Goal: Task Accomplishment & Management: Complete application form

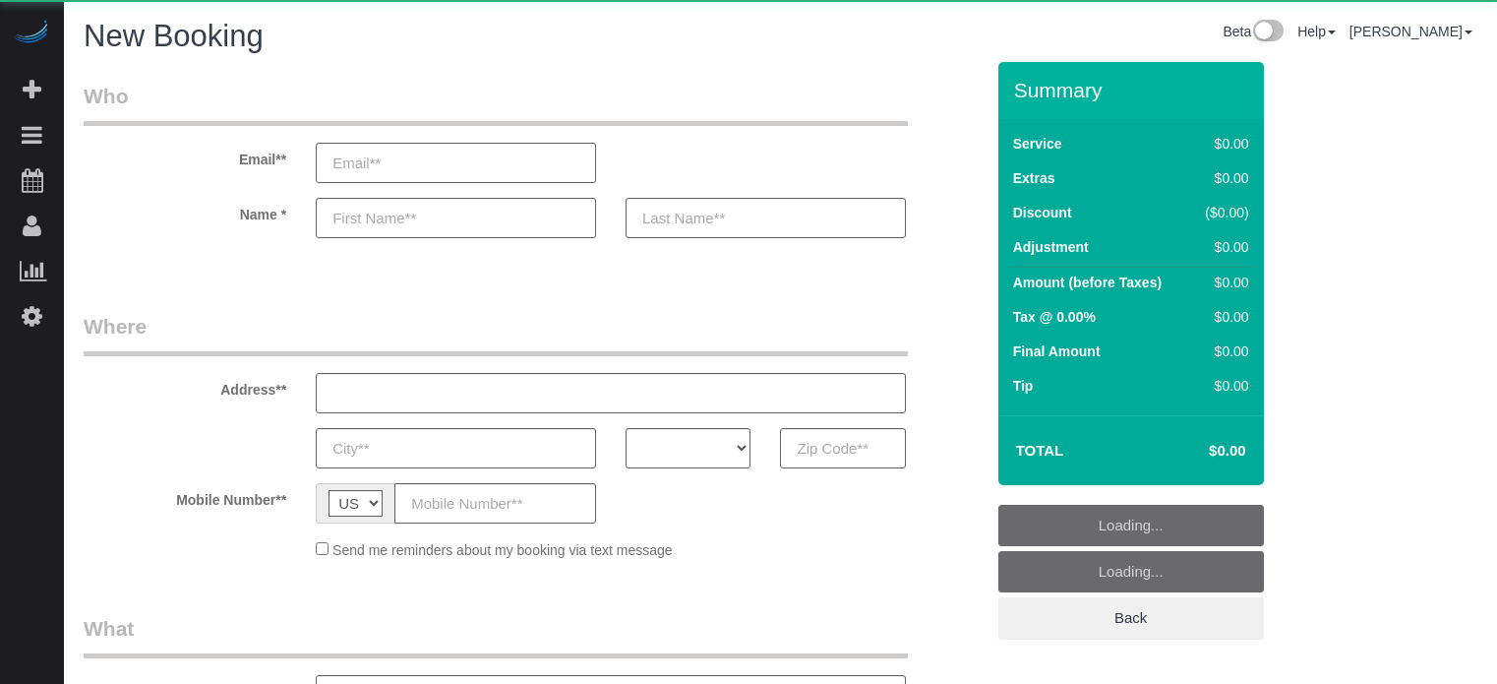
select select "number:9"
select select "object:1181"
select select "4"
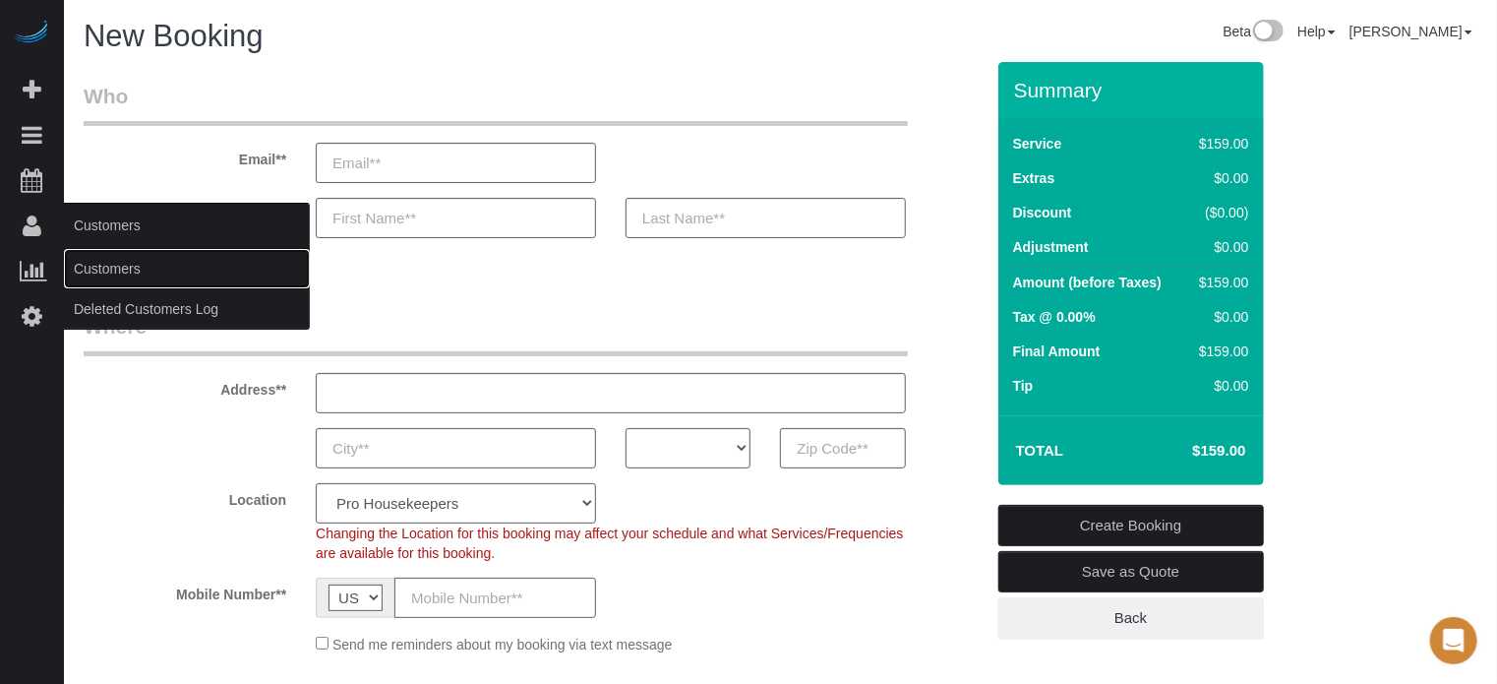
click at [127, 267] on link "Customers" at bounding box center [187, 268] width 246 height 39
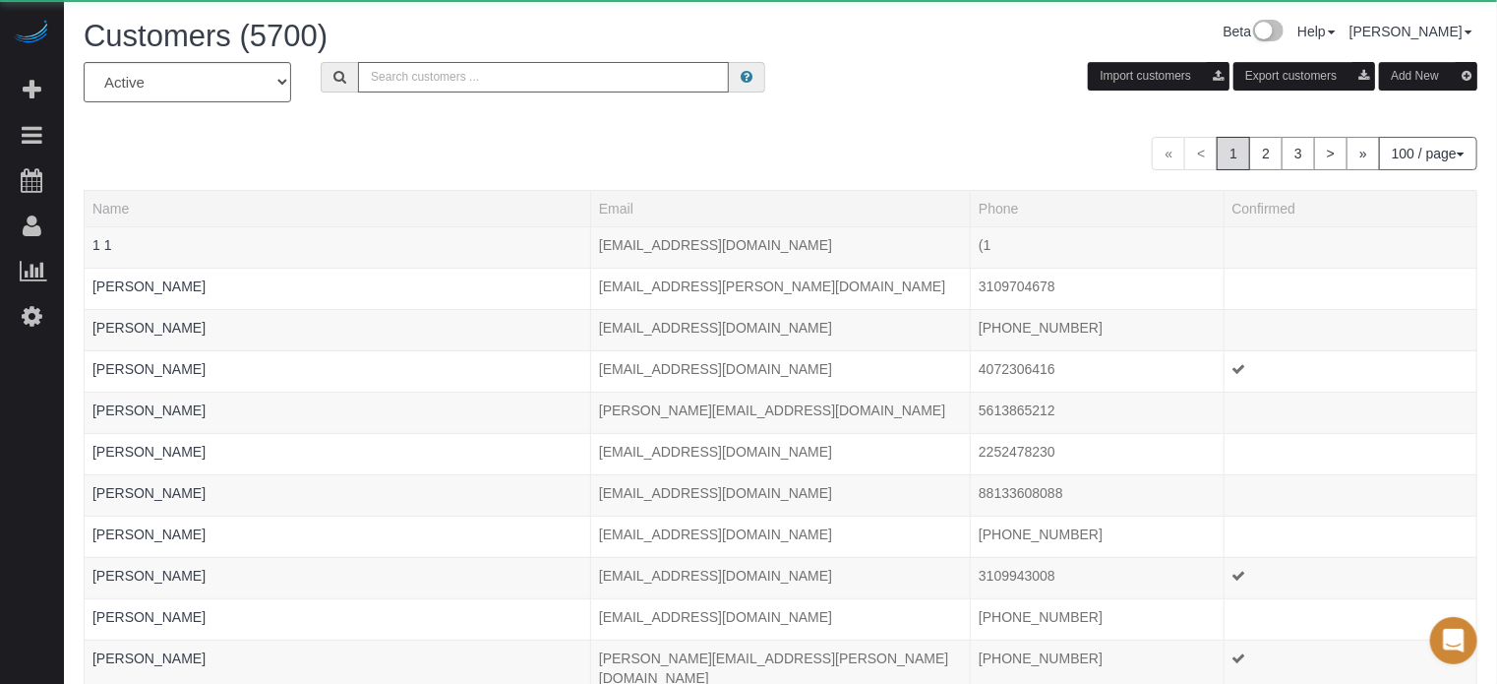
click at [428, 68] on input "text" at bounding box center [543, 77] width 371 height 30
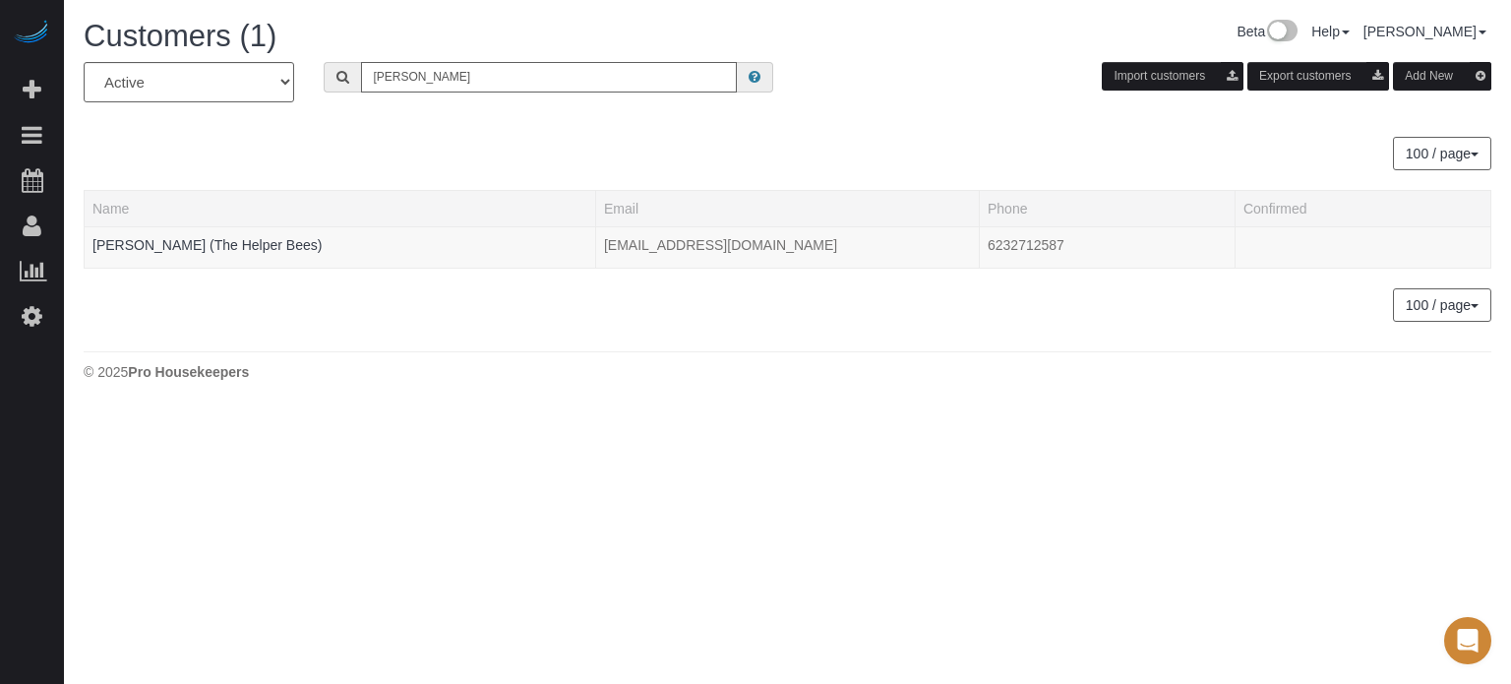
type input "randy ellis"
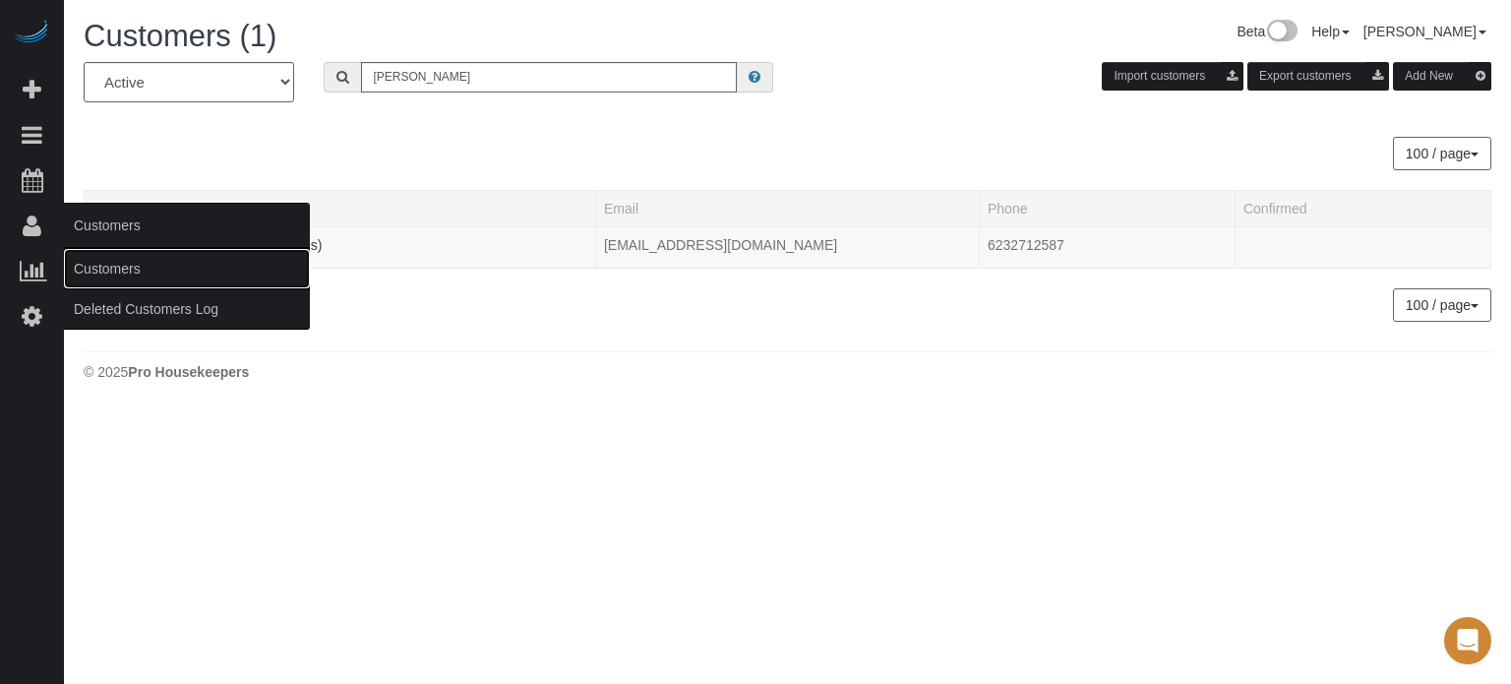
click at [102, 266] on link "Customers" at bounding box center [187, 268] width 246 height 39
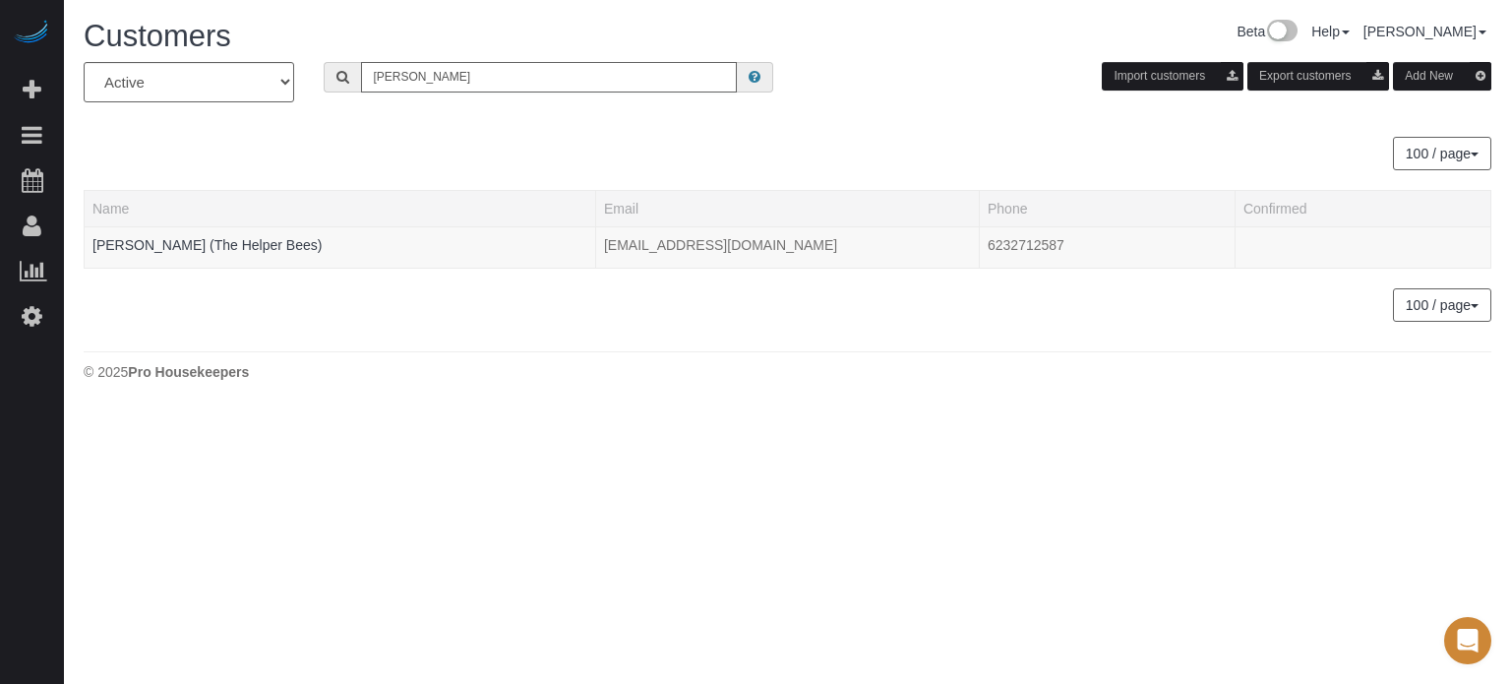
drag, startPoint x: 442, startPoint y: 76, endPoint x: 334, endPoint y: 83, distance: 107.4
click at [338, 83] on div "randy ellis" at bounding box center [548, 77] width 449 height 30
click at [386, 127] on div "All Active Archived Import customers Export customers Add New 100 / page 10 / p…" at bounding box center [787, 192] width 1407 height 260
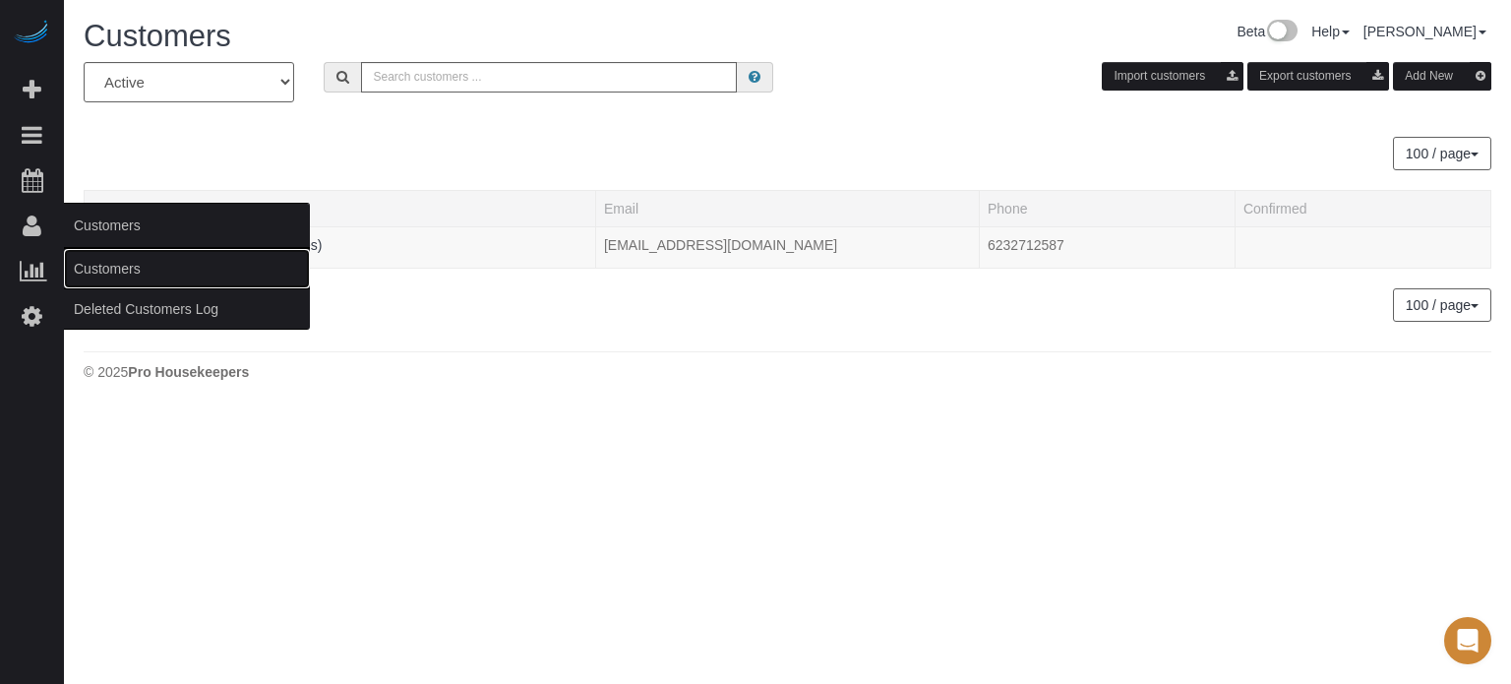
click at [90, 263] on link "Customers" at bounding box center [187, 268] width 246 height 39
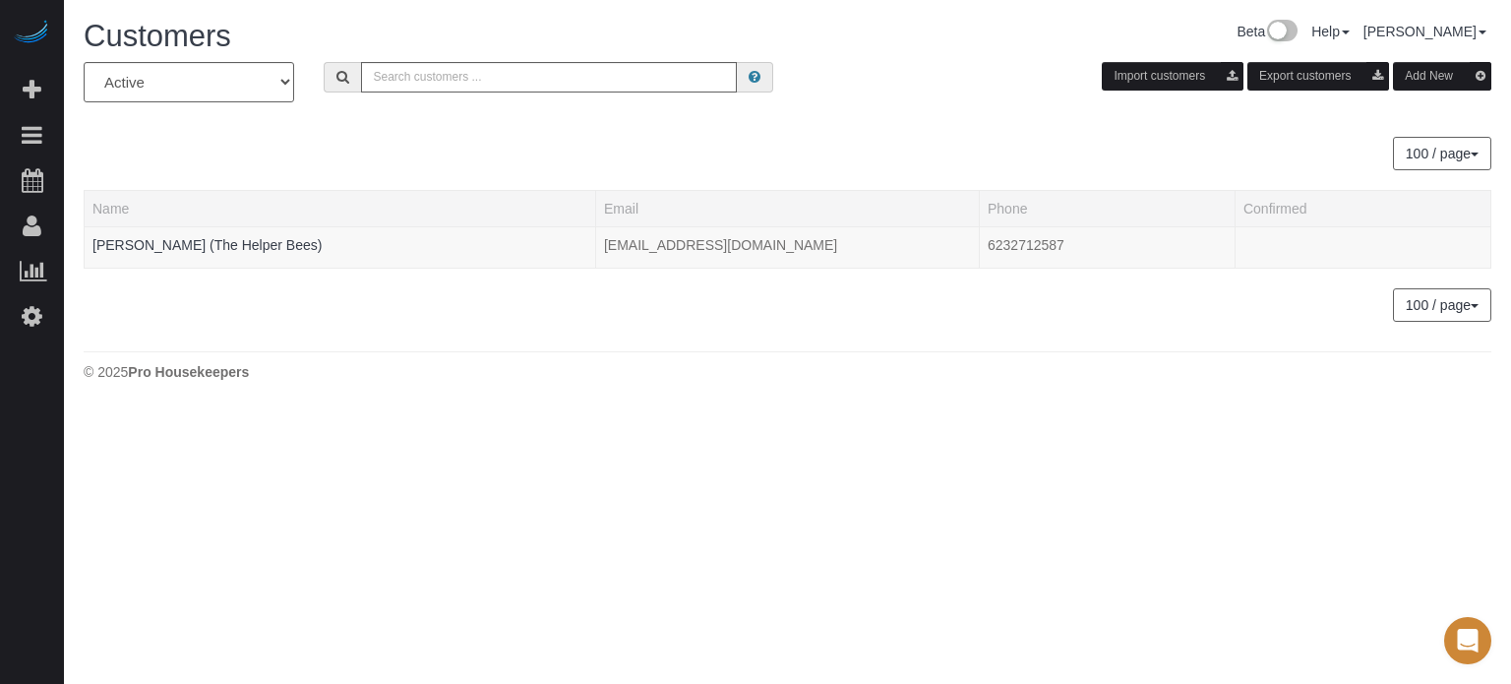
click at [358, 152] on div "100 / page 10 / page 20 / page 30 / page 40 / page 50 / page 100 / page" at bounding box center [787, 153] width 1407 height 33
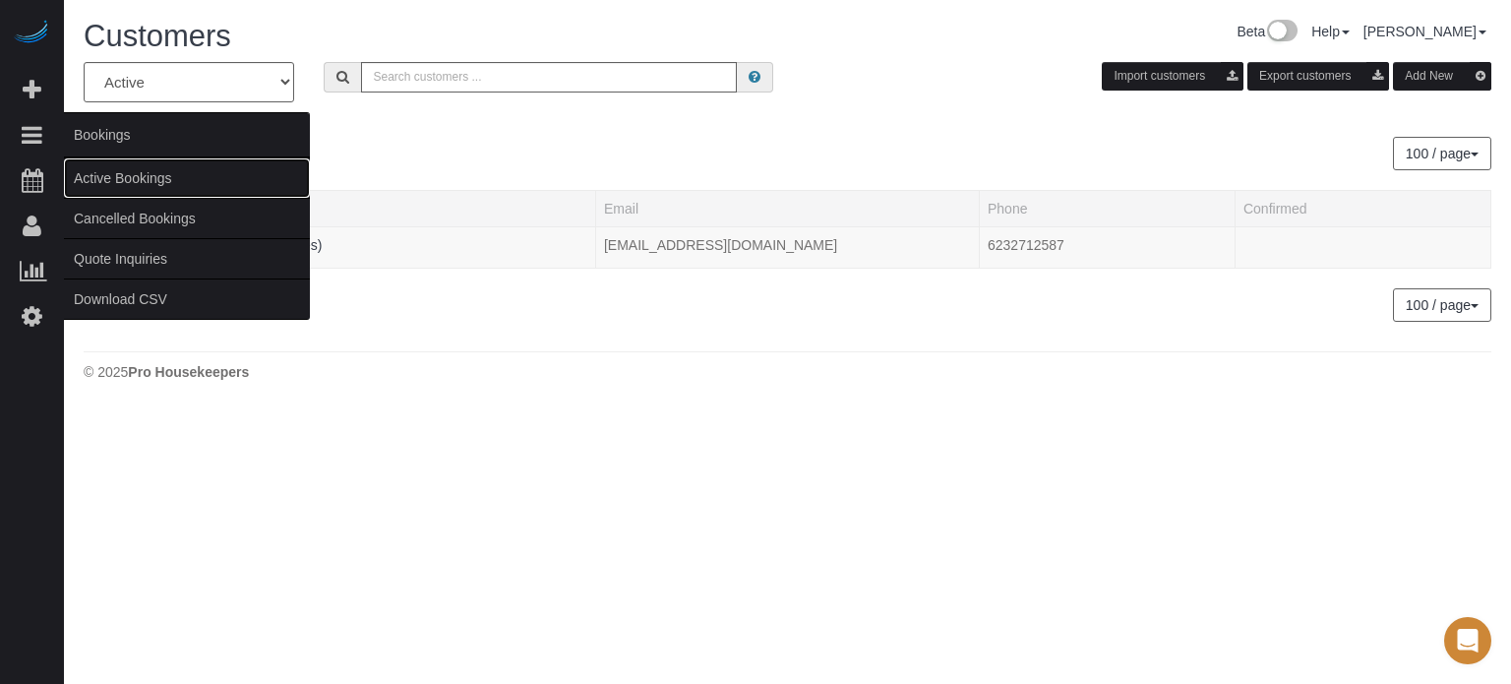
click at [107, 173] on link "Active Bookings" at bounding box center [187, 177] width 246 height 39
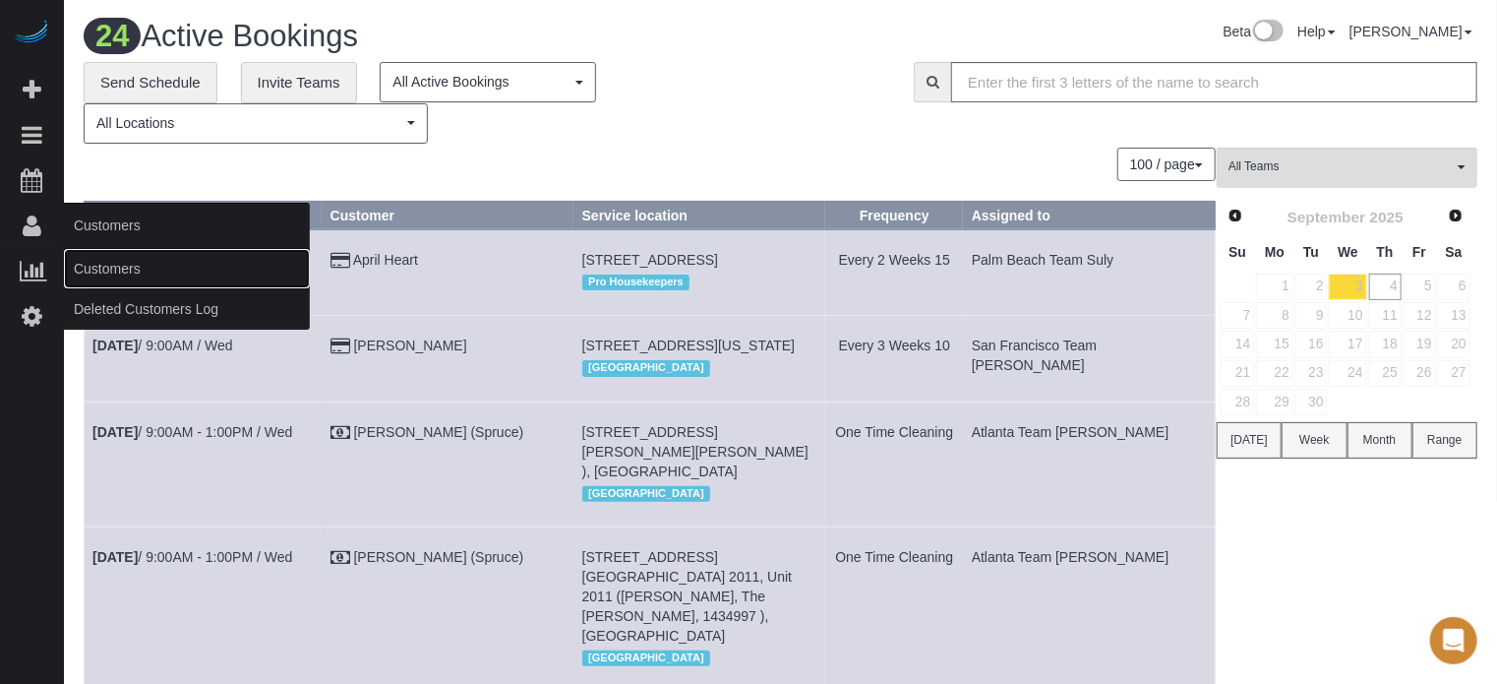
click at [106, 263] on link "Customers" at bounding box center [187, 268] width 246 height 39
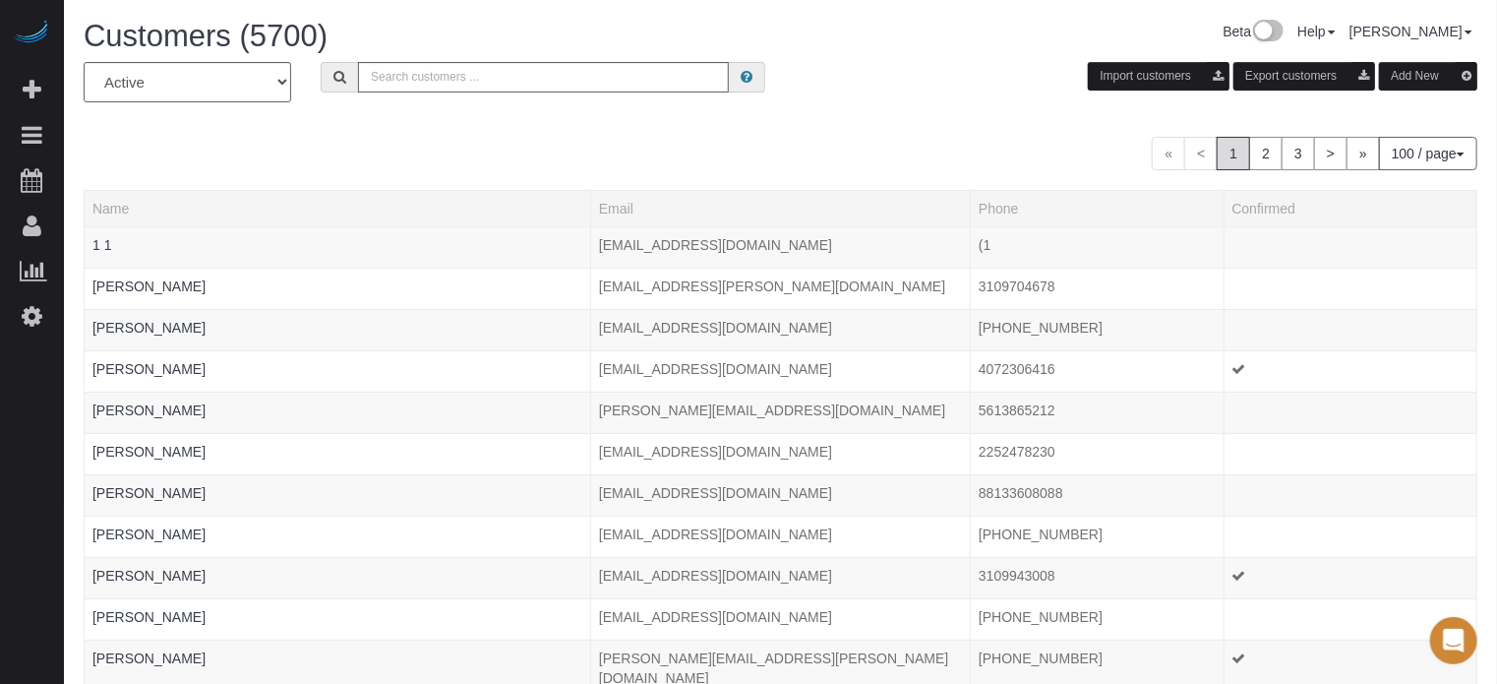
click at [1418, 83] on button "Add New" at bounding box center [1428, 76] width 98 height 29
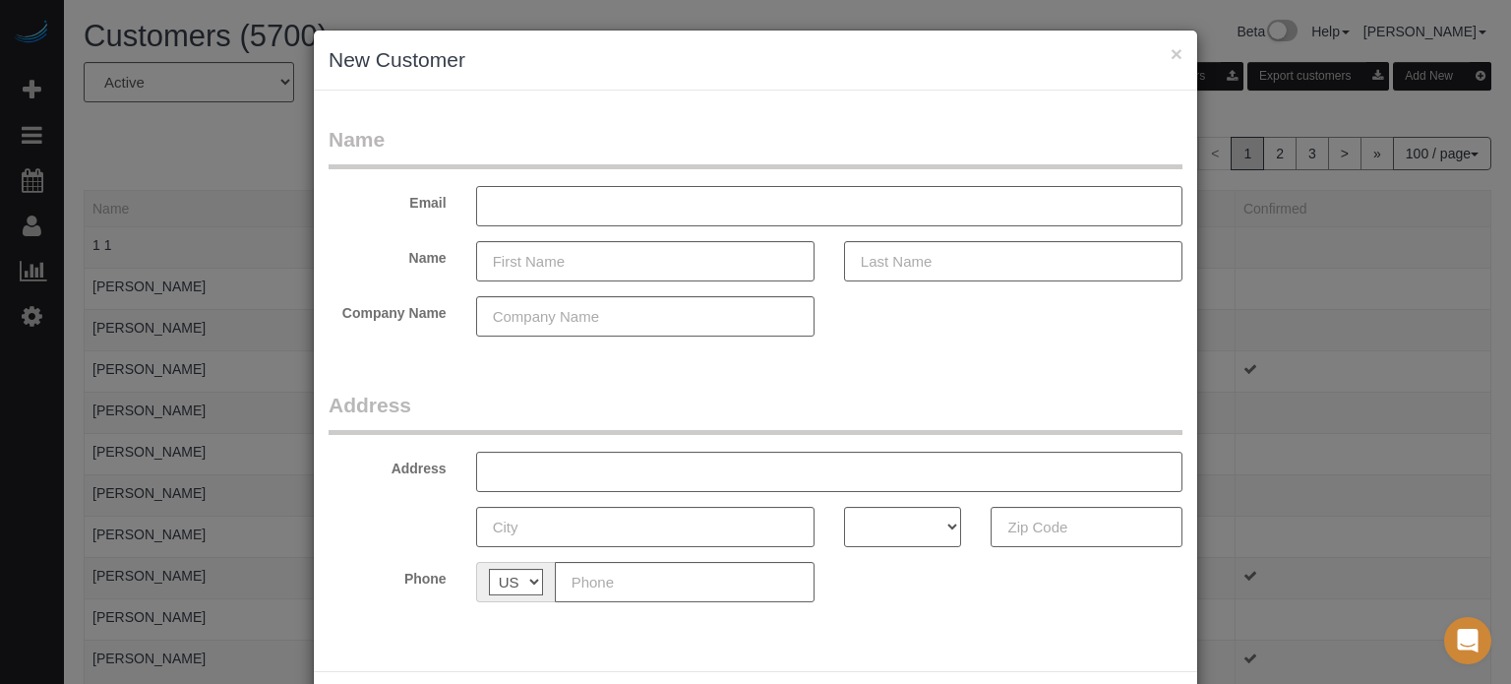
click at [653, 208] on input "text" at bounding box center [829, 206] width 706 height 40
click at [625, 148] on legend "Name" at bounding box center [755, 147] width 854 height 44
click at [922, 388] on form "Name Email Name Company Name Address Address AK AL AR AZ CA CO CT DC DE FL GA H…" at bounding box center [755, 371] width 854 height 492
click at [482, 137] on legend "Name" at bounding box center [755, 147] width 854 height 44
click at [567, 143] on legend "Name" at bounding box center [755, 147] width 854 height 44
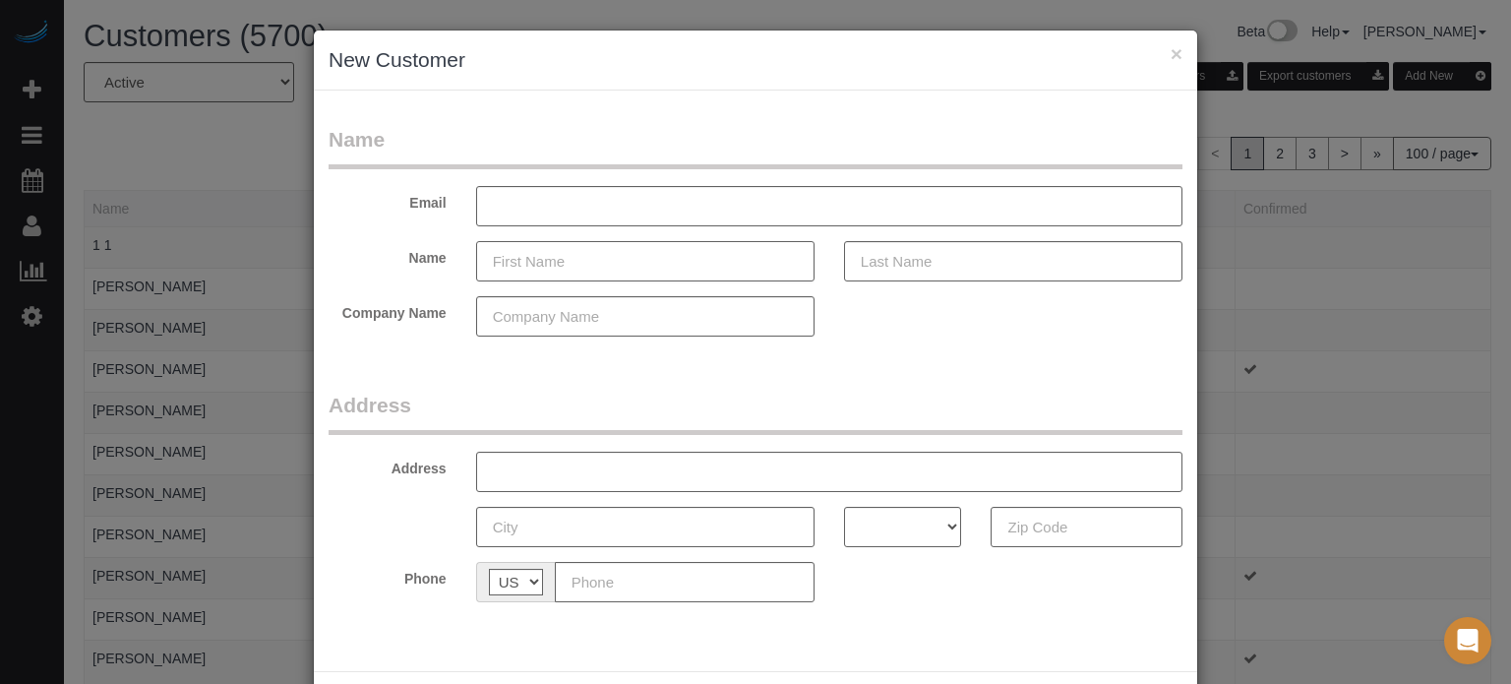
click at [577, 253] on input "text" at bounding box center [645, 261] width 338 height 40
click at [599, 258] on input "text" at bounding box center [645, 261] width 338 height 40
click at [859, 329] on div "Company Name" at bounding box center [755, 316] width 883 height 40
click at [736, 266] on input "text" at bounding box center [645, 261] width 338 height 40
type input "[PERSON_NAME]"
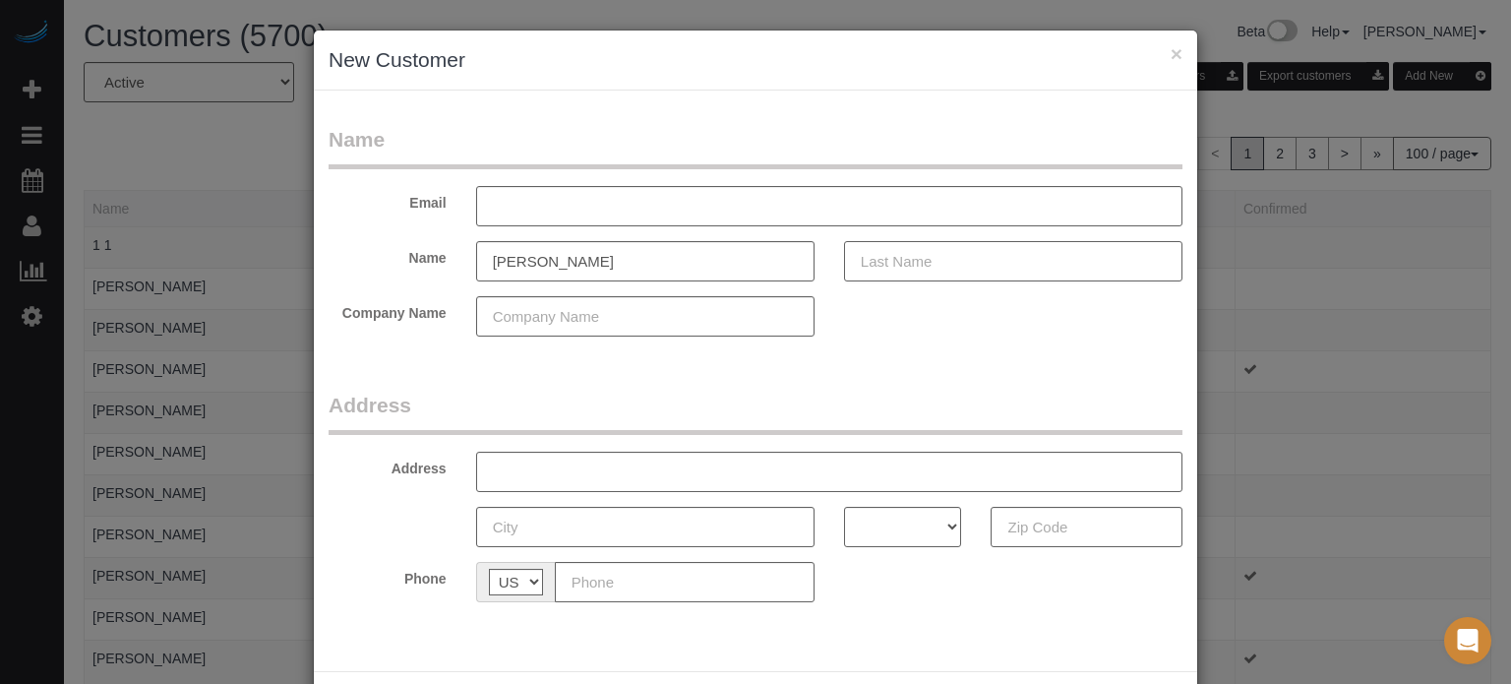
click at [932, 244] on input "text" at bounding box center [1013, 261] width 338 height 40
type input "[PERSON_NAME]"
click at [901, 327] on div "Company Name" at bounding box center [755, 316] width 883 height 40
click at [652, 590] on input "text" at bounding box center [685, 582] width 260 height 40
paste input "[PHONE_NUMBER]"
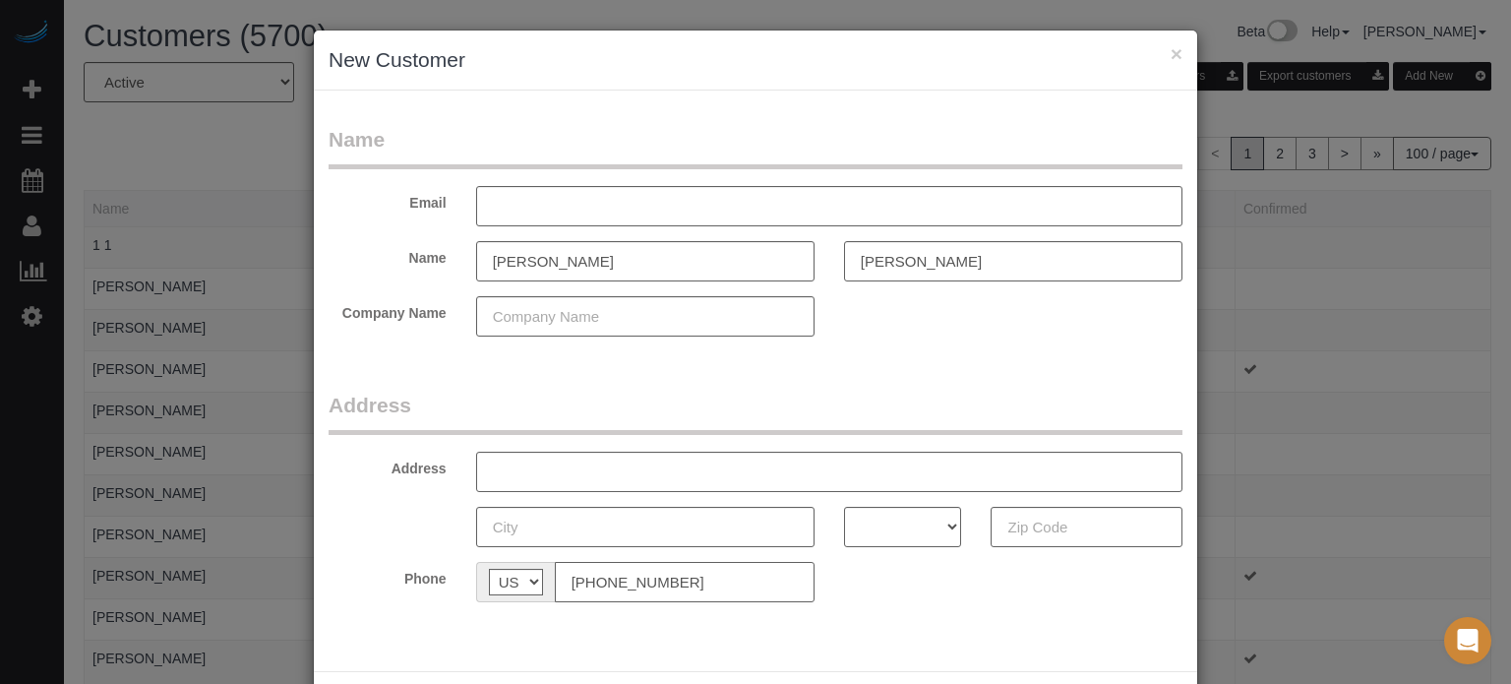
type input "[PHONE_NUMBER]"
click at [618, 378] on form "Name Email Name Mona Telliano Company Name Address Address AK AL AR AZ CA CO CT…" at bounding box center [755, 371] width 854 height 492
click at [541, 210] on input "text" at bounding box center [829, 206] width 706 height 40
click at [567, 204] on input "text" at bounding box center [829, 206] width 706 height 40
type input "[EMAIL_ADDRESS][DOMAIN_NAME]"
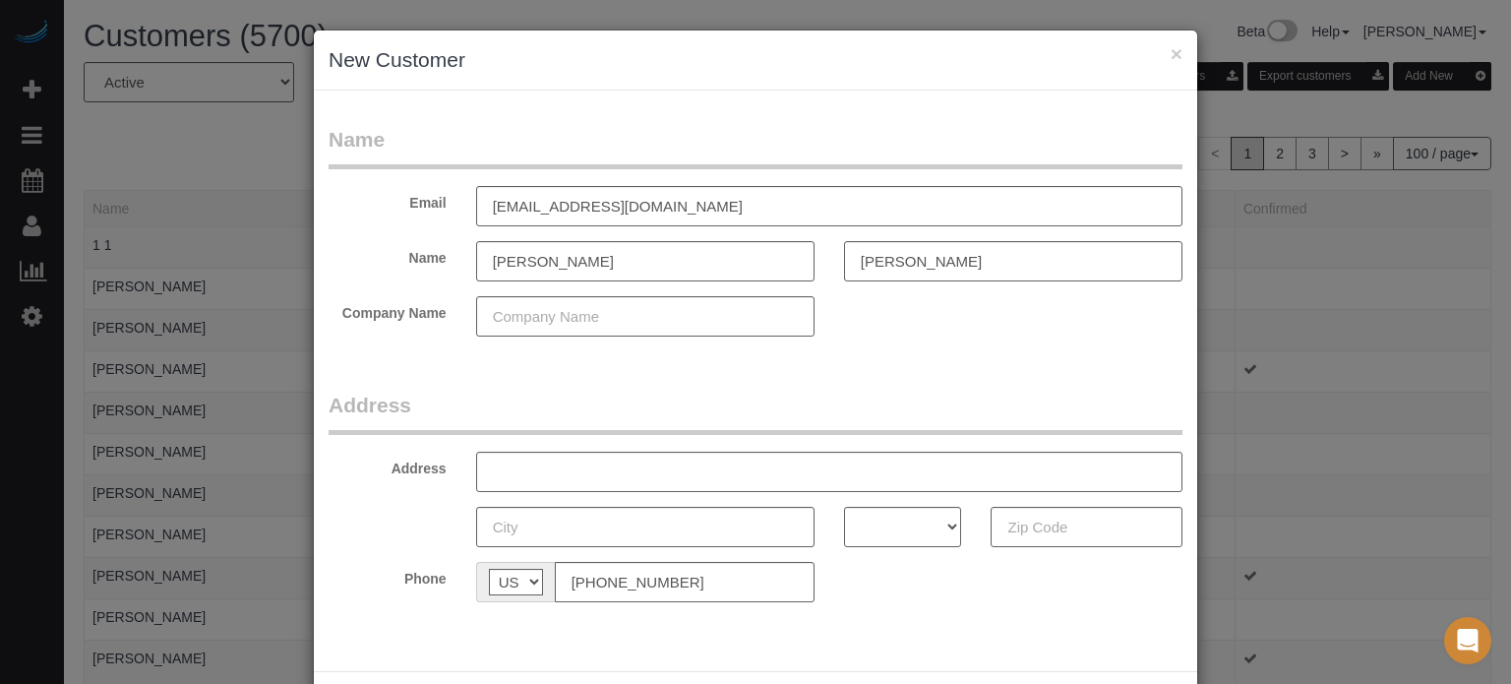
click at [654, 390] on legend "Address" at bounding box center [755, 412] width 854 height 44
click at [614, 482] on input "text" at bounding box center [829, 471] width 706 height 40
paste input "536 N Leaf Ave, West Covina, CA 91791, USA"
type input "536 N Leaf Ave, West Covina, CA 91791, USA"
click at [924, 522] on select "AK AL AR AZ CA CO CT DC DE FL GA HI IA ID IL IN KS KY LA MA MD ME MI MN MO MS M…" at bounding box center [903, 527] width 118 height 40
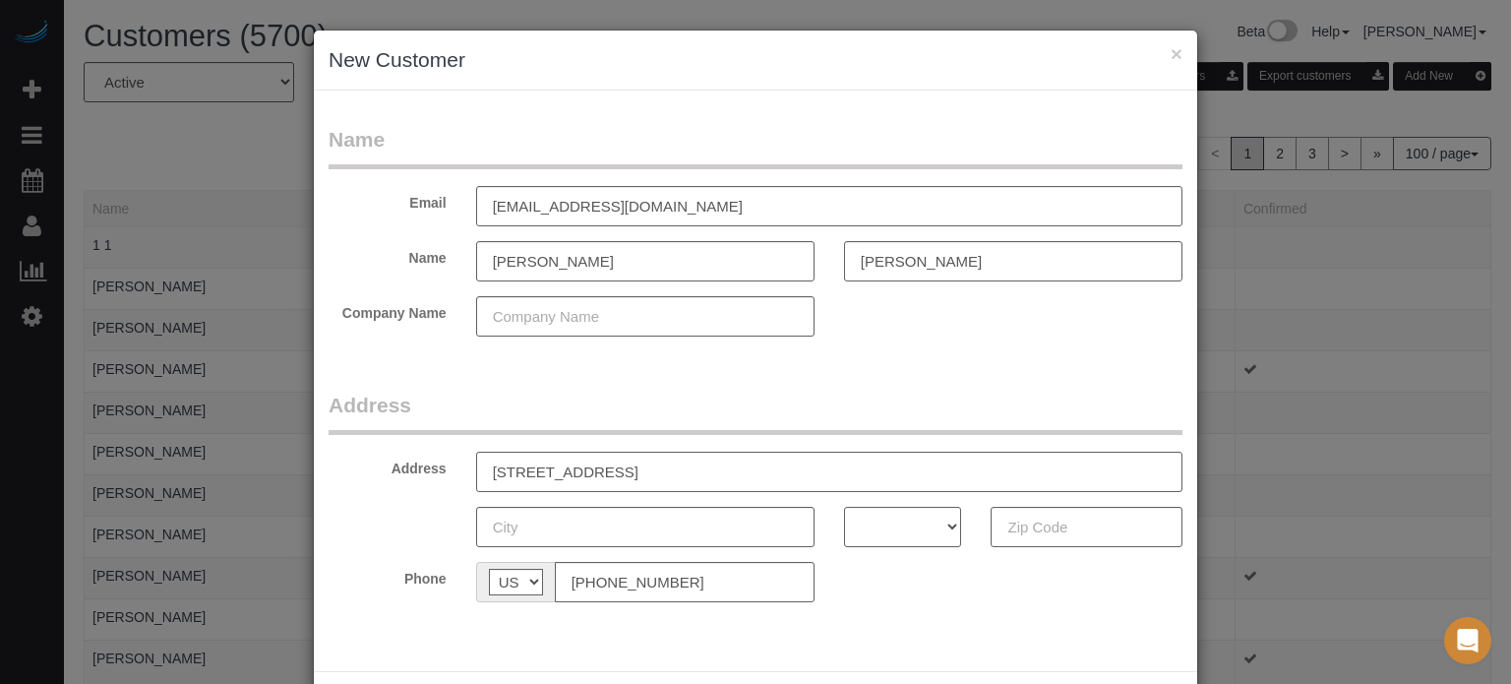
select select "CA"
click at [844, 507] on select "AK AL AR AZ CA CO CT DC DE FL GA HI IA ID IL IN KS KY LA MA MD ME MI MN MO MS M…" at bounding box center [903, 527] width 118 height 40
click at [725, 474] on input "536 N Leaf Ave, West Covina, CA 91791, USA" at bounding box center [829, 471] width 706 height 40
click at [1063, 528] on input "text" at bounding box center [1086, 527] width 192 height 40
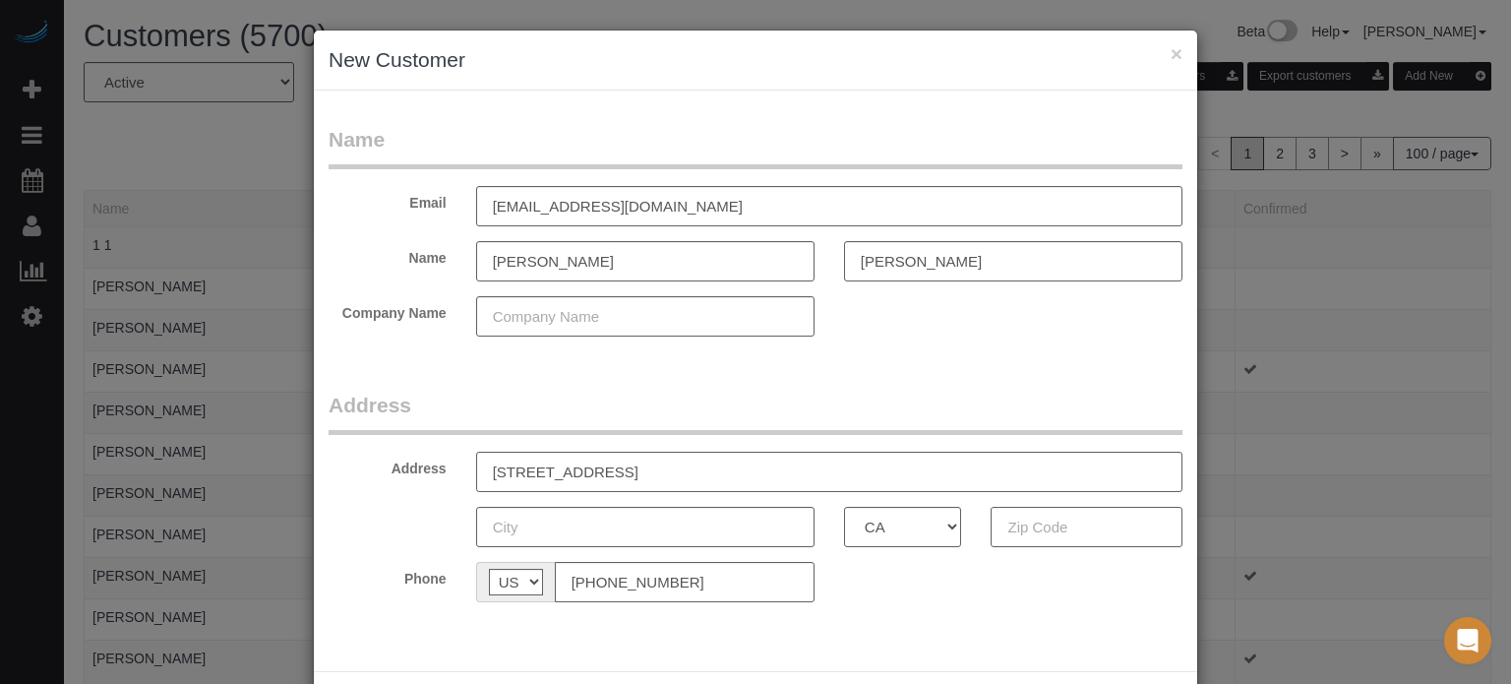
paste input "91791"
type input "91791"
click at [905, 477] on input "536 N Leaf Ave, West Covina, CA 91791, USA" at bounding box center [829, 471] width 706 height 40
drag, startPoint x: 811, startPoint y: 471, endPoint x: 685, endPoint y: 472, distance: 126.9
click at [685, 472] on input "536 N Leaf Ave, West Covina, CA 91791, USA" at bounding box center [829, 471] width 706 height 40
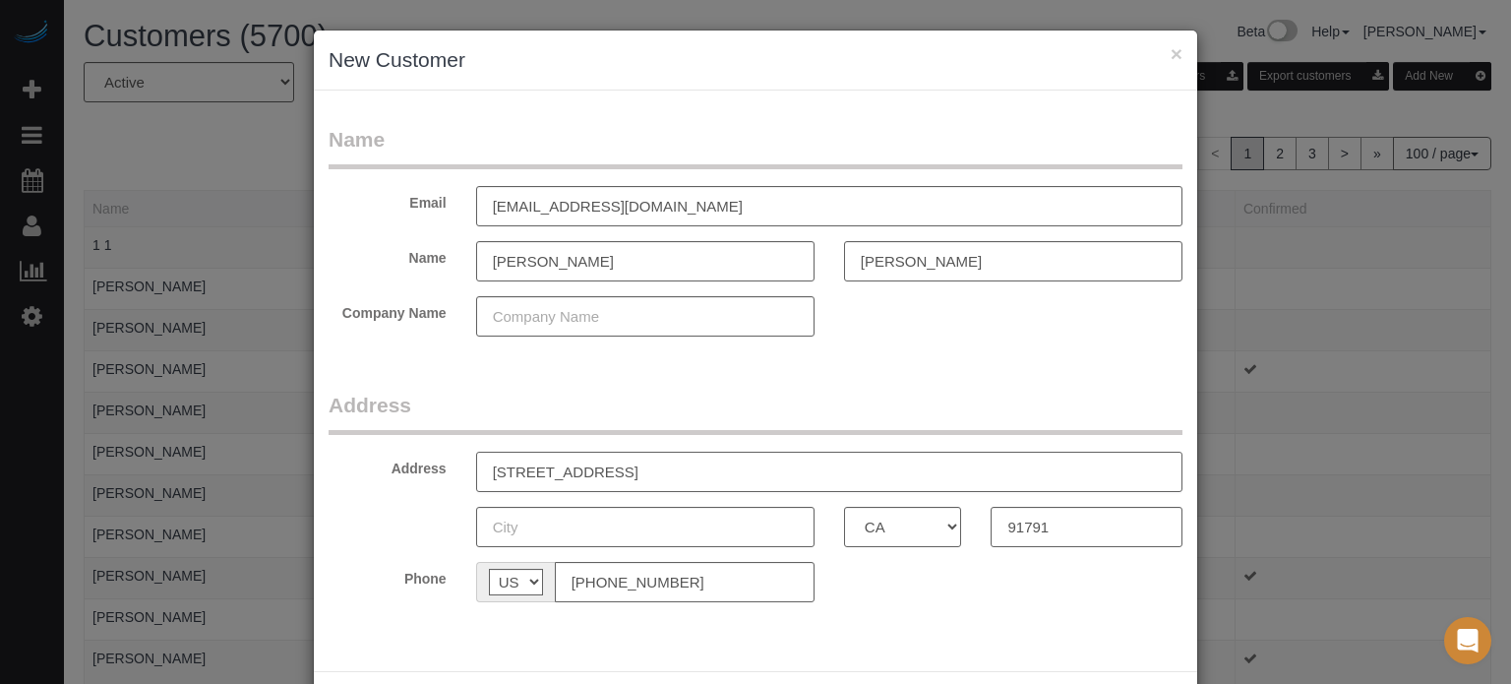
drag, startPoint x: 687, startPoint y: 472, endPoint x: 594, endPoint y: 474, distance: 93.5
click at [594, 474] on input "536 N Leaf Ave, West Covina" at bounding box center [829, 471] width 706 height 40
type input "536 N Leaf Ave,"
click at [616, 524] on input "text" at bounding box center [645, 527] width 338 height 40
paste input "West Covina"
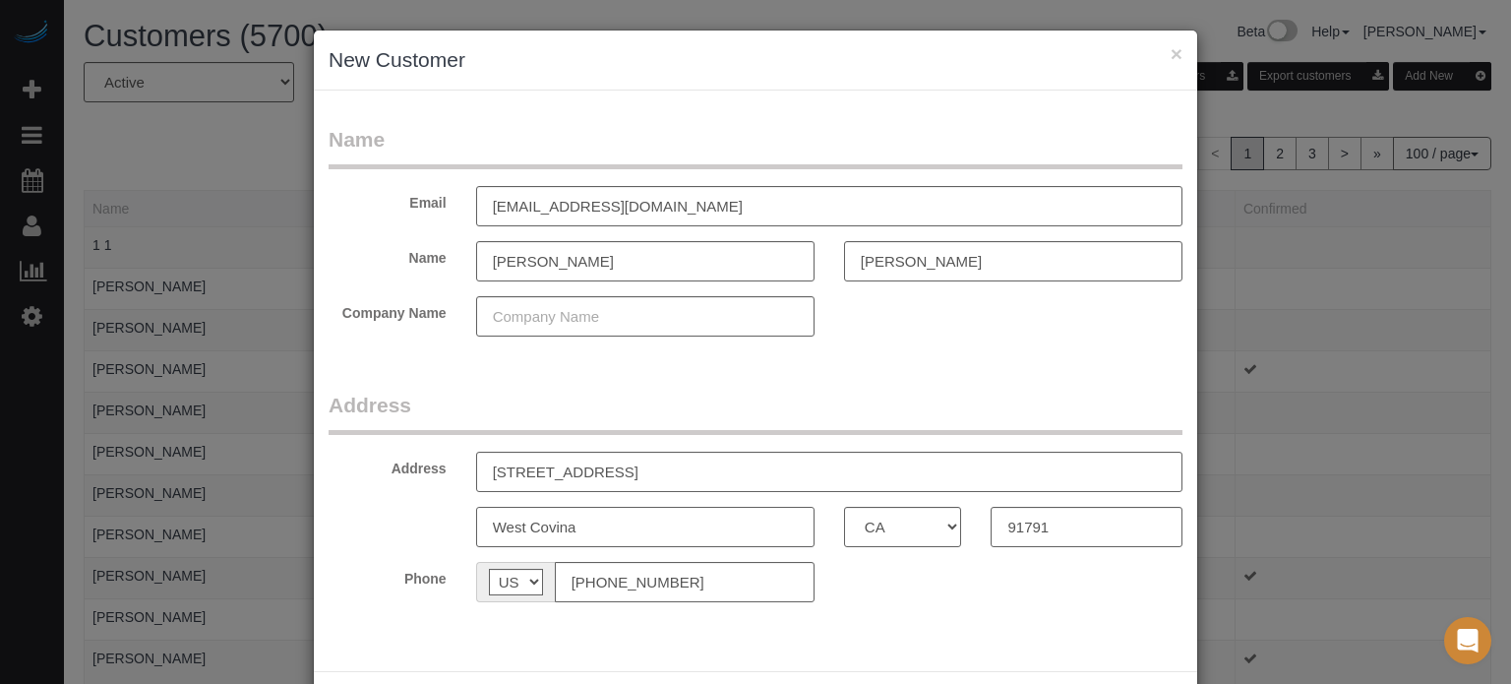
type input "West Covina"
click at [621, 467] on input "536 N Leaf Ave," at bounding box center [829, 471] width 706 height 40
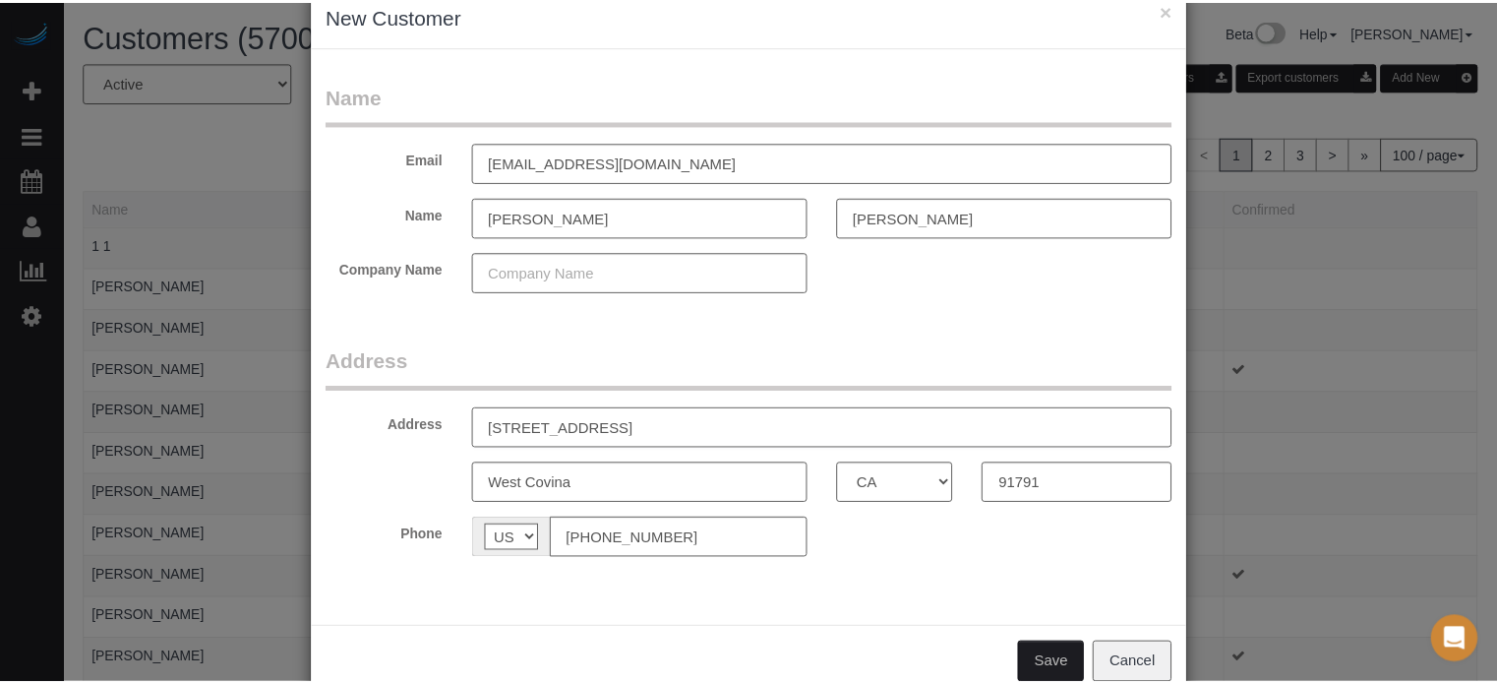
scroll to position [87, 0]
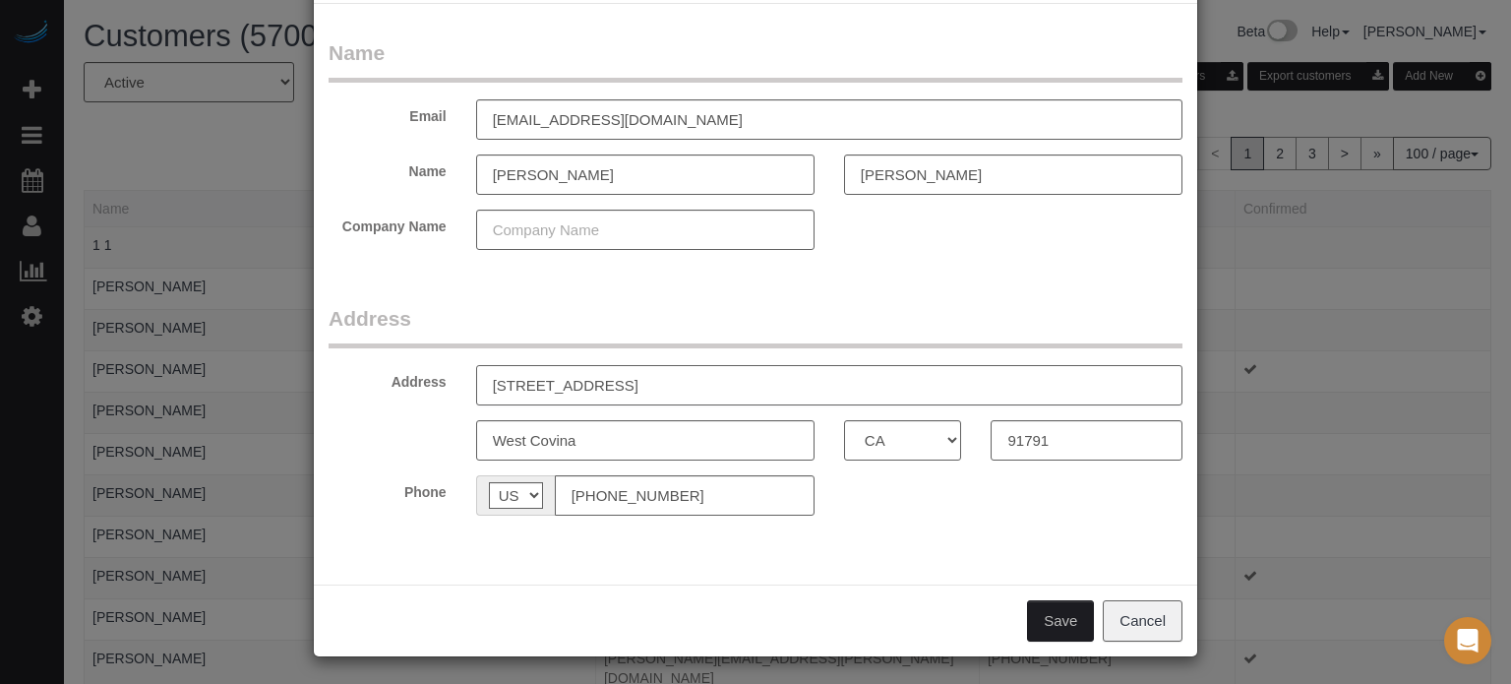
type input "[STREET_ADDRESS]"
click at [1044, 621] on button "Save" at bounding box center [1060, 620] width 67 height 41
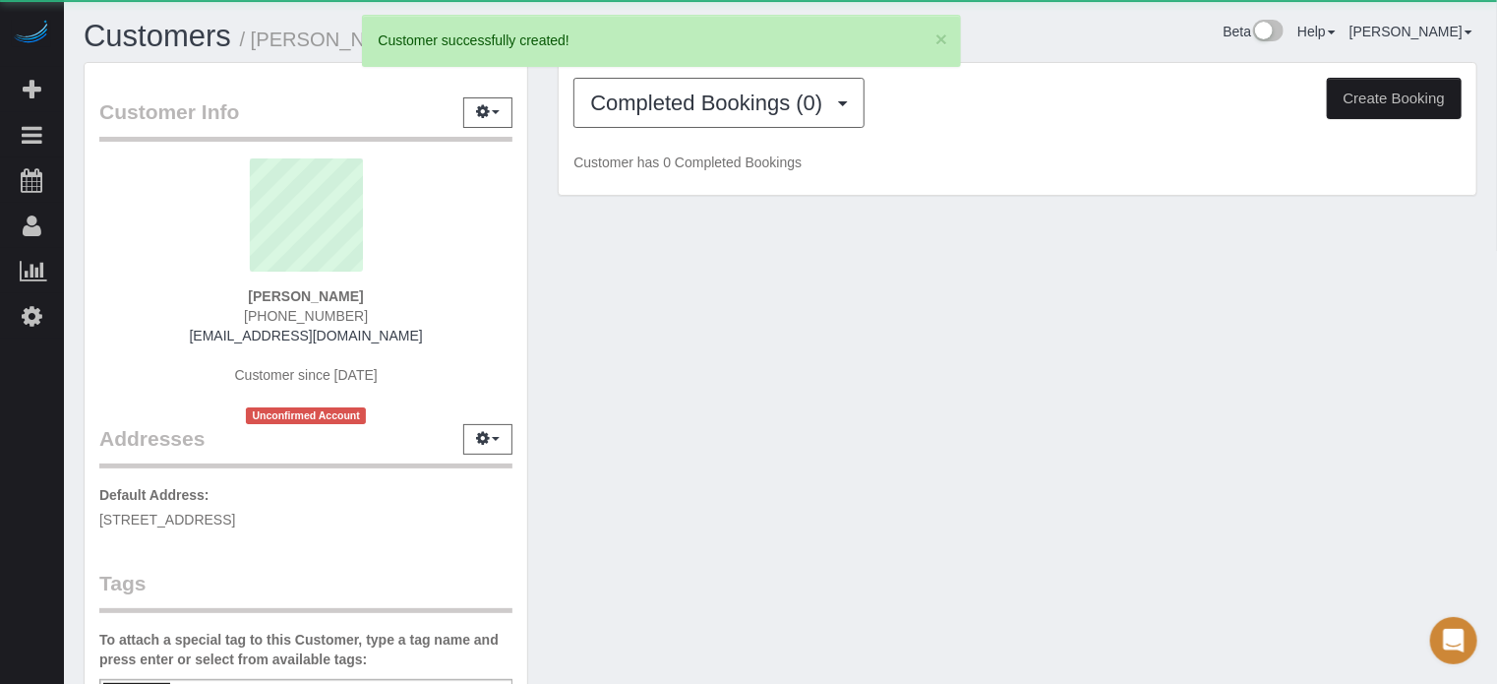
click at [1393, 99] on button "Create Booking" at bounding box center [1394, 98] width 135 height 41
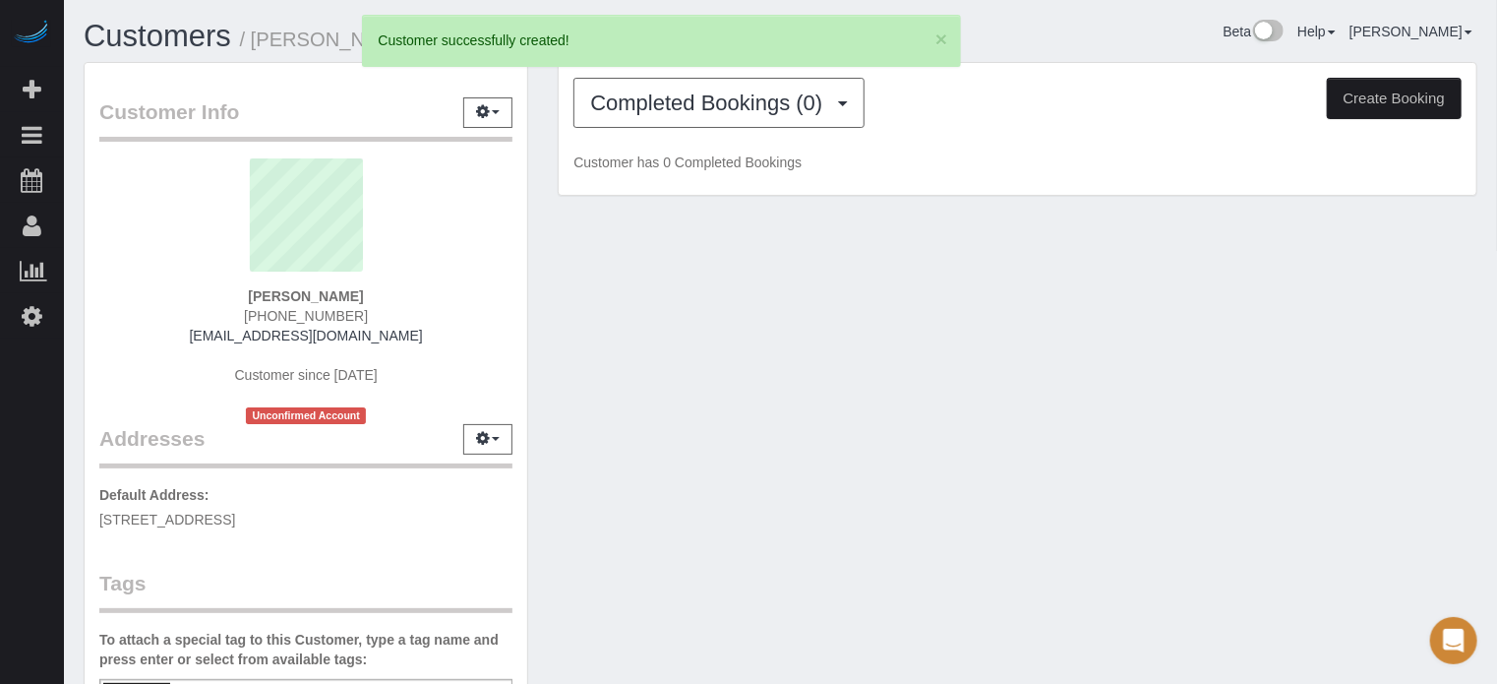
select select "CA"
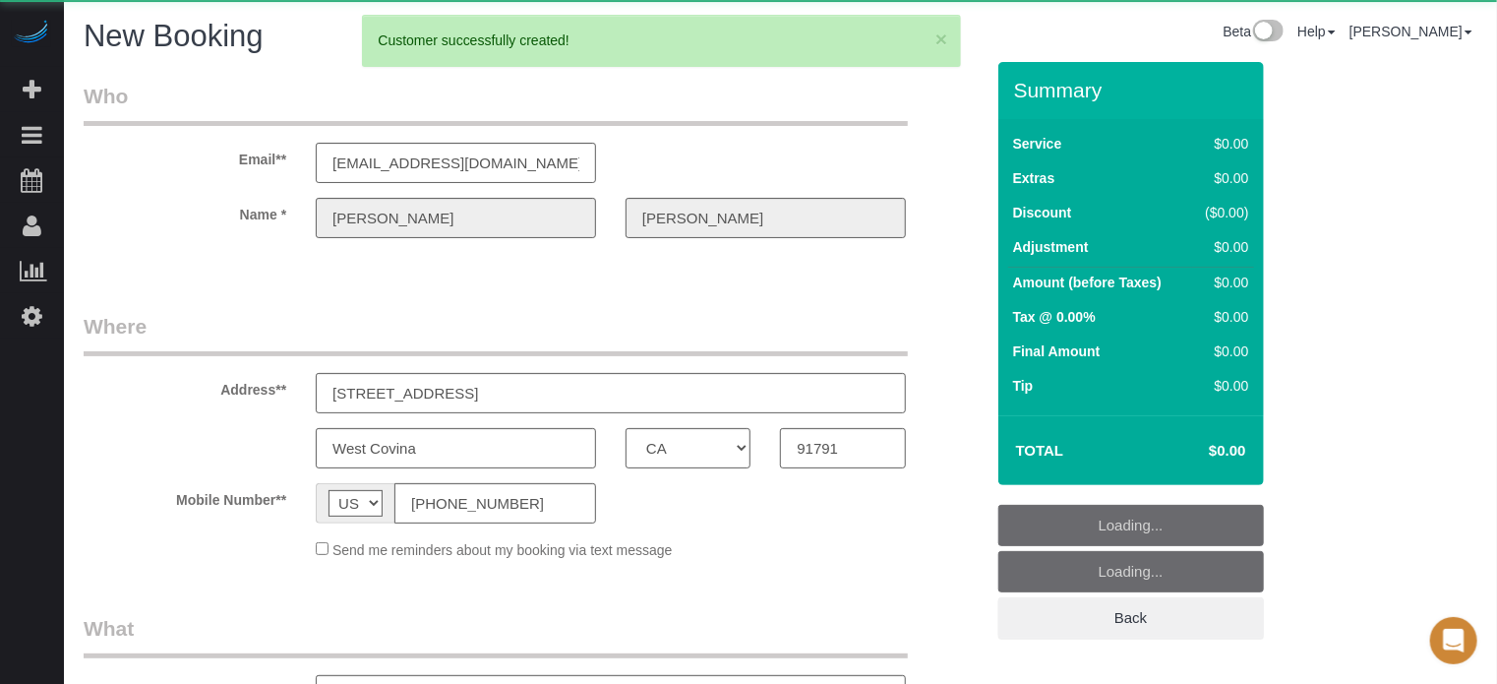
select select "number:9"
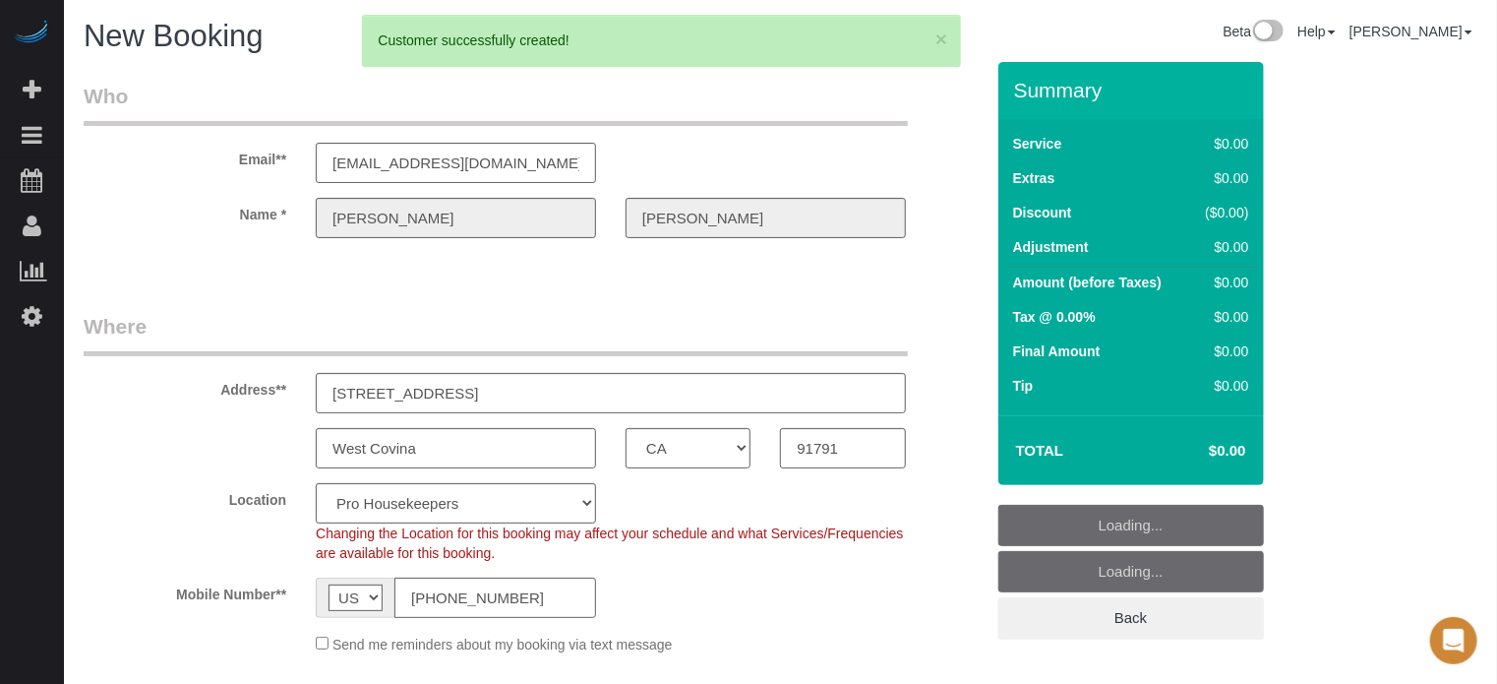
select select "object:3820"
select select "4"
select select "object:3827"
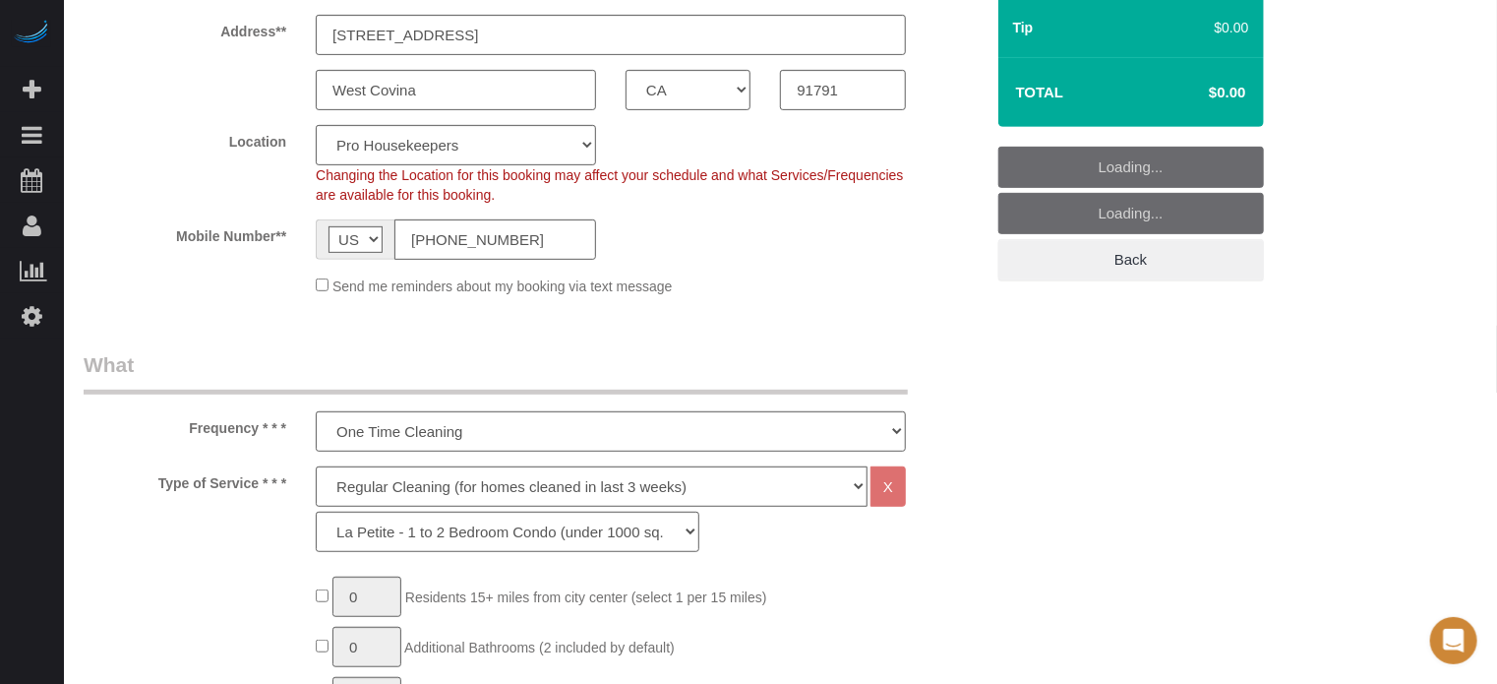
scroll to position [393, 0]
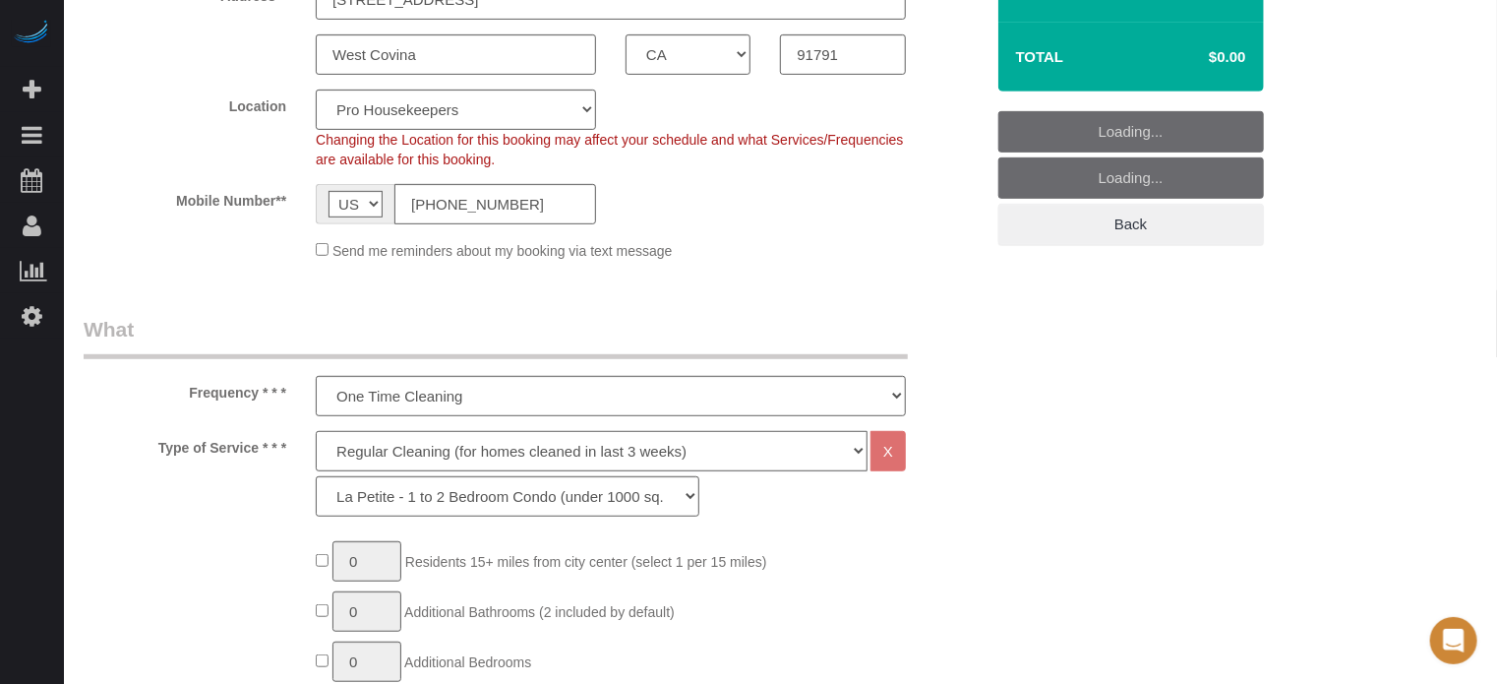
click at [427, 443] on select "Deep Cleaning (for homes that have not been cleaned in 3+ weeks) Spruce Regular…" at bounding box center [592, 451] width 552 height 40
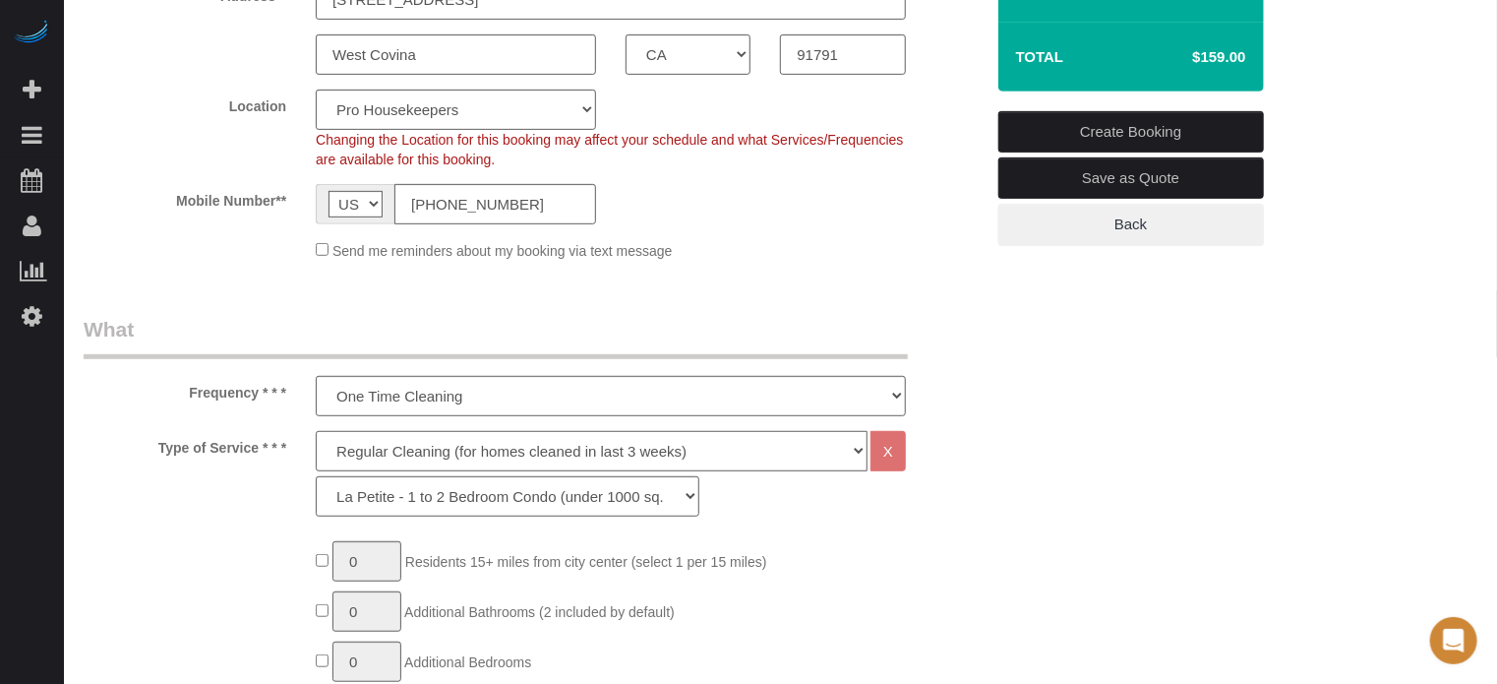
select select "5"
click at [316, 431] on select "Deep Cleaning (for homes that have not been cleaned in 3+ weeks) Spruce Regular…" at bounding box center [592, 451] width 552 height 40
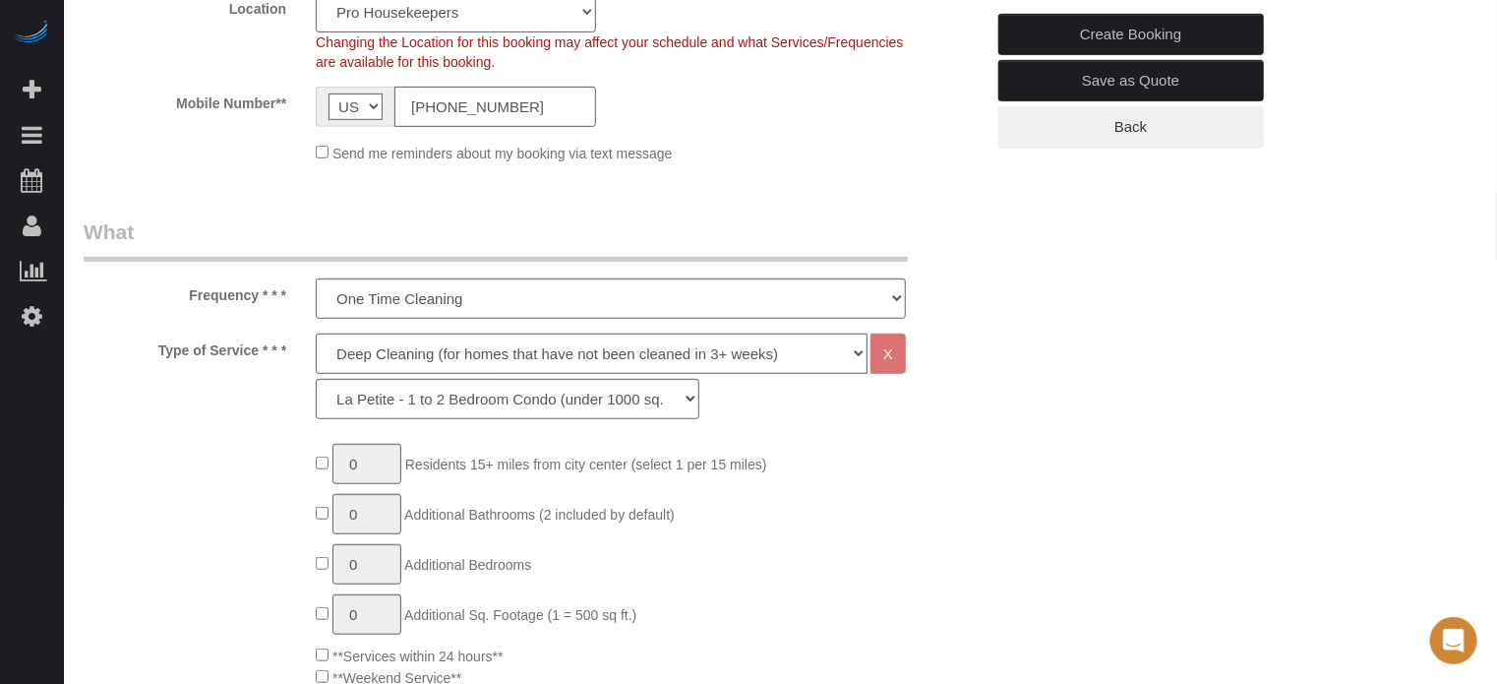
scroll to position [492, 0]
click at [425, 400] on select "La Petite - 1 to 2 Bedroom Condo (under 1000 sq. ft.) La Petite II - 2 Bedroom …" at bounding box center [508, 398] width 384 height 40
click at [411, 394] on select "La Petite - 1 to 2 Bedroom Condo (under 1000 sq. ft.) La Petite II - 2 Bedroom …" at bounding box center [508, 398] width 384 height 40
select select "95"
click at [316, 378] on select "La Petite - 1 to 2 Bedroom Condo (under 1000 sq. ft.) La Petite II - 2 Bedroom …" at bounding box center [508, 398] width 384 height 40
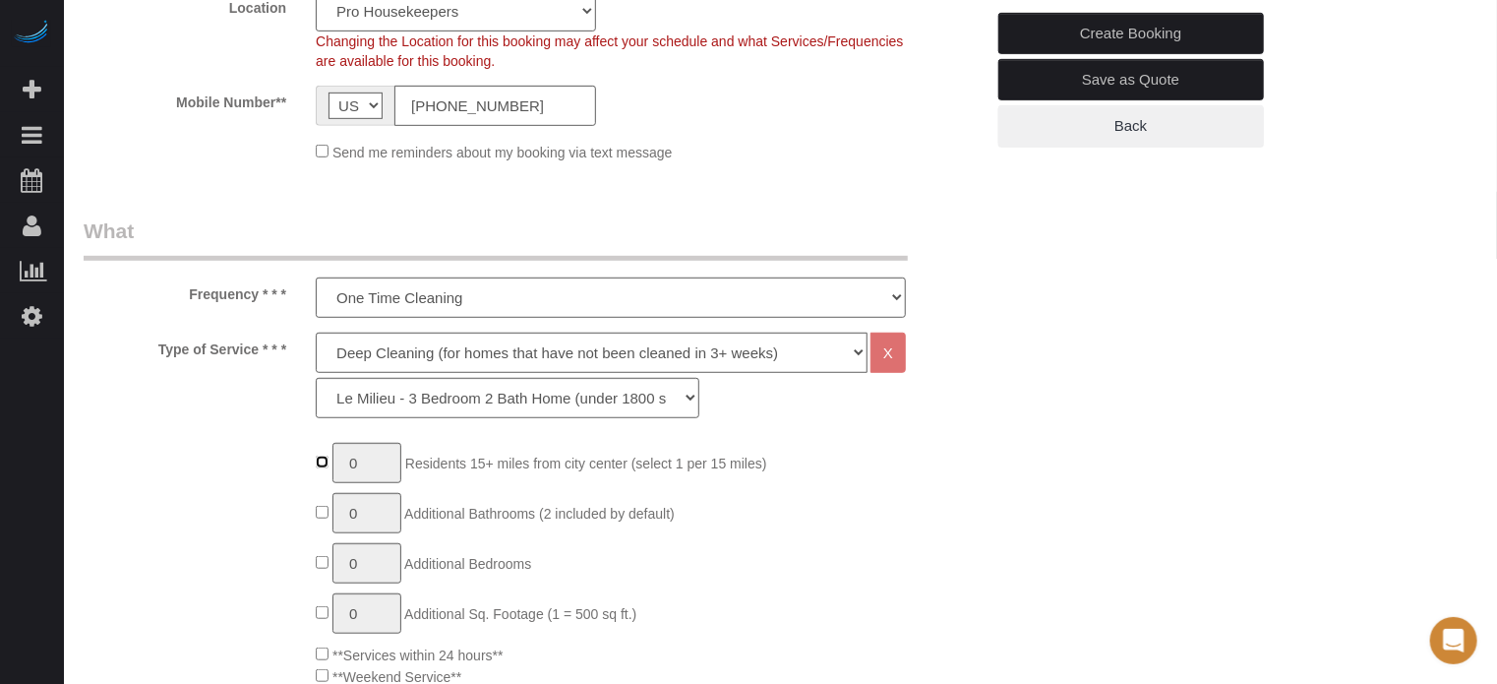
type input "1"
click at [377, 453] on input "1" at bounding box center [366, 463] width 69 height 40
type input "2"
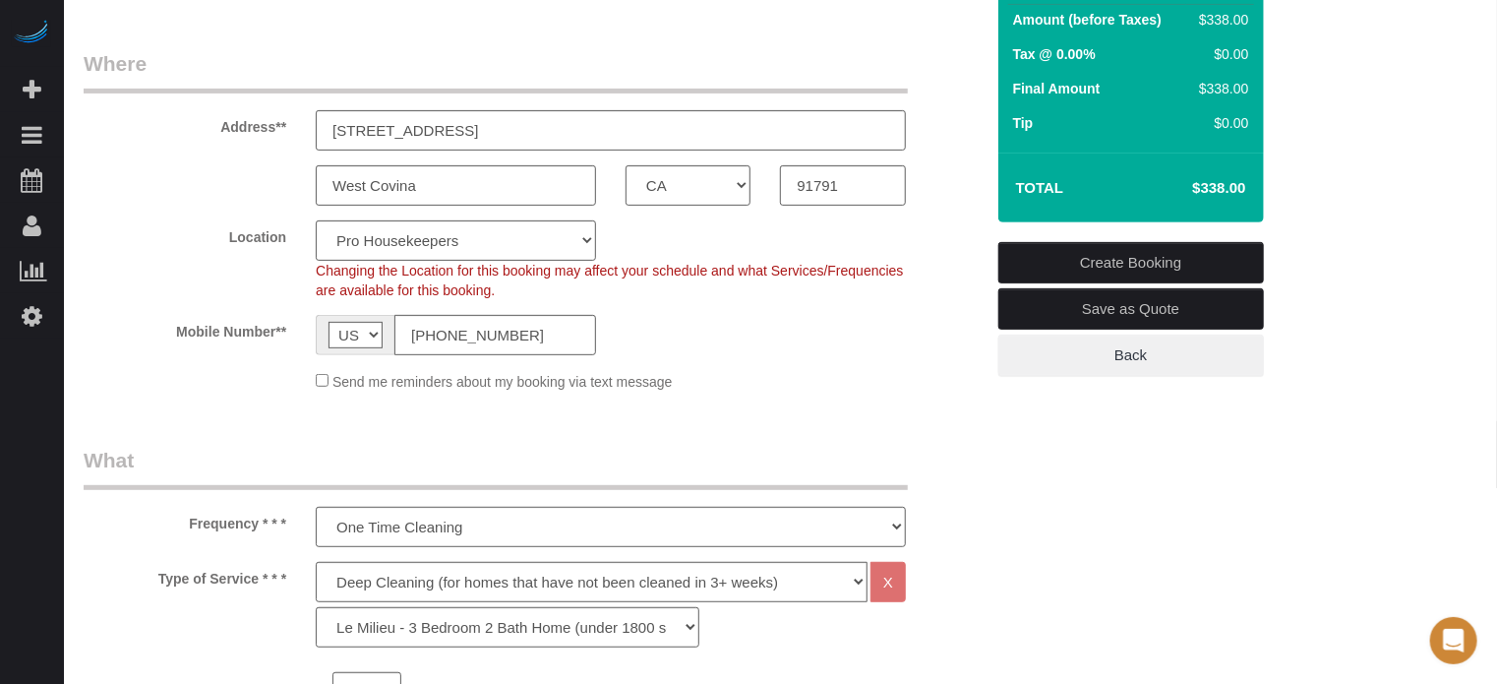
scroll to position [295, 0]
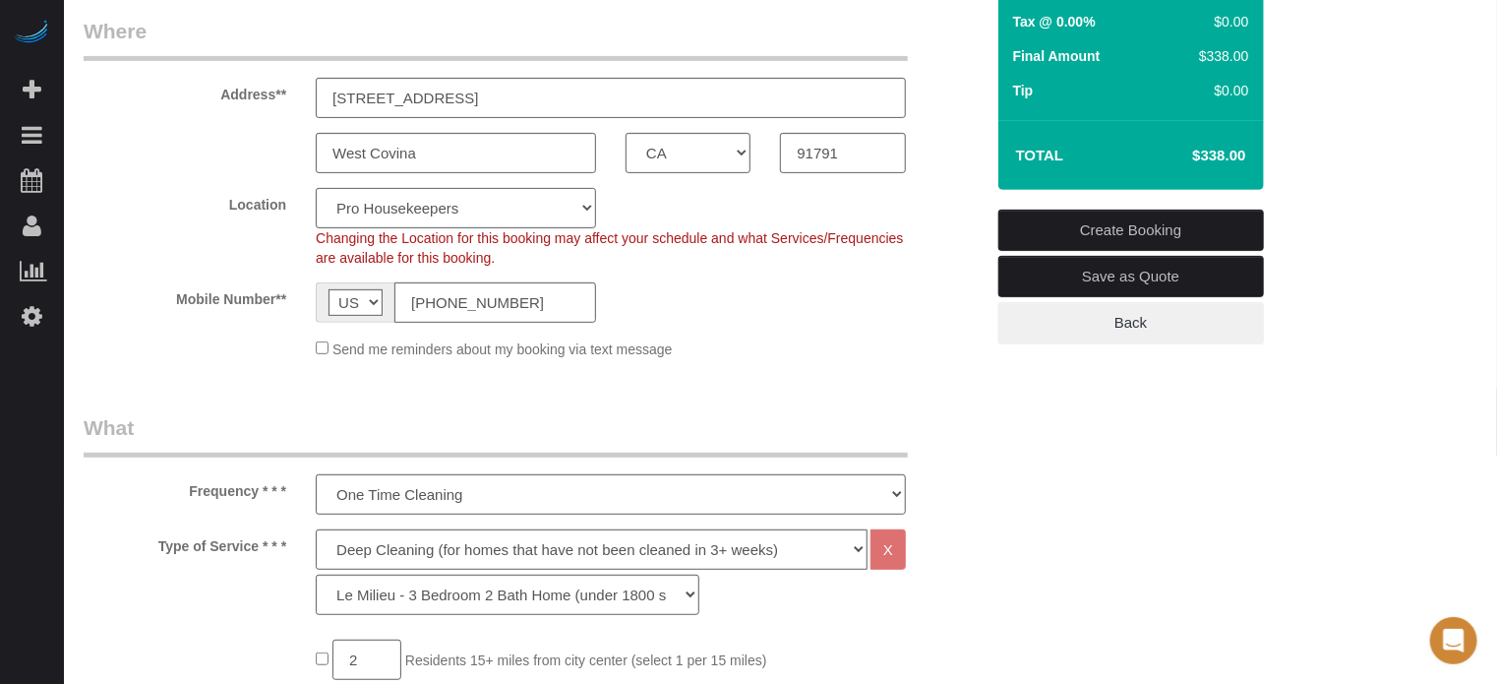
click at [416, 215] on select "Pro Housekeepers Atlanta Austin Boston Chicago Cincinnati Clearwater Denver Ft …" at bounding box center [456, 208] width 280 height 40
select select "3"
click at [316, 188] on select "Pro Housekeepers Atlanta Austin Boston Chicago Cincinnati Clearwater Denver Ft …" at bounding box center [456, 208] width 280 height 40
select select "object:4060"
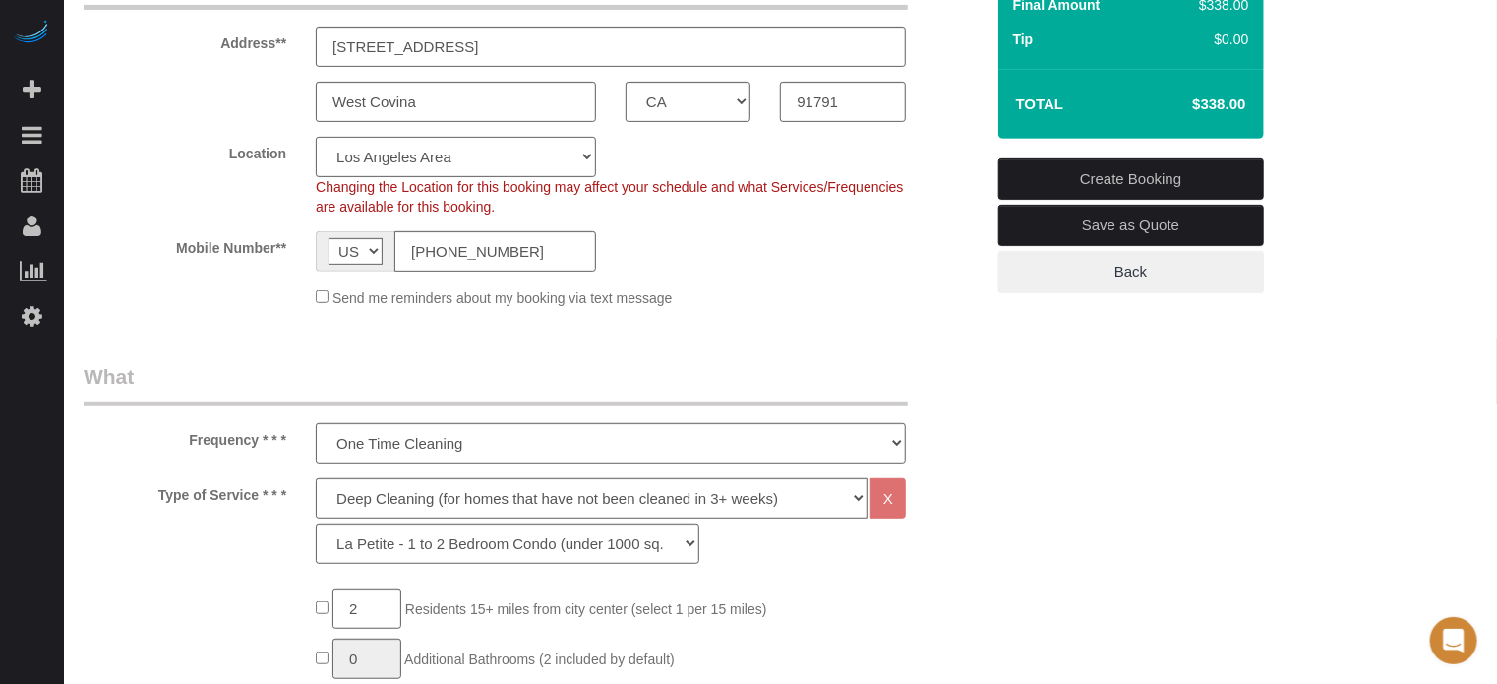
scroll to position [393, 0]
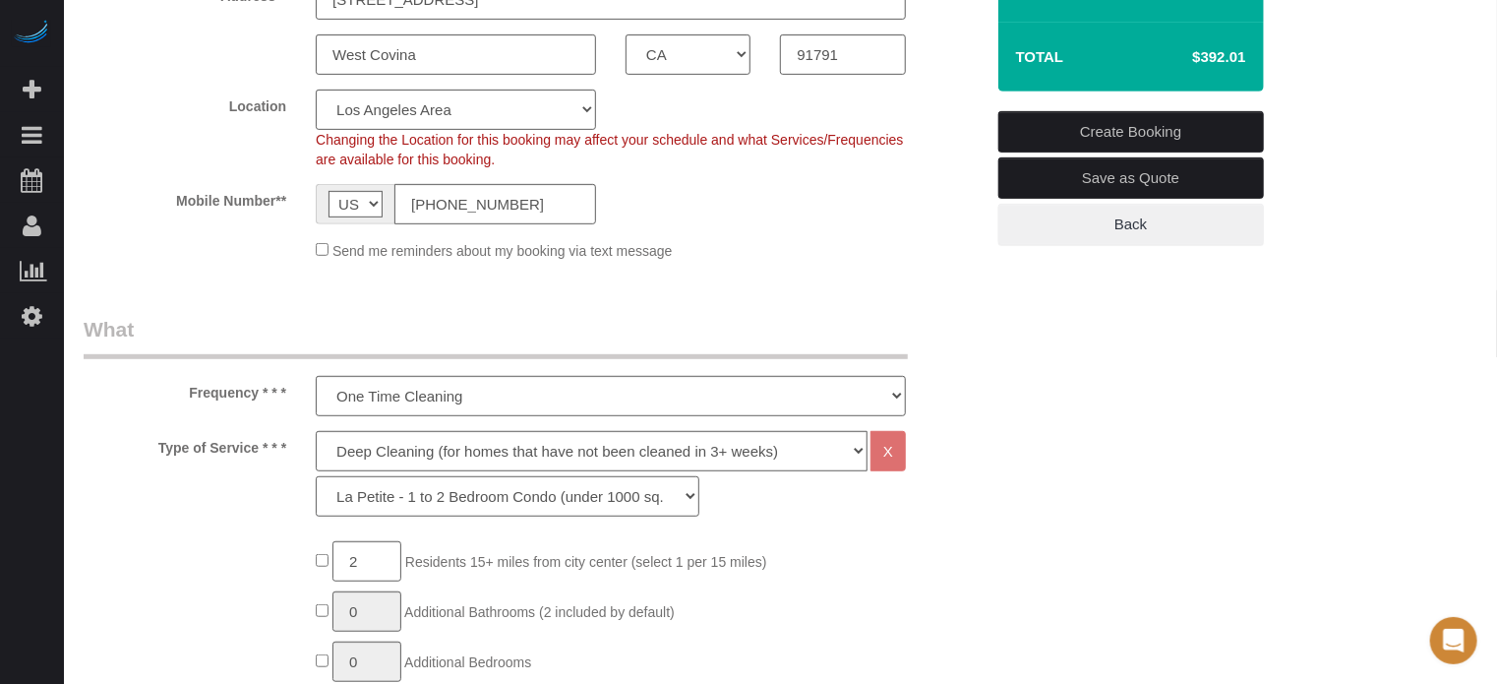
click at [456, 495] on select "La Petite - 1 to 2 Bedroom Condo (under 1000 sq. ft.) La Petite II - 2 Bedroom …" at bounding box center [508, 496] width 384 height 40
select select "280"
click at [316, 476] on select "La Petite - 1 to 2 Bedroom Condo (under 1000 sq. ft.) La Petite II - 2 Bedroom …" at bounding box center [508, 496] width 384 height 40
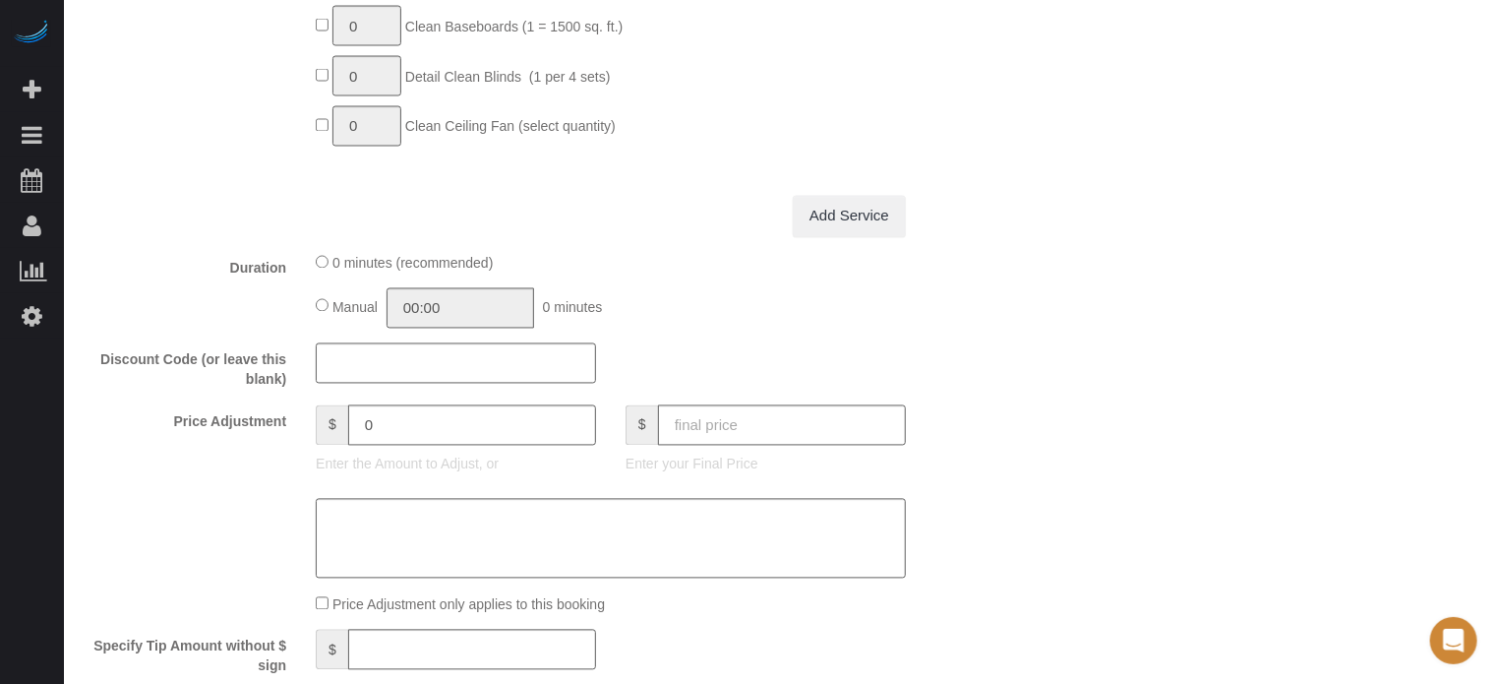
scroll to position [1770, 0]
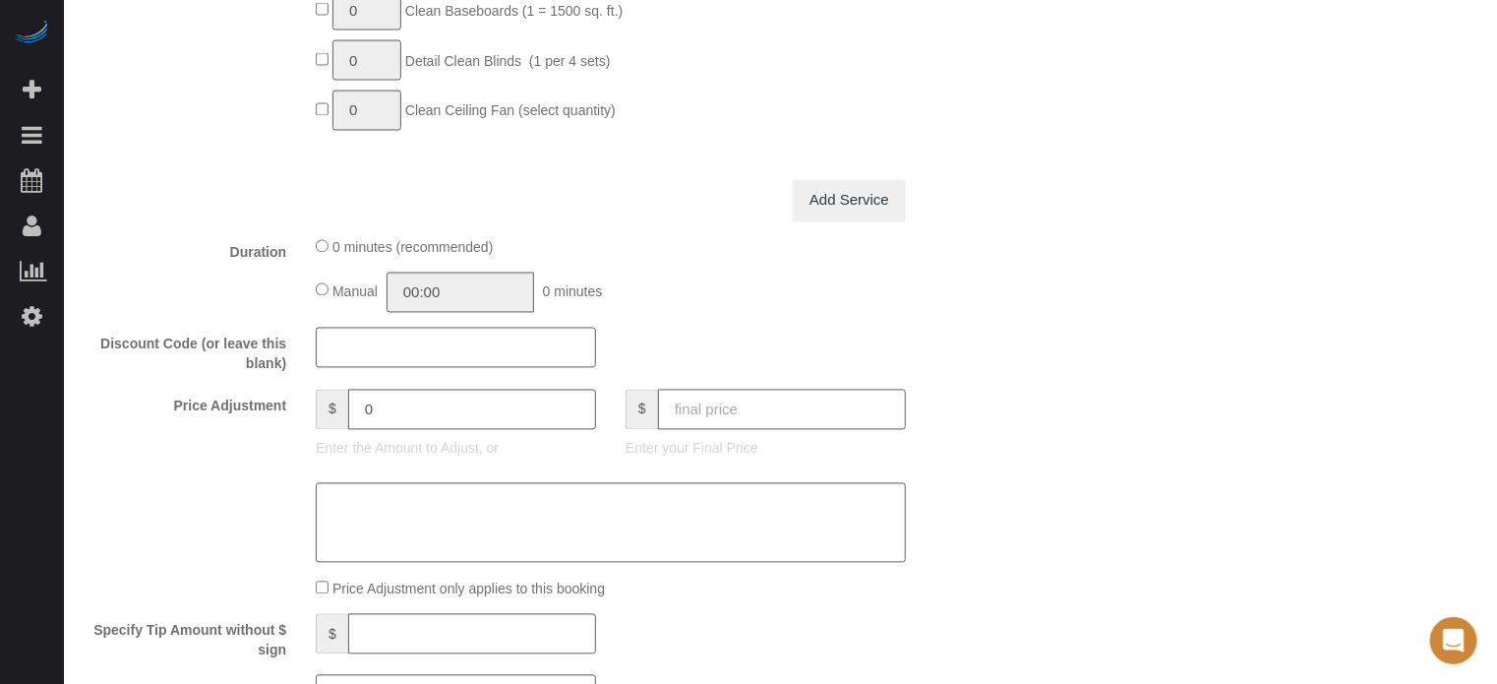
click at [744, 428] on input "text" at bounding box center [782, 409] width 248 height 40
type input "374"
click at [850, 285] on div "Manual 00:00 0 minutes" at bounding box center [611, 292] width 590 height 40
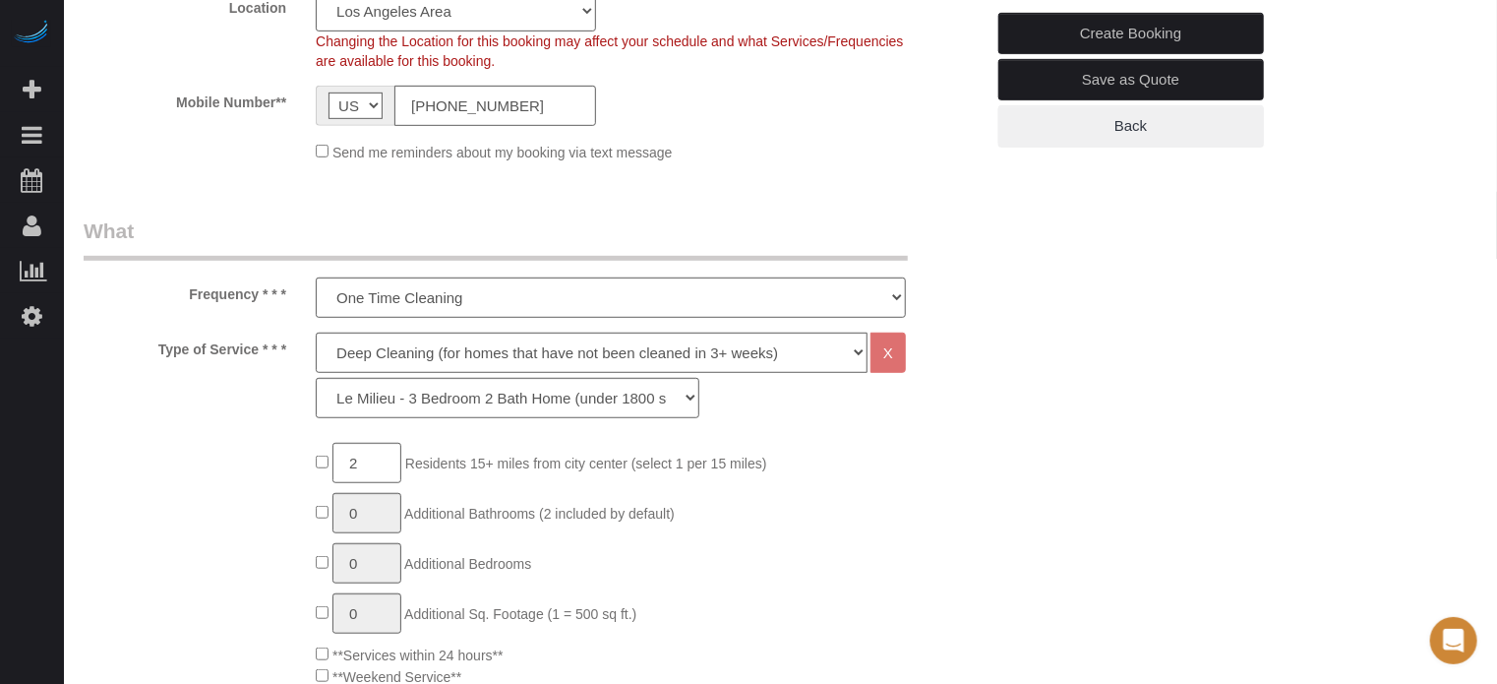
scroll to position [246, 0]
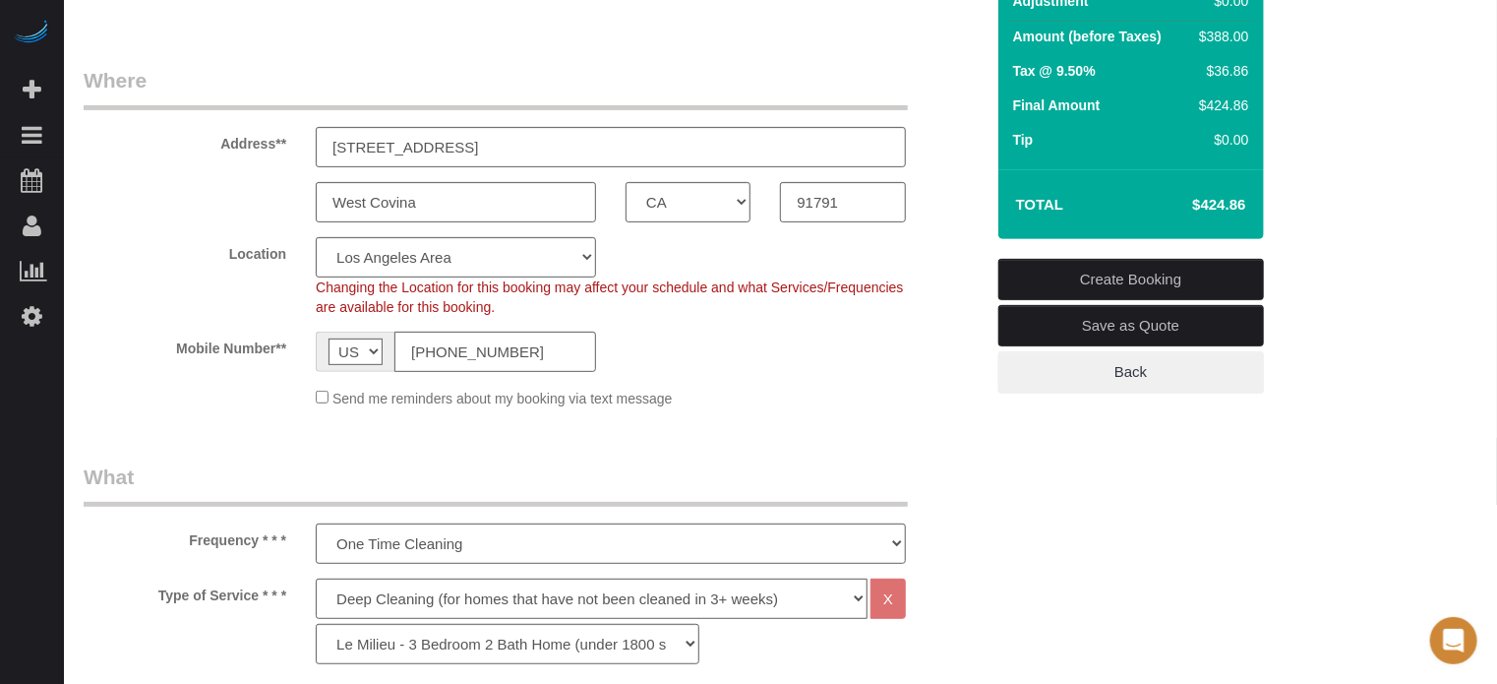
type input "-46.45"
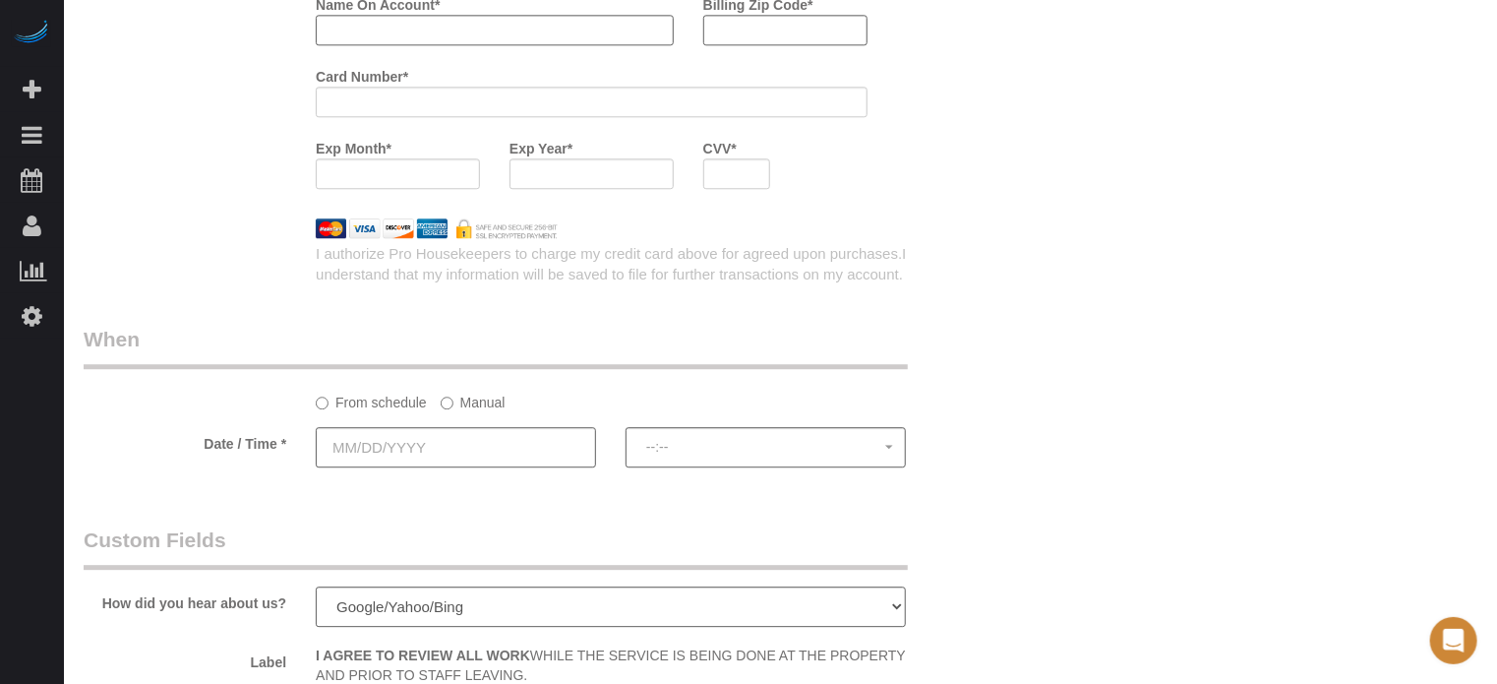
scroll to position [2655, 0]
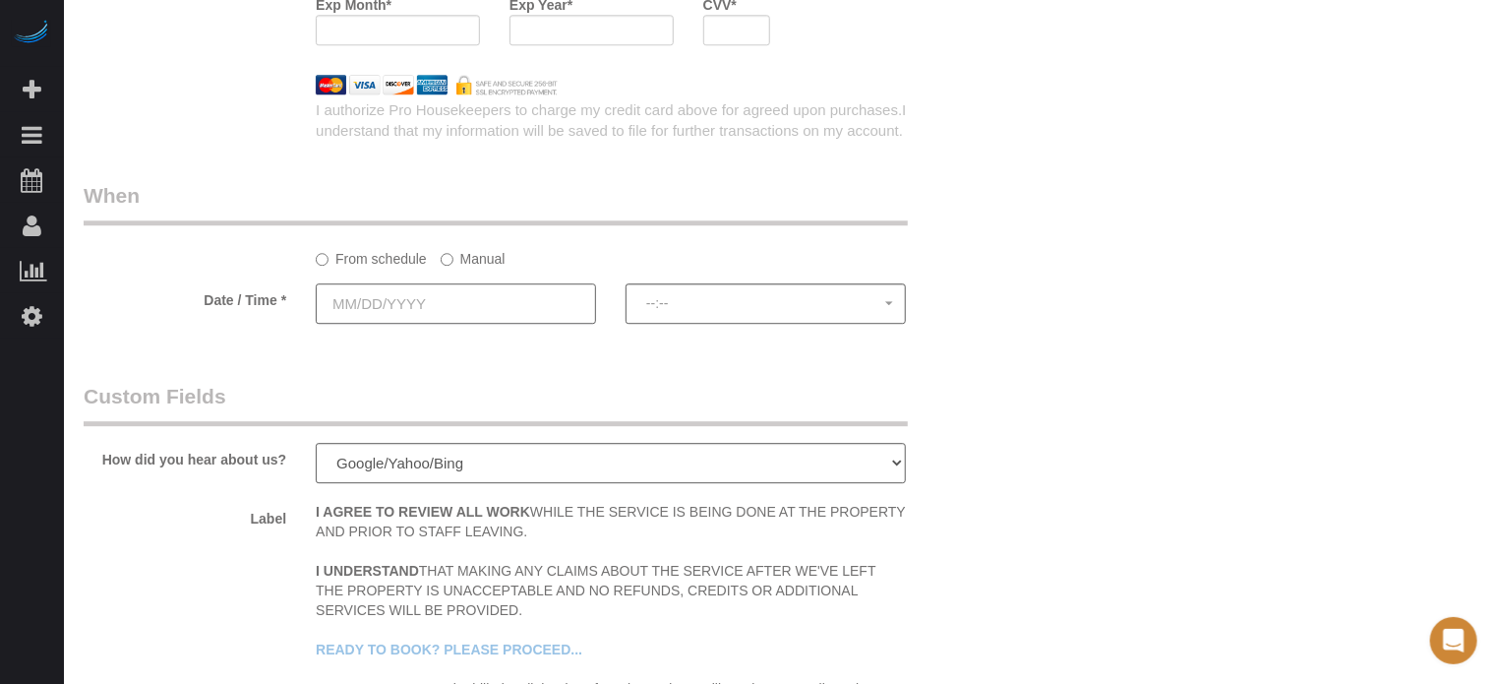
click at [510, 323] on input "text" at bounding box center [456, 303] width 280 height 40
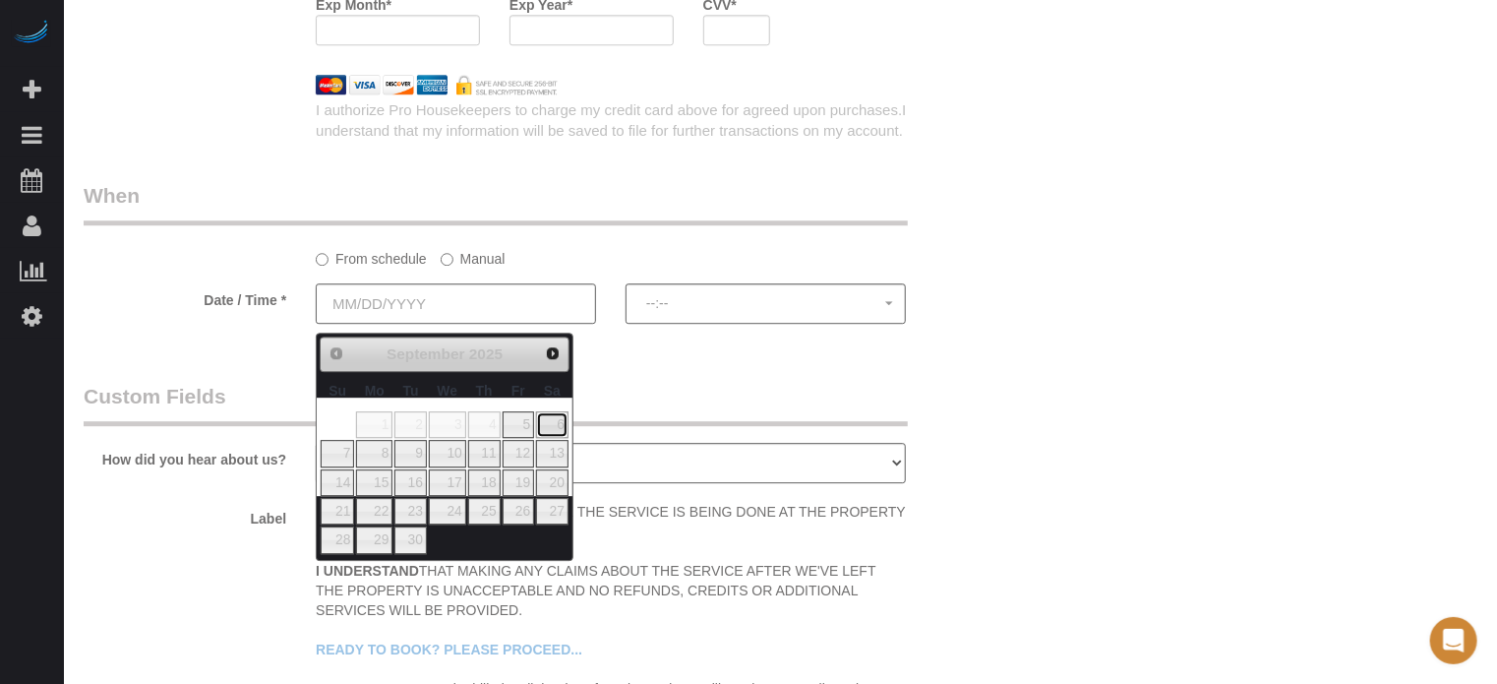
click at [549, 424] on link "6" at bounding box center [552, 424] width 32 height 27
type input "[DATE]"
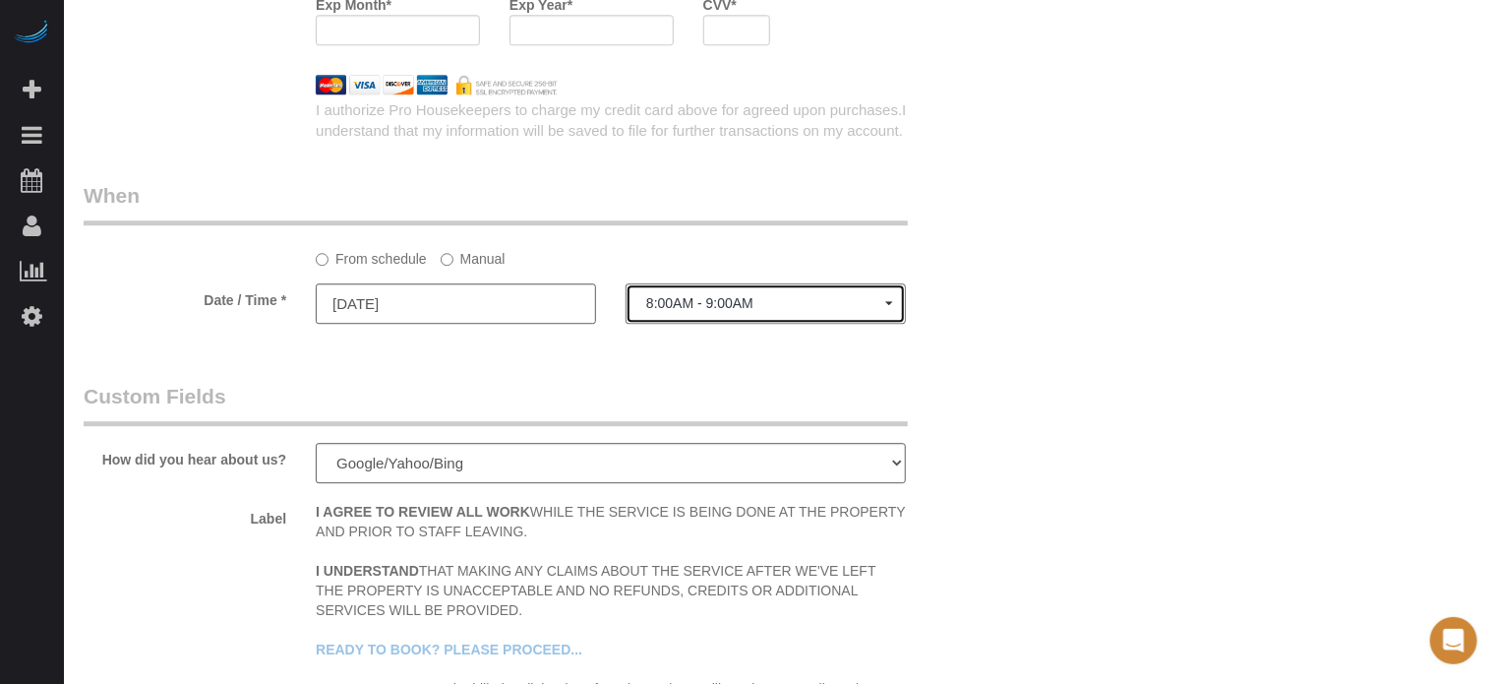
click at [676, 311] on span "8:00AM - 9:00AM" at bounding box center [765, 303] width 239 height 16
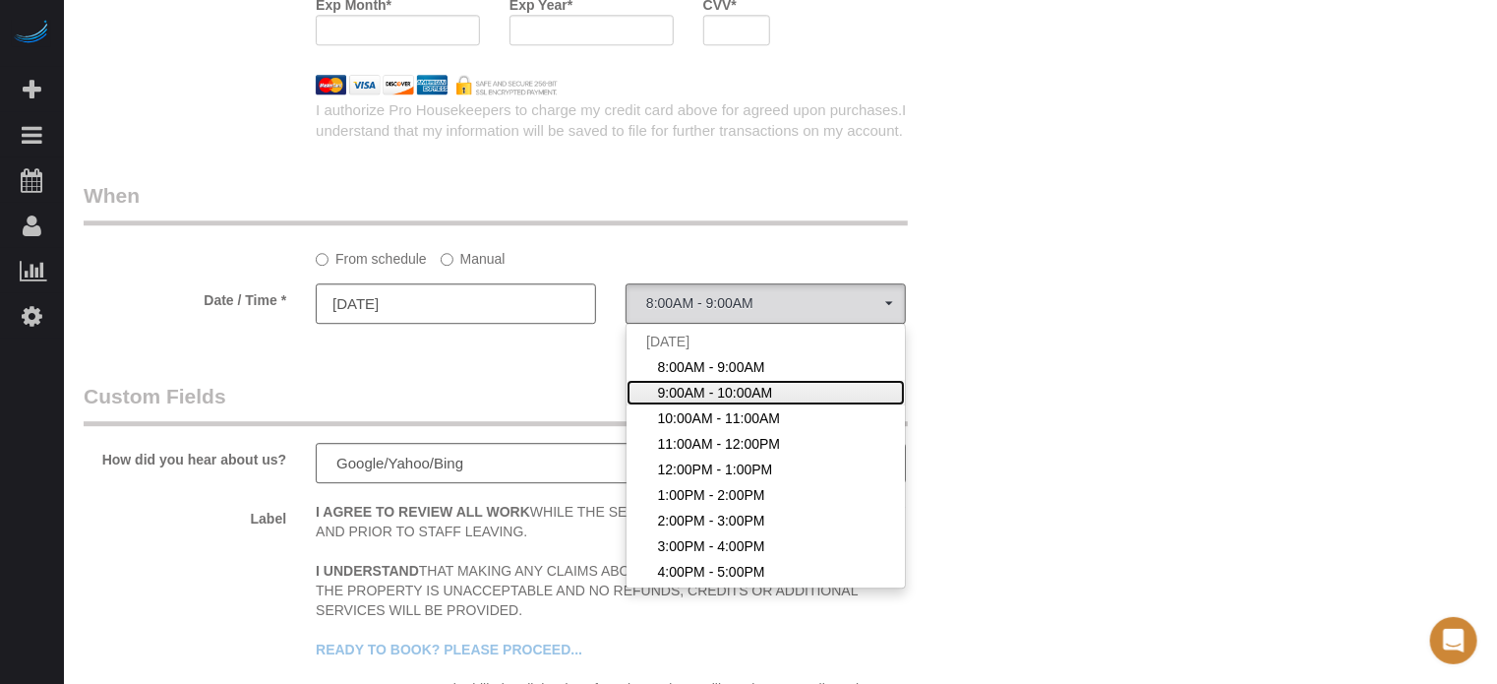
click at [696, 393] on span "9:00AM - 10:00AM" at bounding box center [715, 393] width 115 height 20
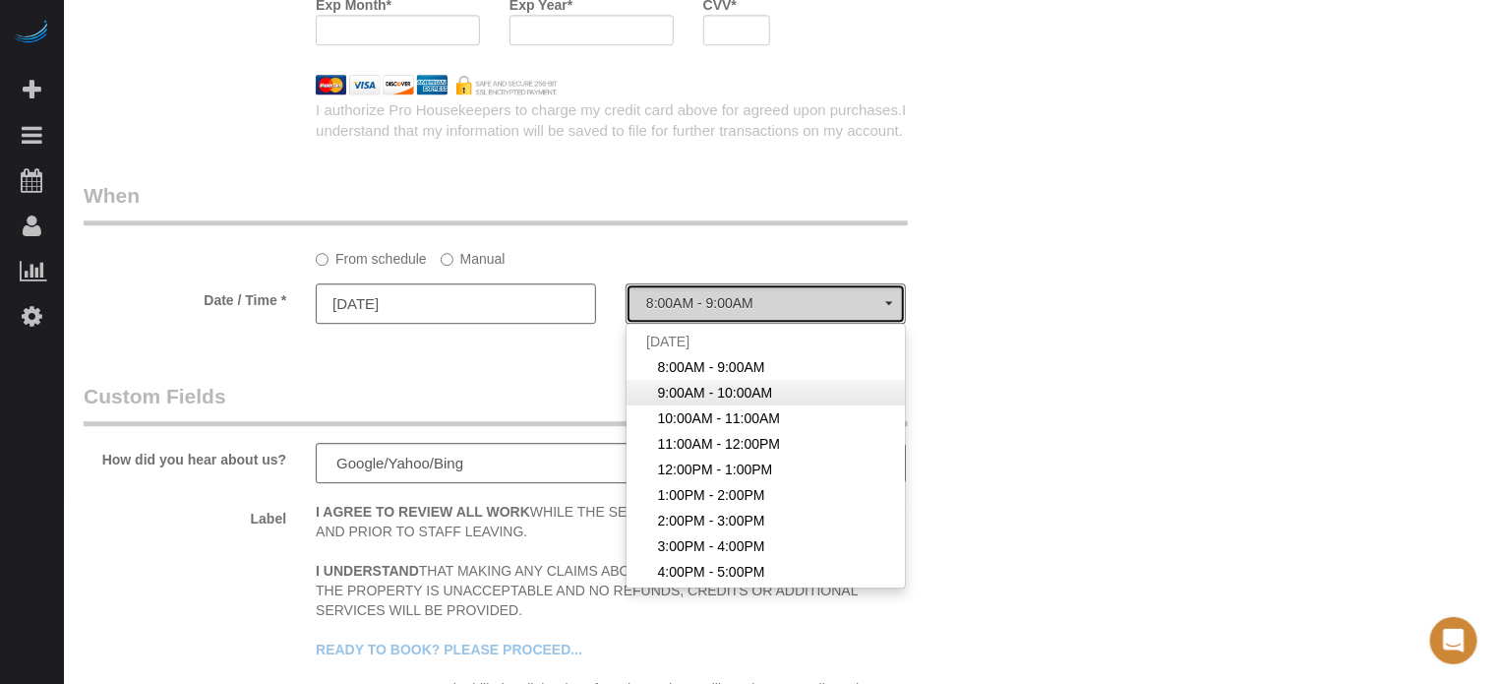
select select "spot2"
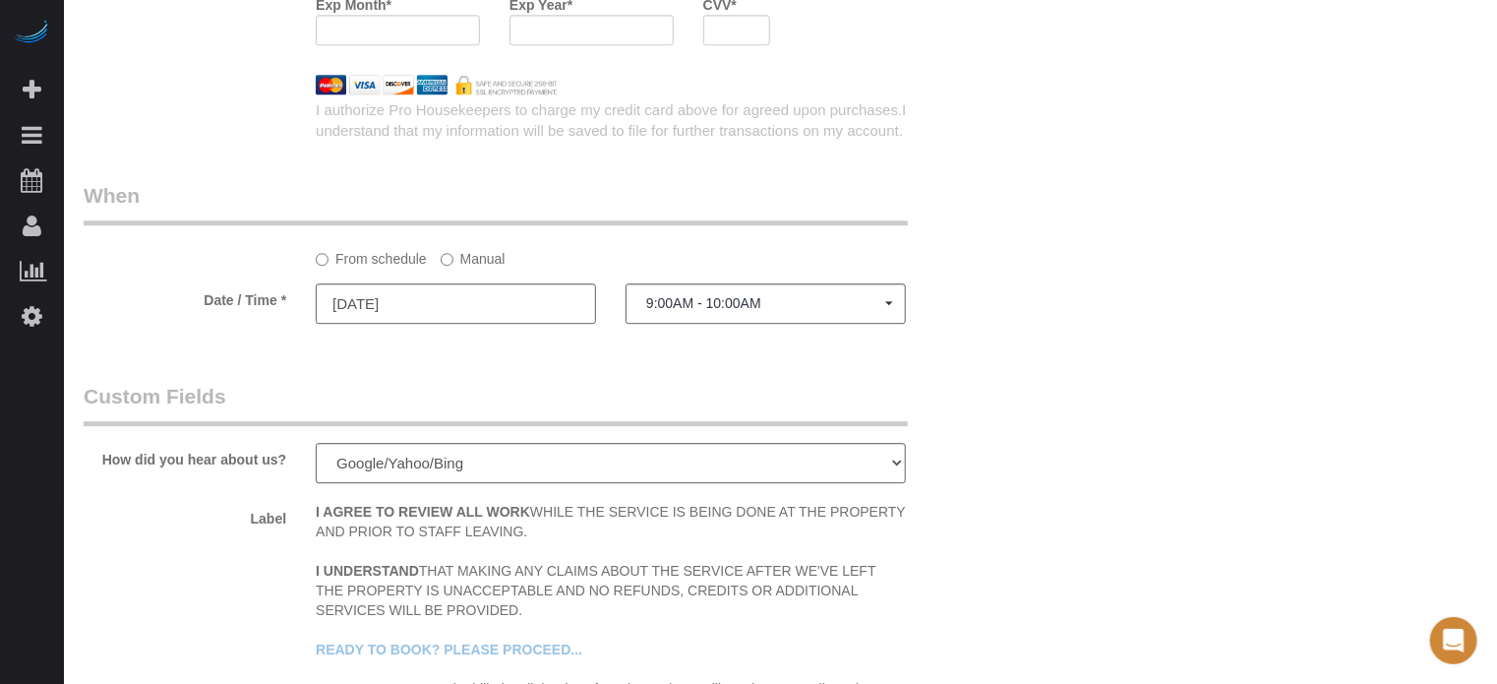
click at [980, 306] on div "Date / Time * 09/06/2025 9:00AM - 10:00AM Sat September 6th 8:00AM - 9:00AM 9:0…" at bounding box center [533, 305] width 929 height 44
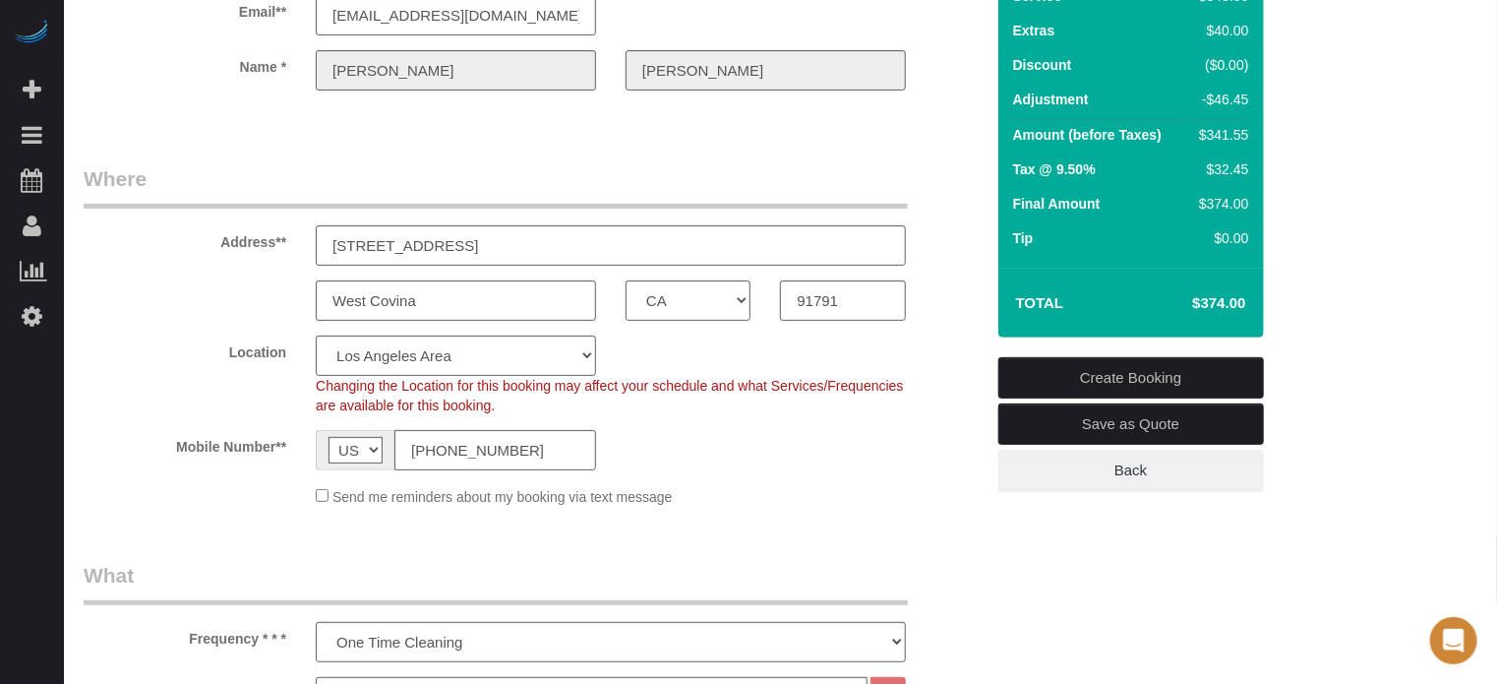
scroll to position [0, 0]
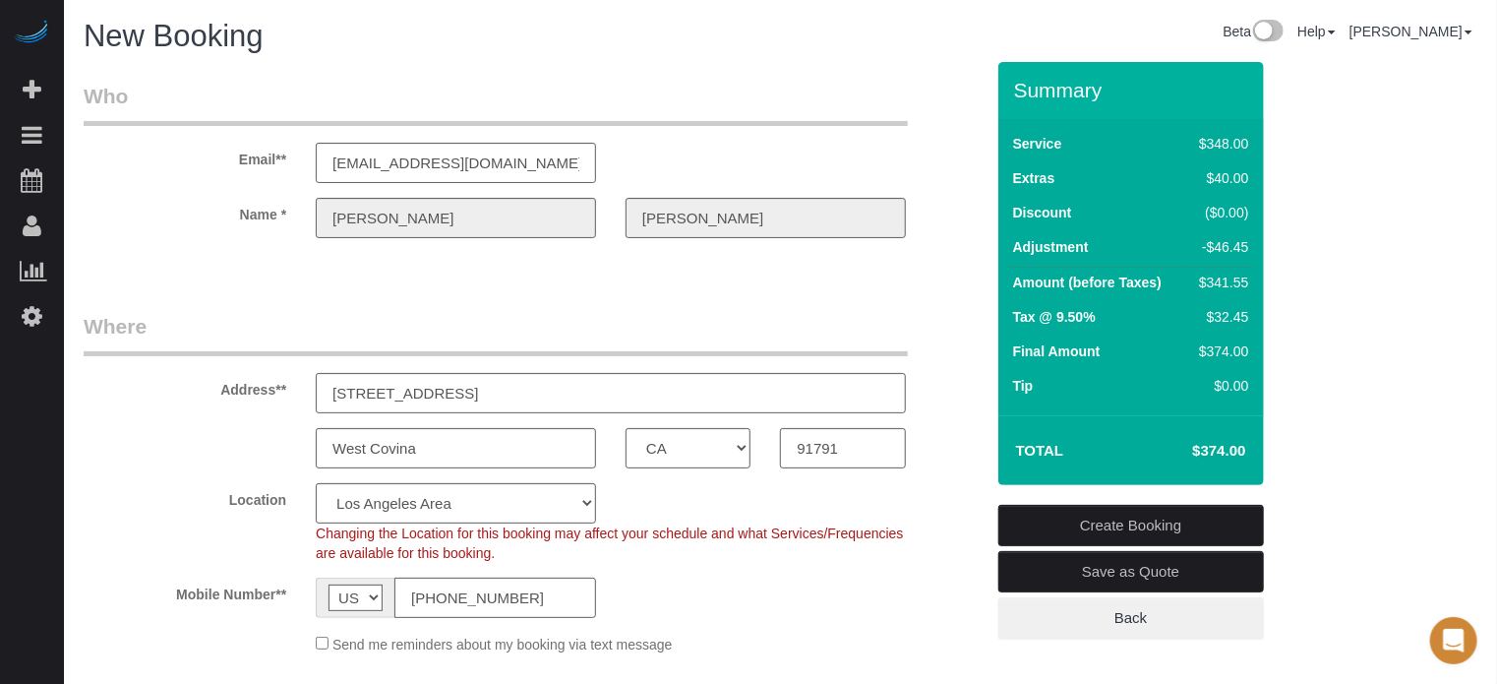
click at [268, 215] on div "Name * Mona Telliano" at bounding box center [533, 218] width 929 height 40
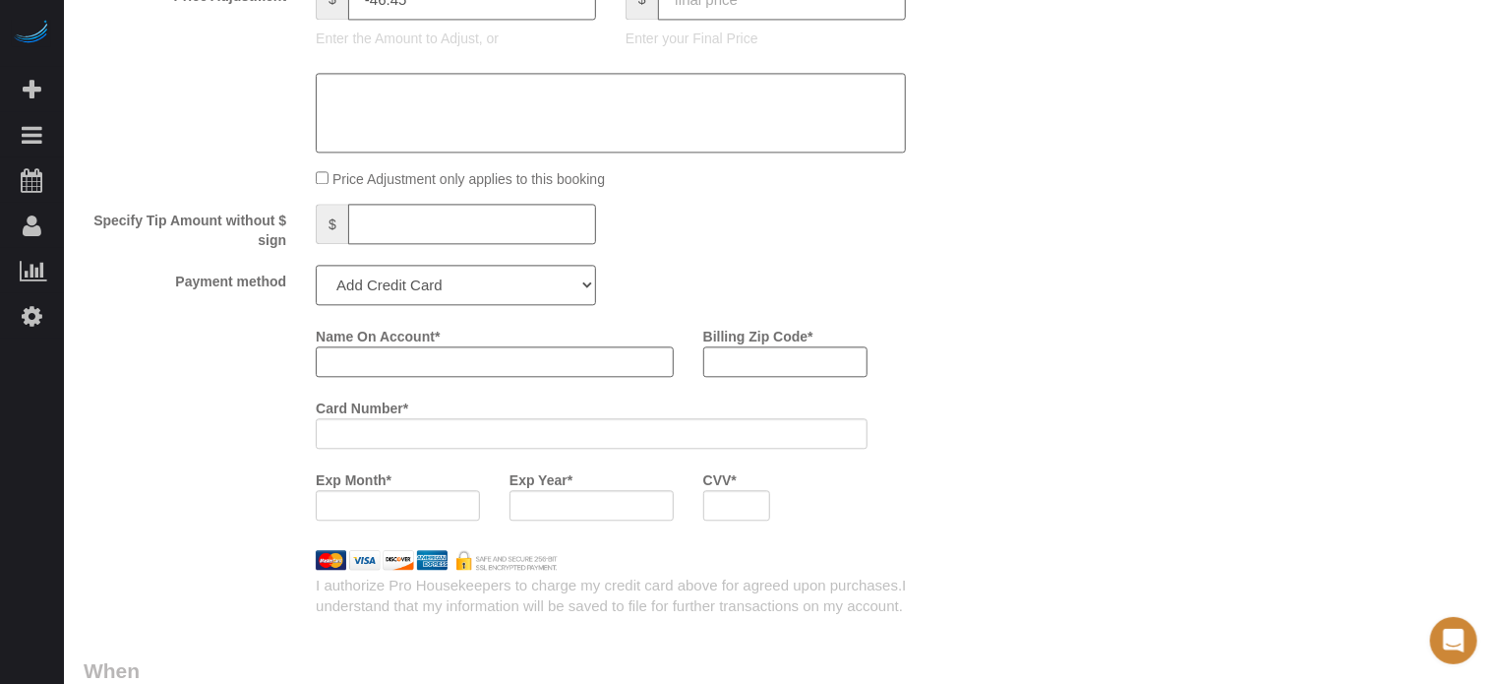
scroll to position [2065, 0]
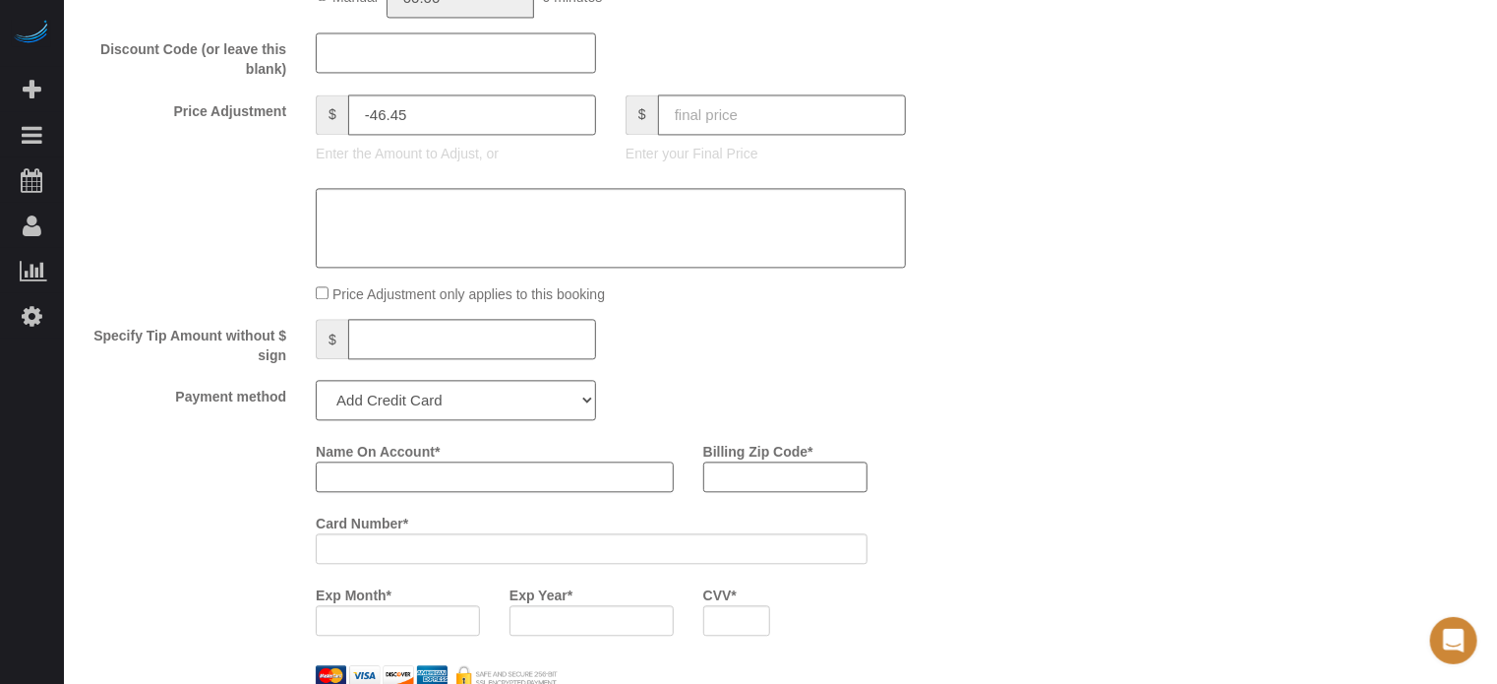
click at [423, 492] on input "Name On Account *" at bounding box center [495, 476] width 358 height 30
type input "Patricia Talliano"
click at [794, 401] on div "Payment method Add Credit Card Cash Check Paypal" at bounding box center [533, 400] width 929 height 40
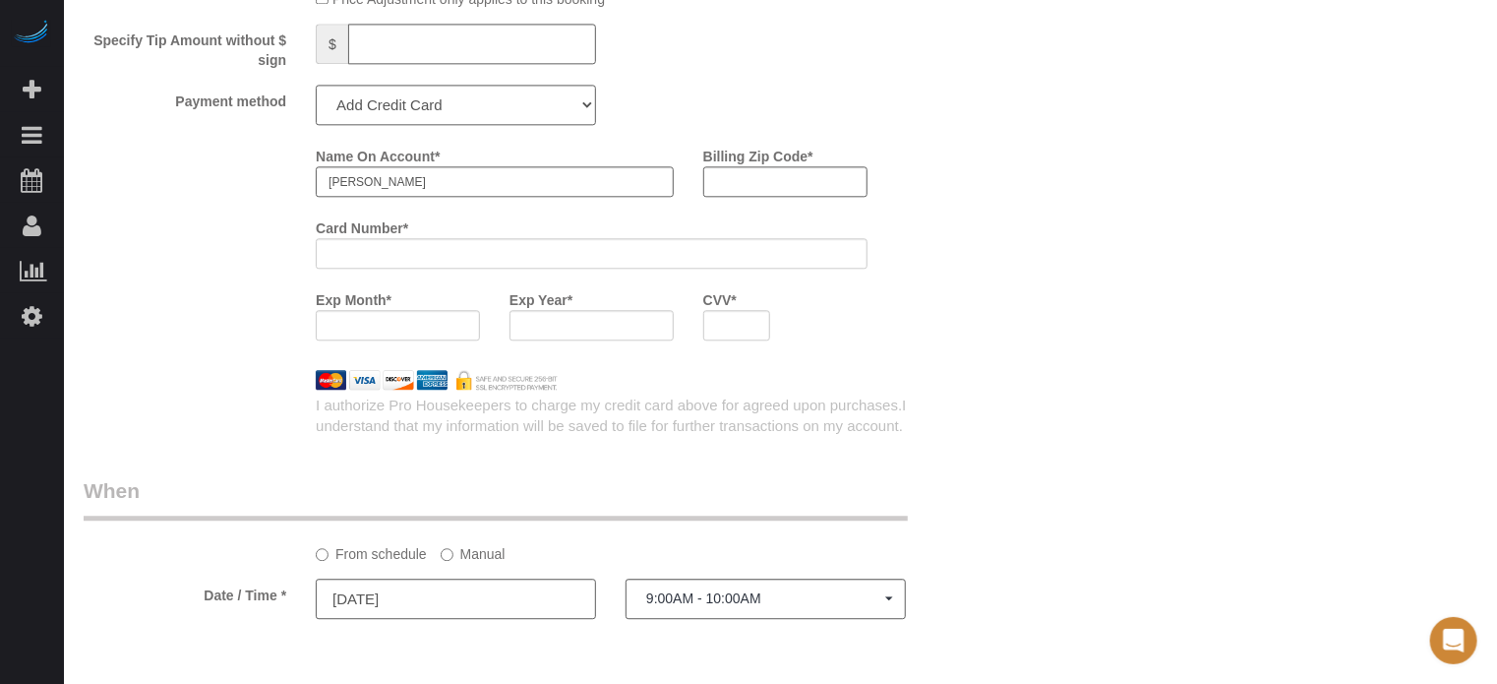
scroll to position [2164, 0]
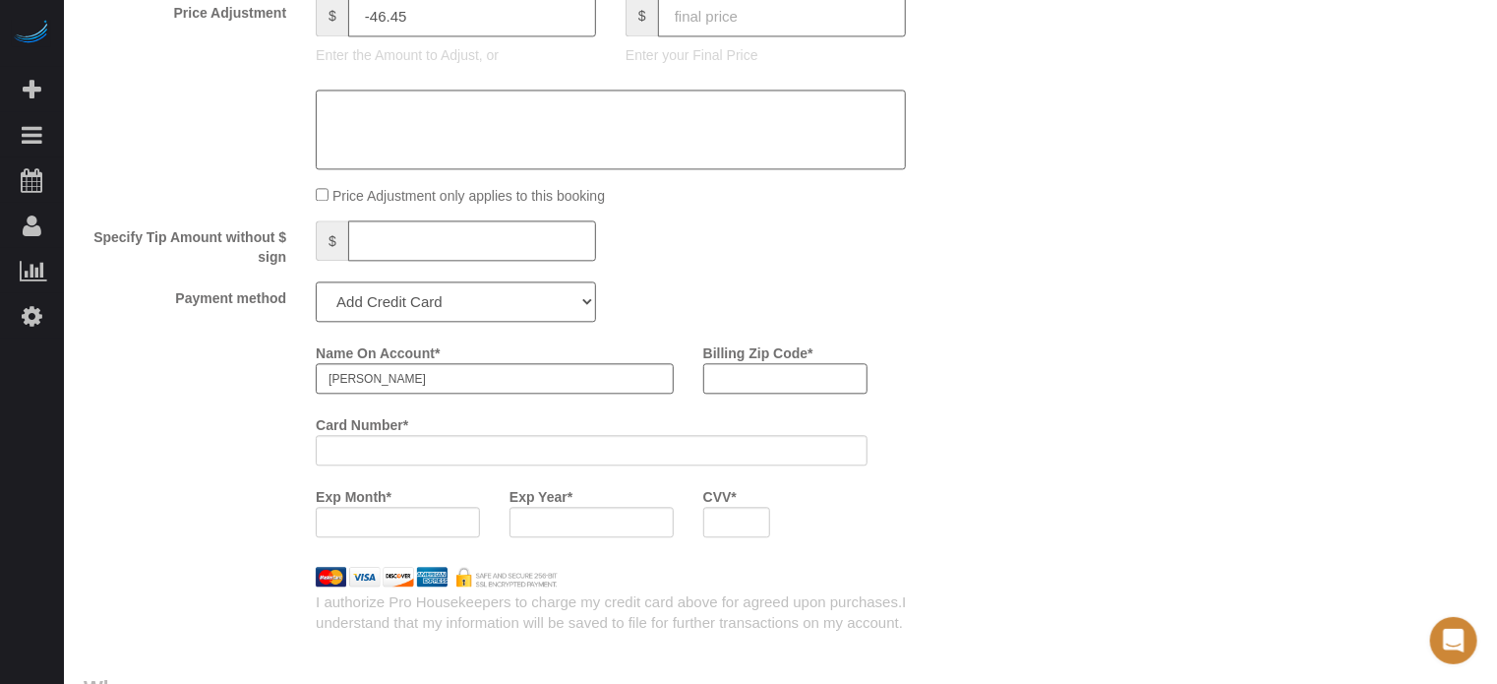
click at [810, 388] on input "Billing Zip Code *" at bounding box center [785, 378] width 164 height 30
type input "91791"
click at [957, 322] on div "Payment method Add Credit Card Cash Check Paypal" at bounding box center [533, 301] width 929 height 40
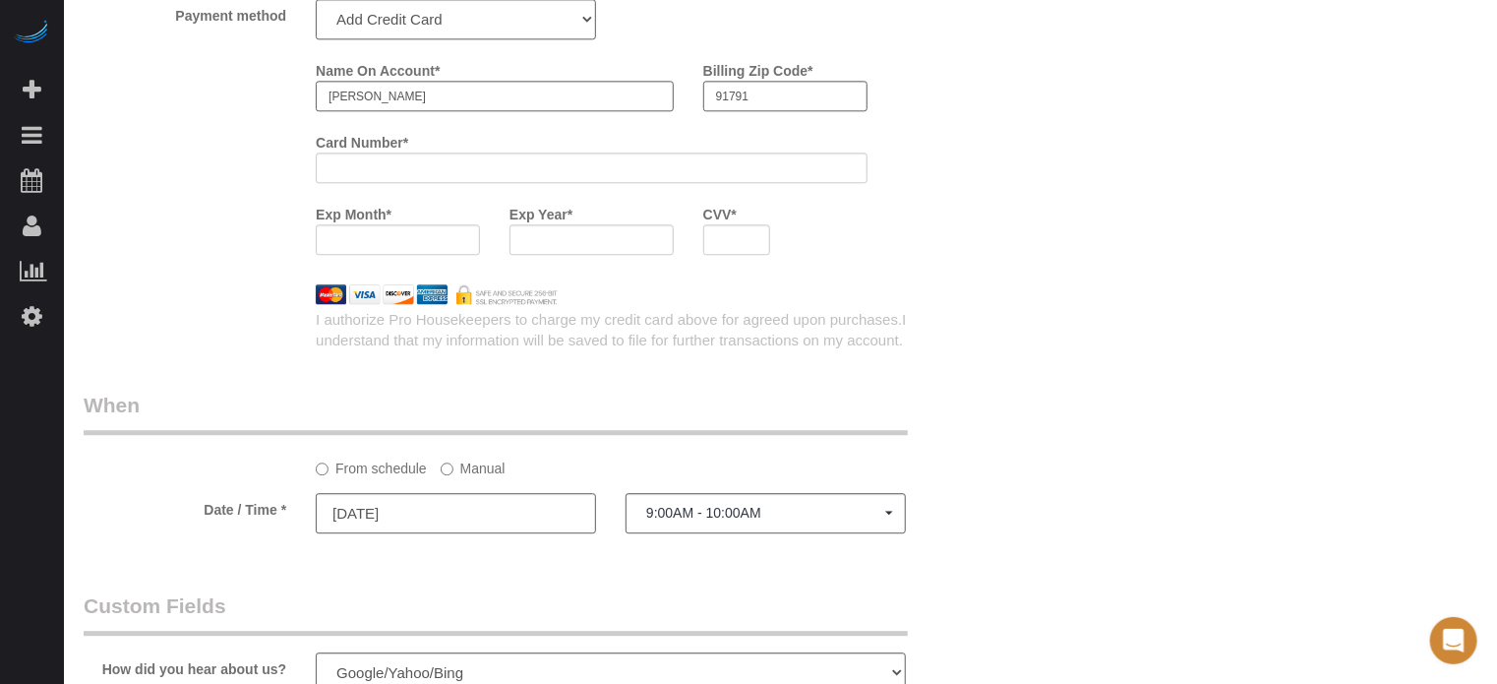
scroll to position [2360, 0]
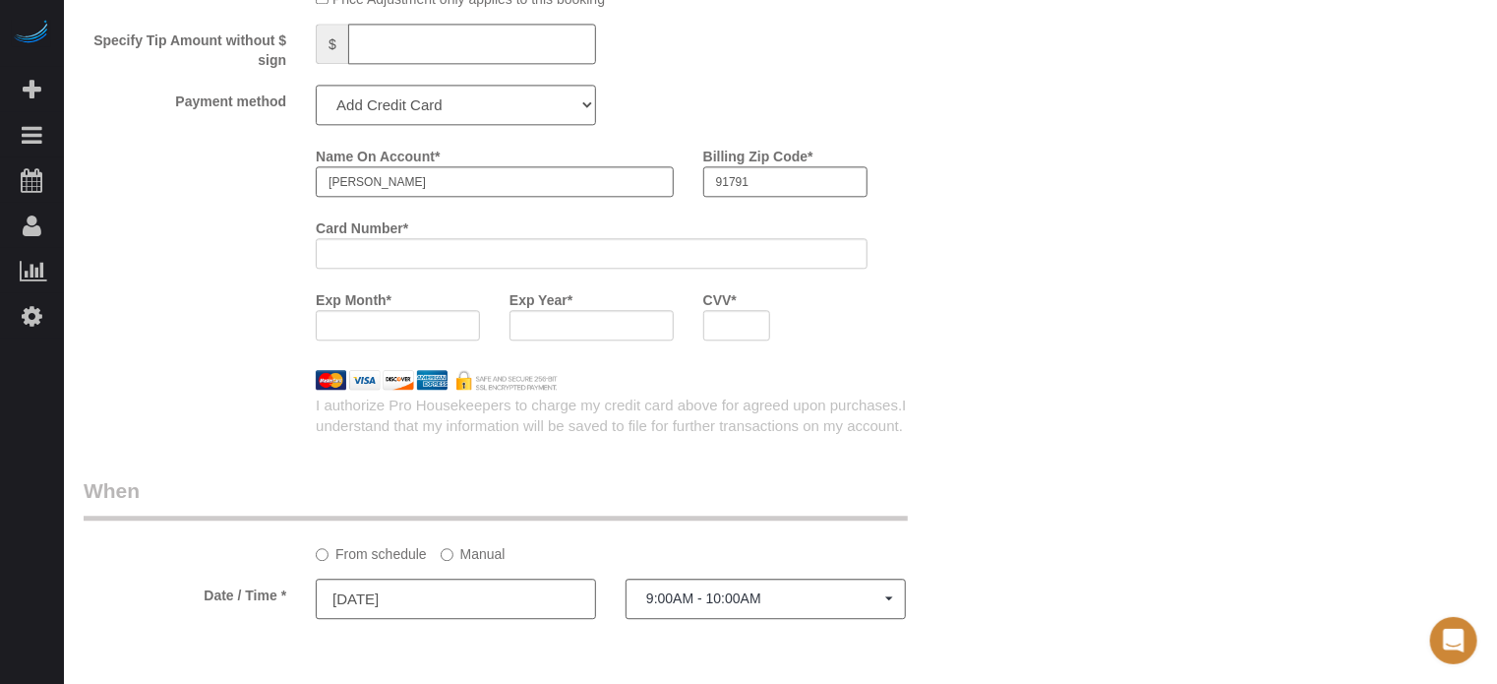
click at [189, 272] on div "Name On Account * Patricia Talliano Billing Zip Code * 91791 Card Number * Exp …" at bounding box center [533, 247] width 929 height 215
click at [361, 324] on div at bounding box center [398, 325] width 164 height 30
click at [935, 333] on div "Name On Account * Patricia Talliano Billing Zip Code * 91791 Card Number * Exp …" at bounding box center [649, 247] width 696 height 215
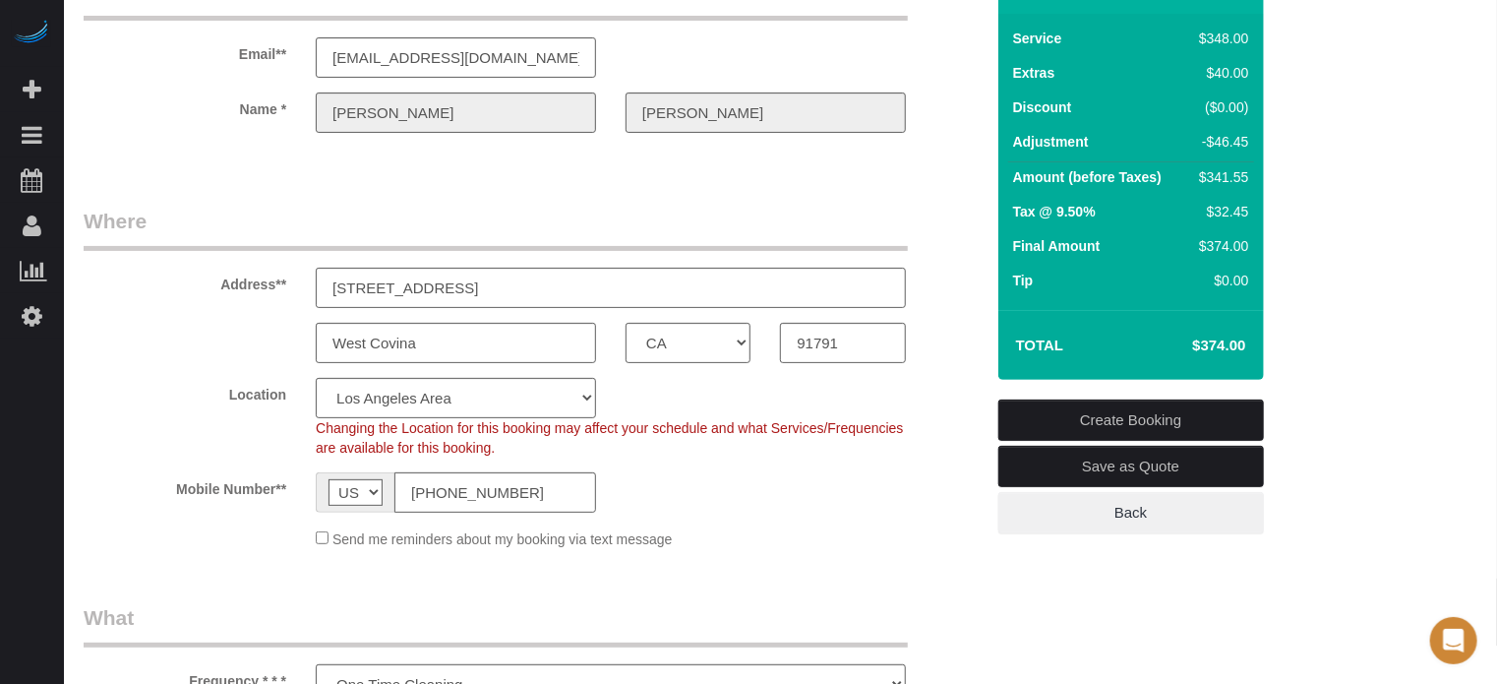
scroll to position [98, 0]
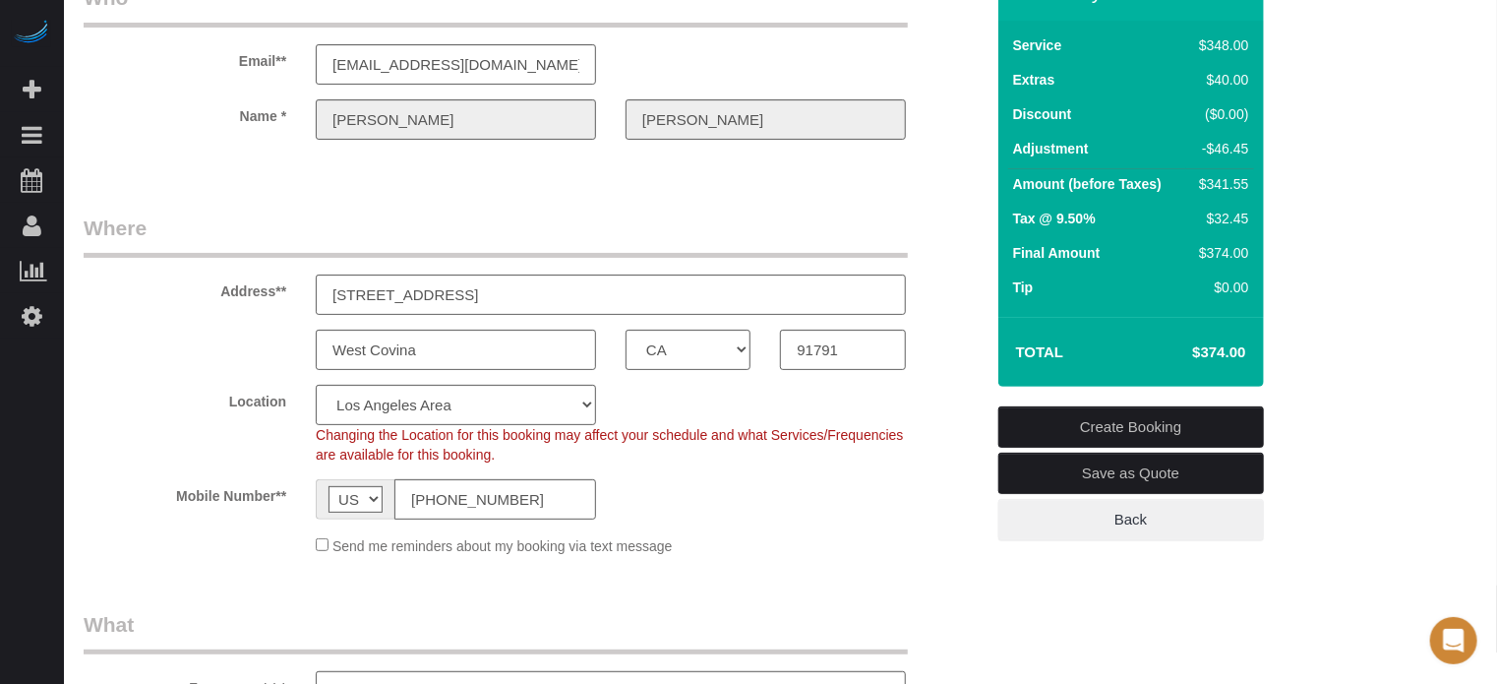
click at [1096, 417] on link "Create Booking" at bounding box center [1131, 426] width 266 height 41
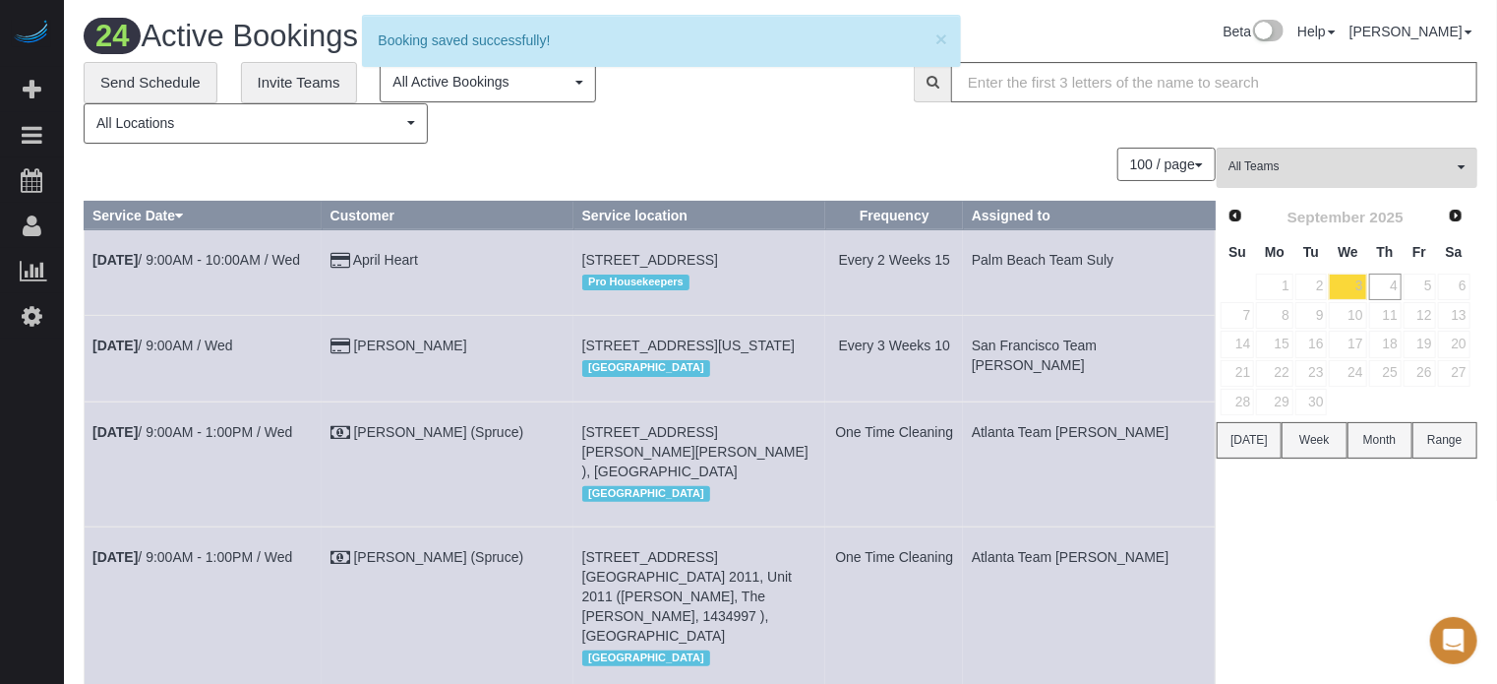
click at [614, 164] on div "100 / page 10 / page 20 / page 30 / page 40 / page 50 / page 100 / page" at bounding box center [650, 164] width 1132 height 33
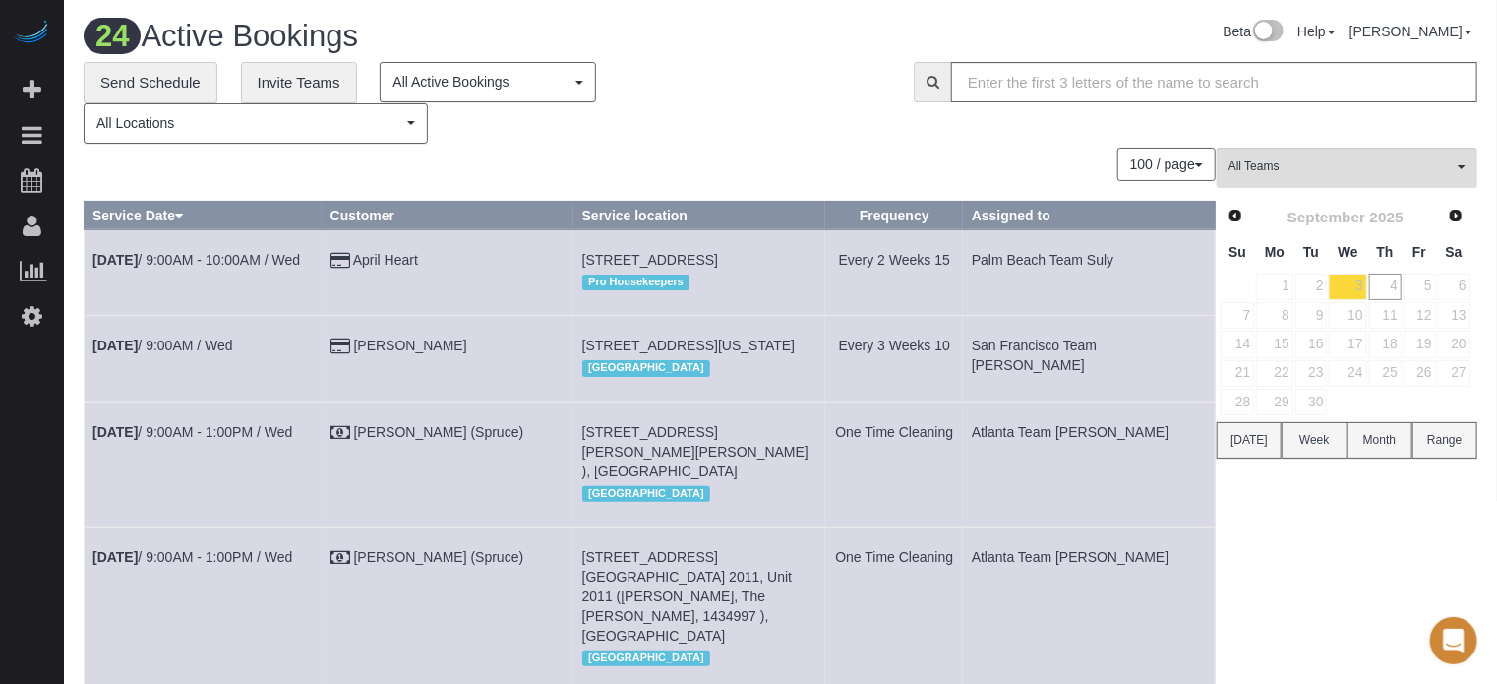
click at [561, 154] on div "100 / page 10 / page 20 / page 30 / page 40 / page 50 / page 100 / page" at bounding box center [650, 164] width 1132 height 33
click at [1461, 285] on link "6" at bounding box center [1454, 286] width 32 height 27
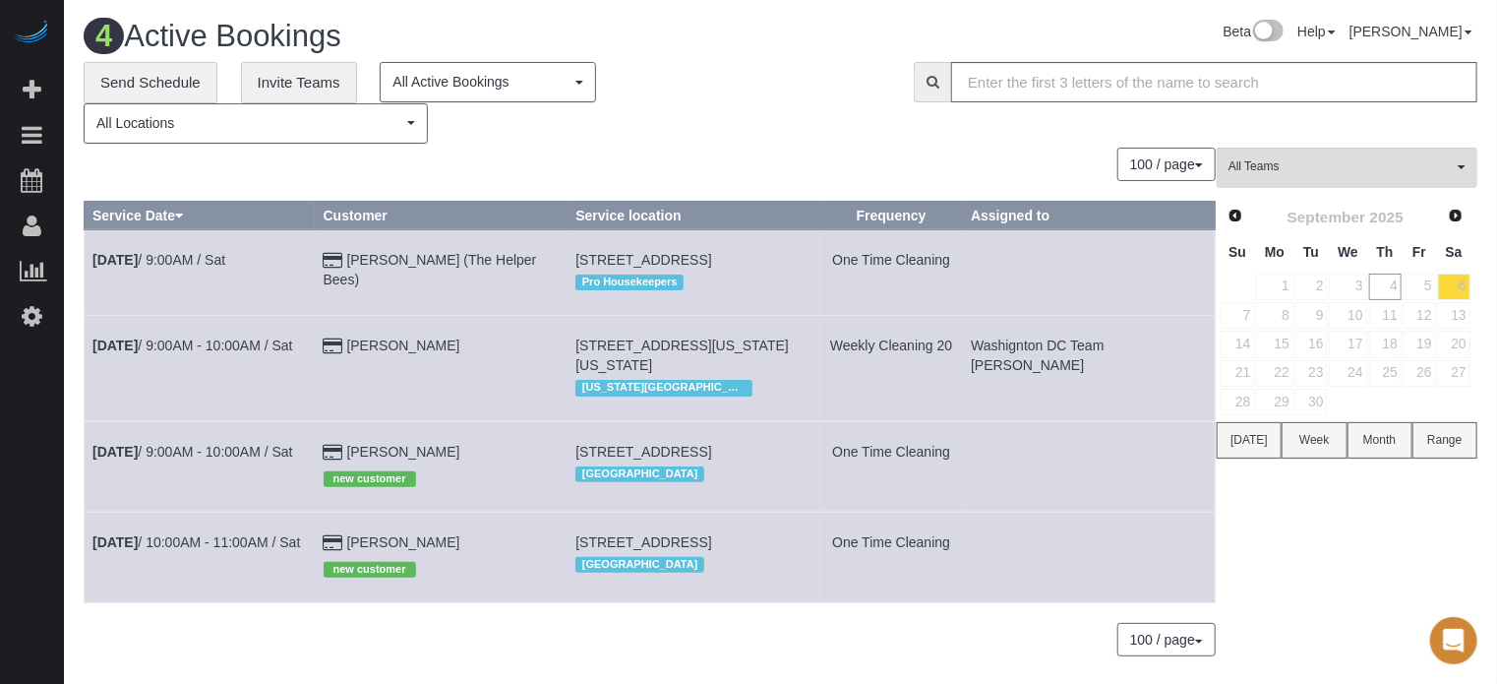
scroll to position [77, 0]
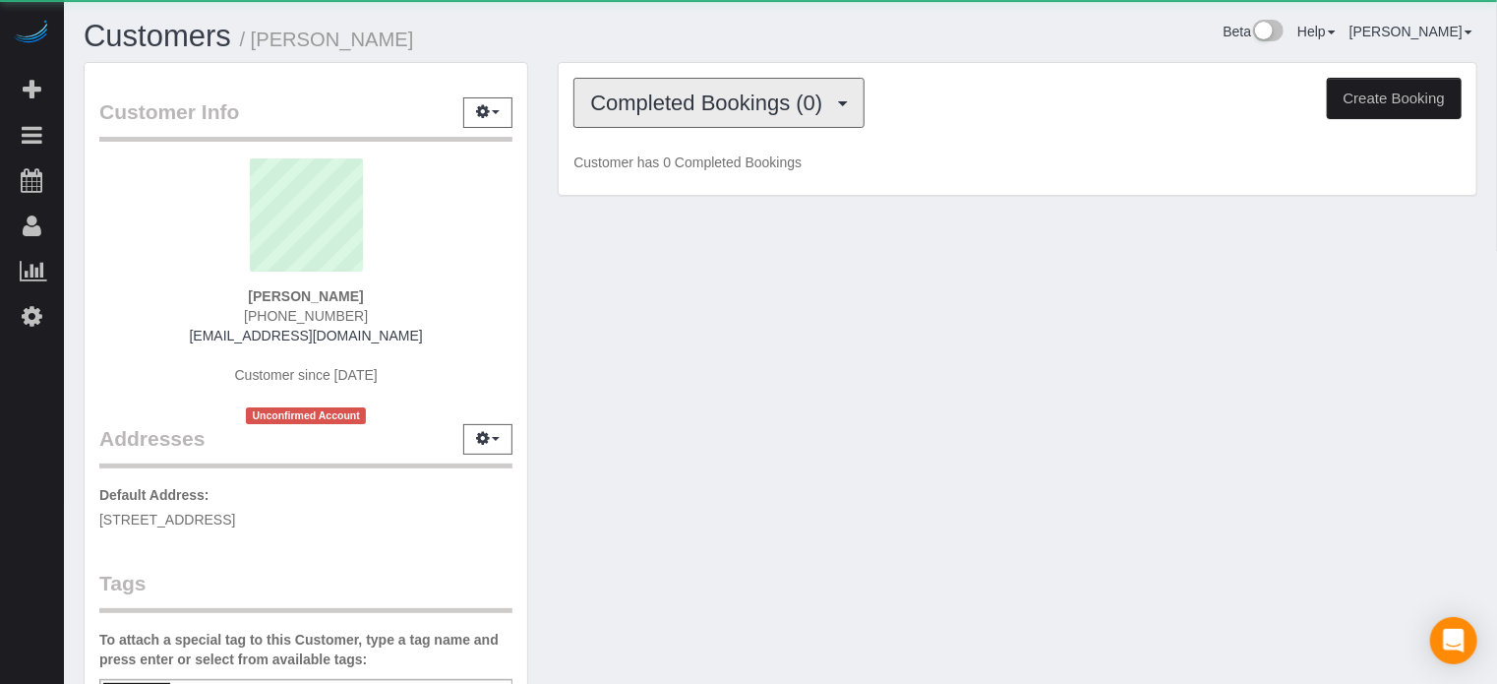
click at [747, 100] on span "Completed Bookings (0)" at bounding box center [711, 102] width 242 height 25
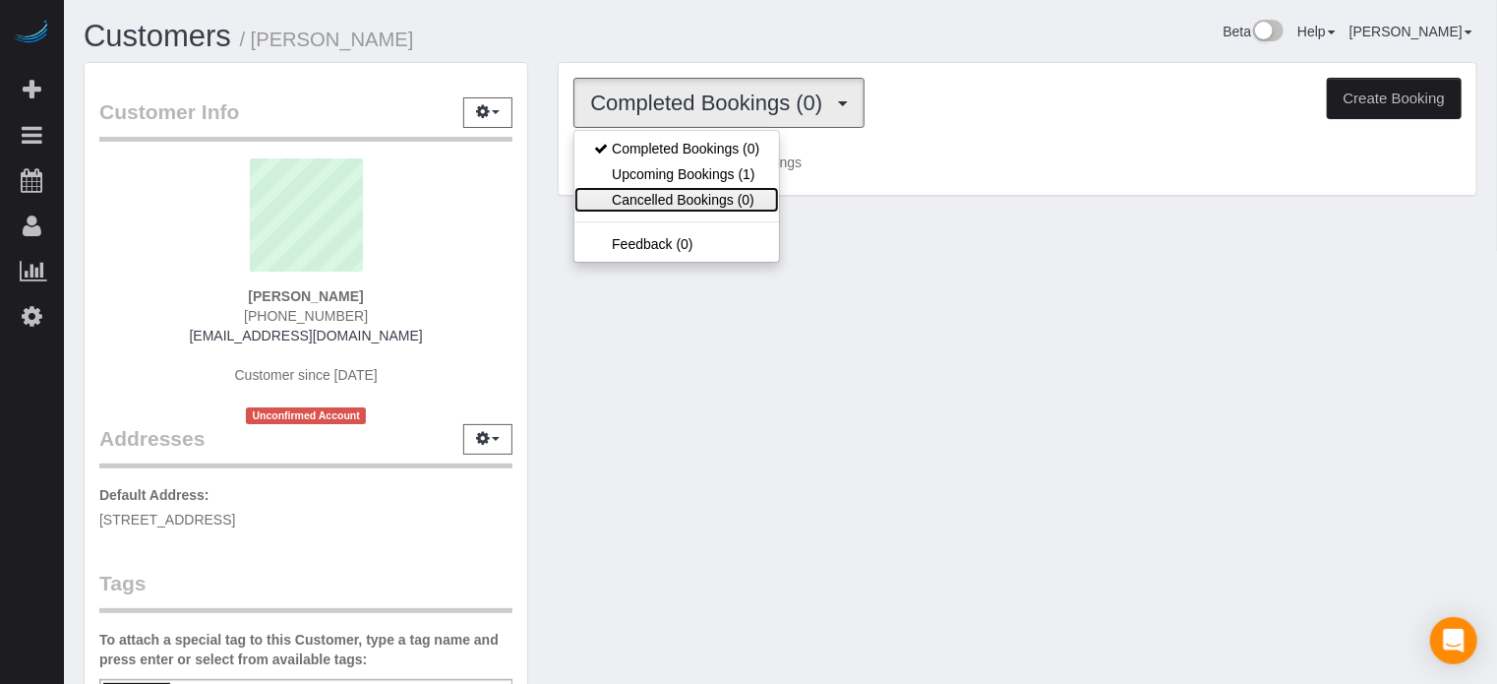
click at [734, 187] on link "Cancelled Bookings (0)" at bounding box center [676, 200] width 205 height 26
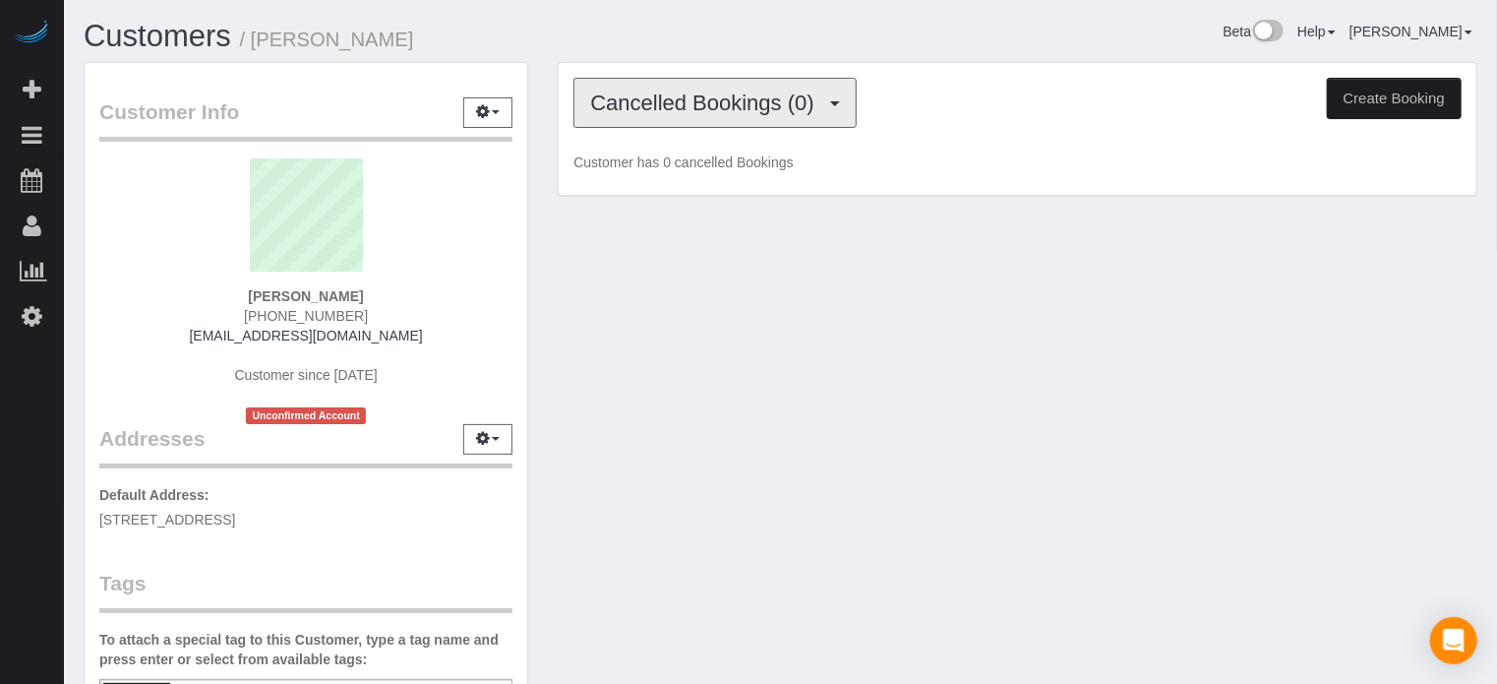
click at [741, 114] on button "Cancelled Bookings (0)" at bounding box center [714, 103] width 283 height 50
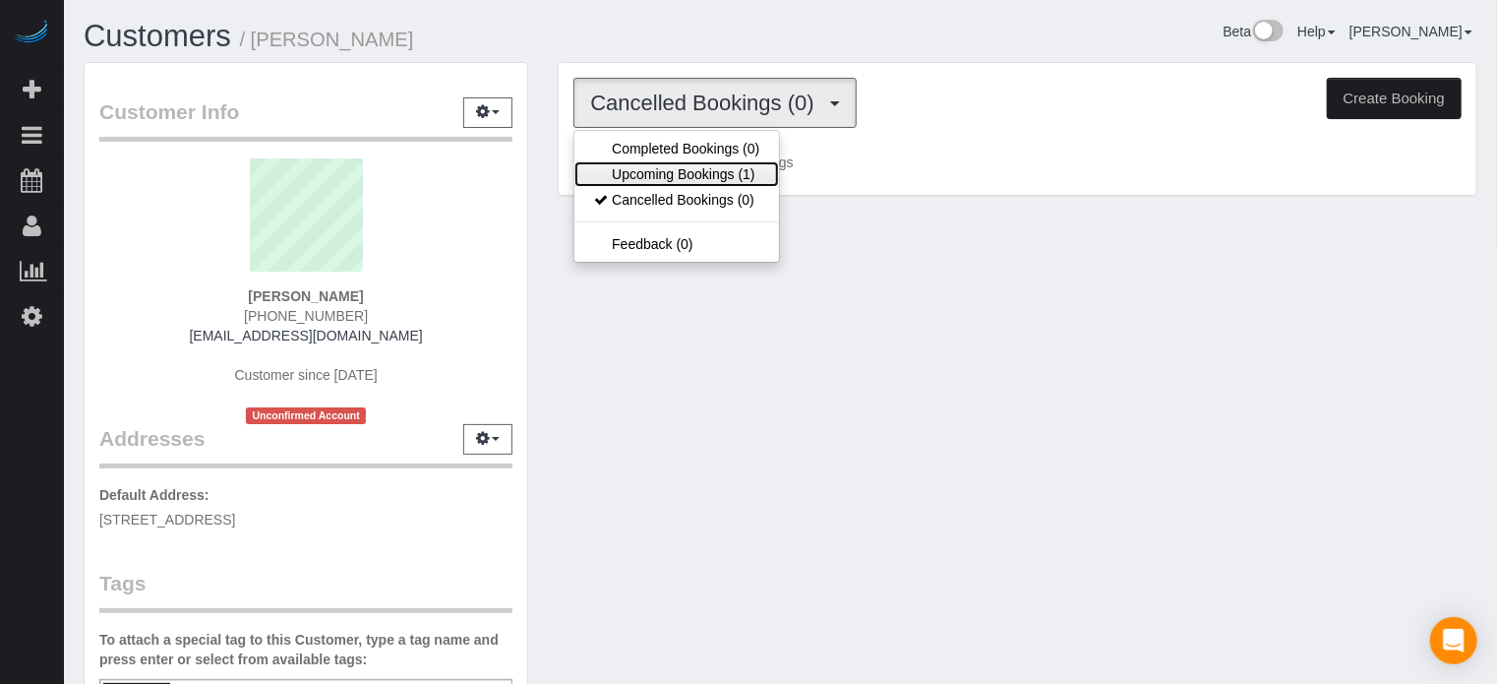
click at [743, 177] on link "Upcoming Bookings (1)" at bounding box center [676, 174] width 205 height 26
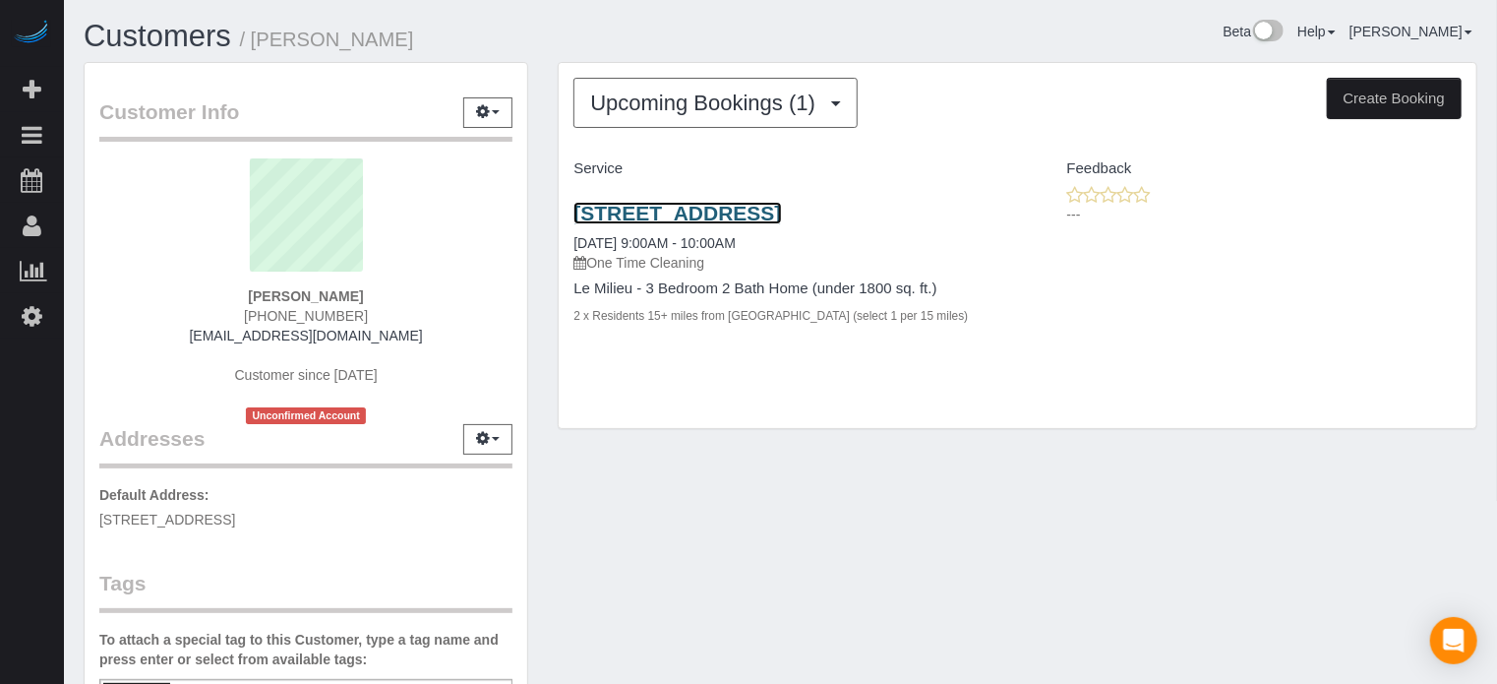
click at [781, 209] on link "[STREET_ADDRESS]" at bounding box center [677, 213] width 208 height 23
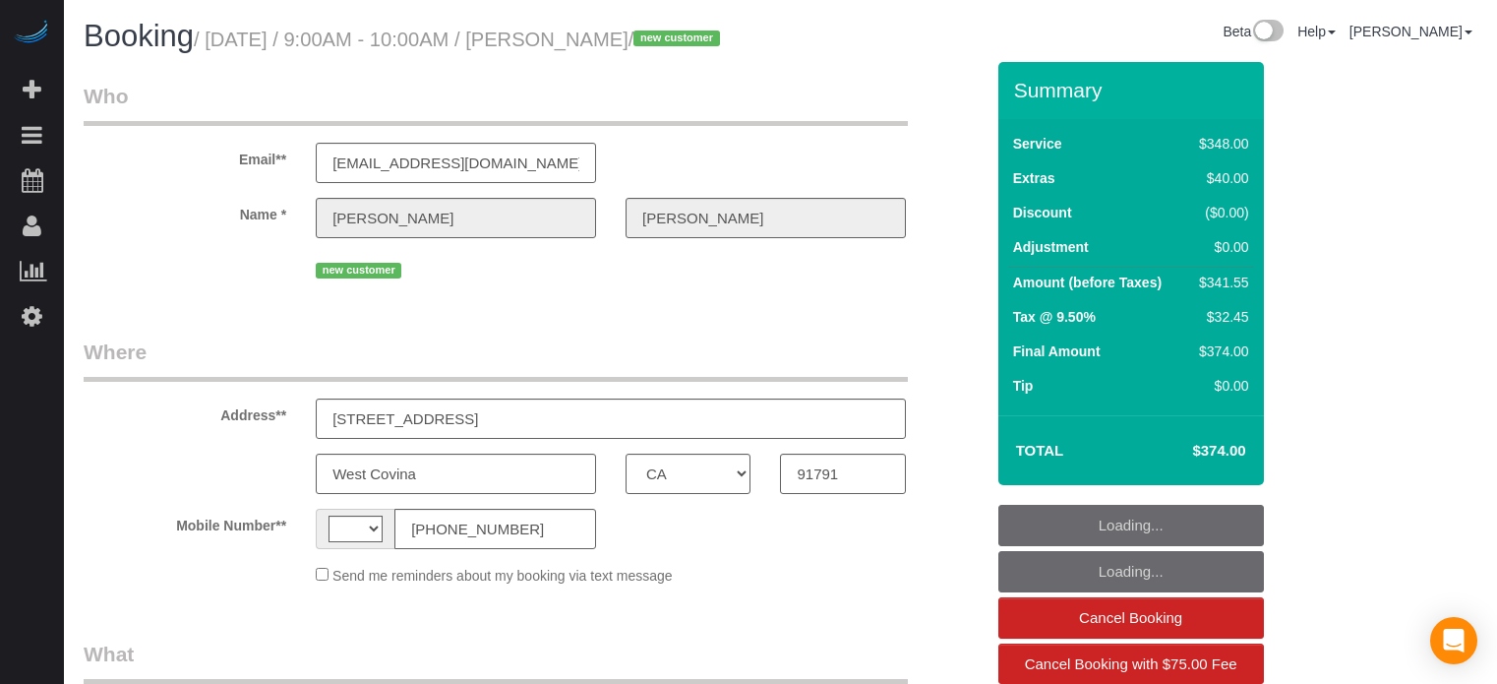
select select "CA"
select select "string:[GEOGRAPHIC_DATA]"
select select "object:602"
select select "string:fspay-236cbeca-3c2b-4110-bcf4-f55cb2e50d2e"
select select "spot1"
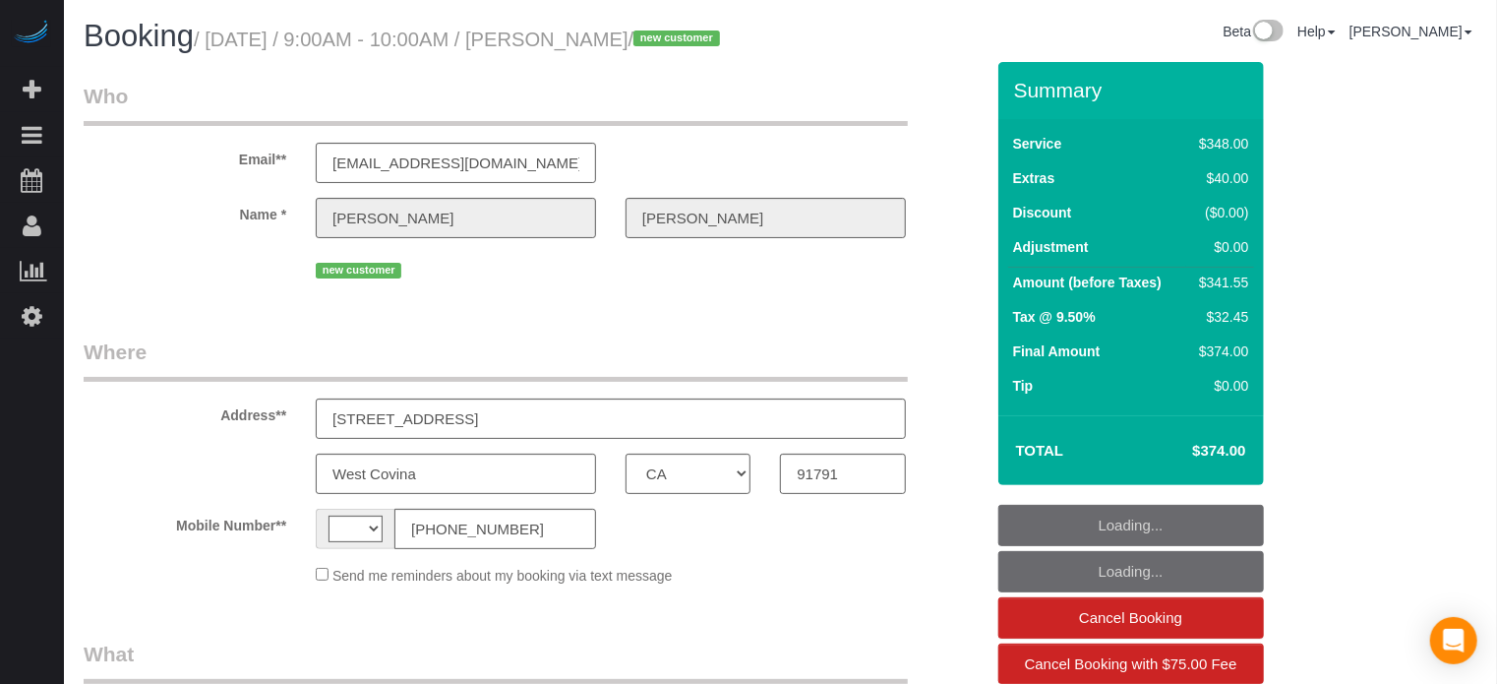
select select "number:9"
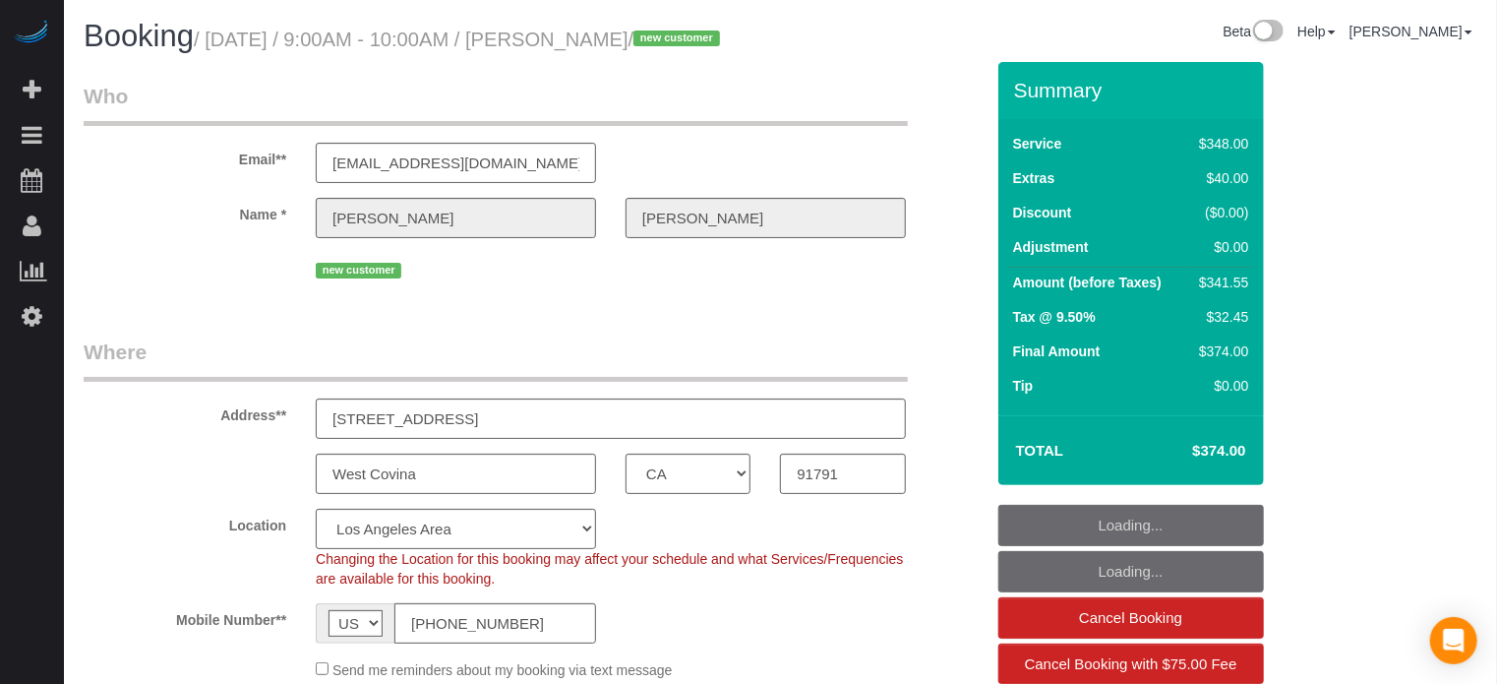
select select "object:676"
select select "5"
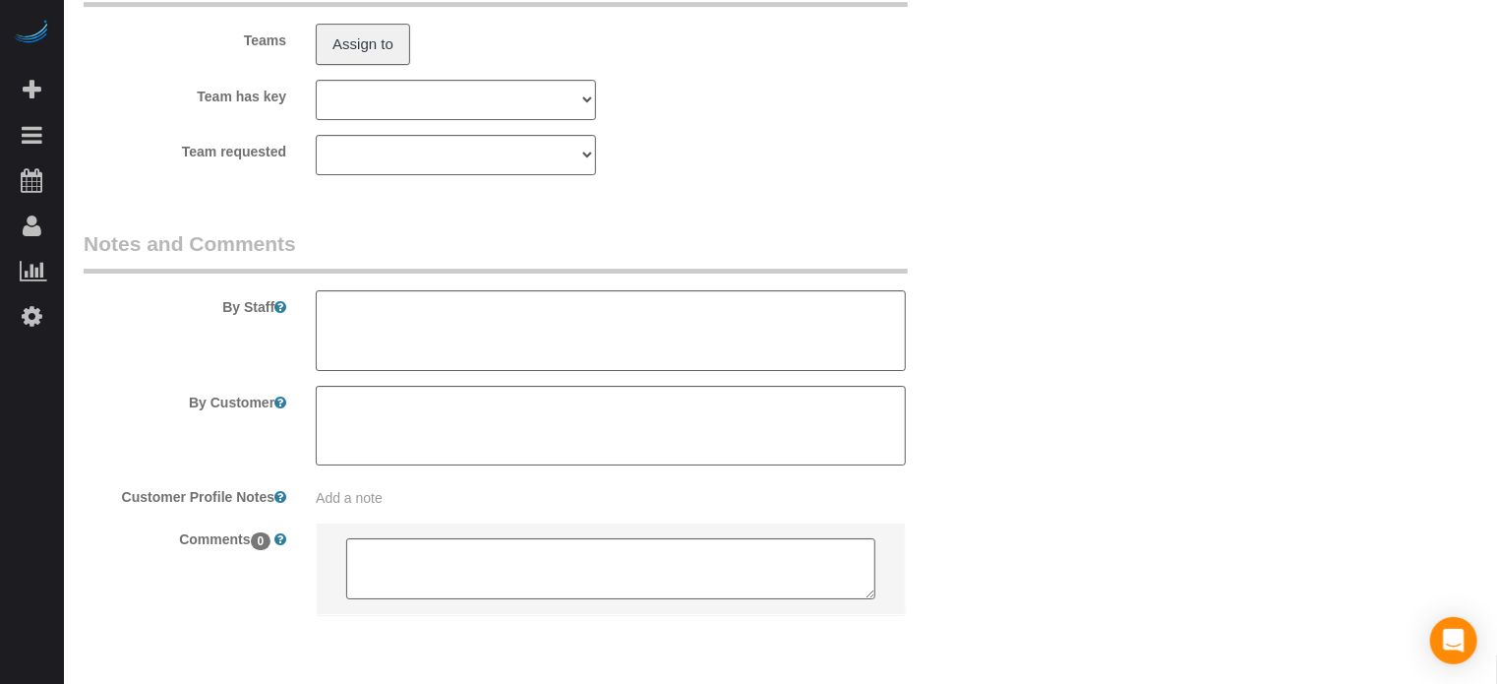
scroll to position [3458, 0]
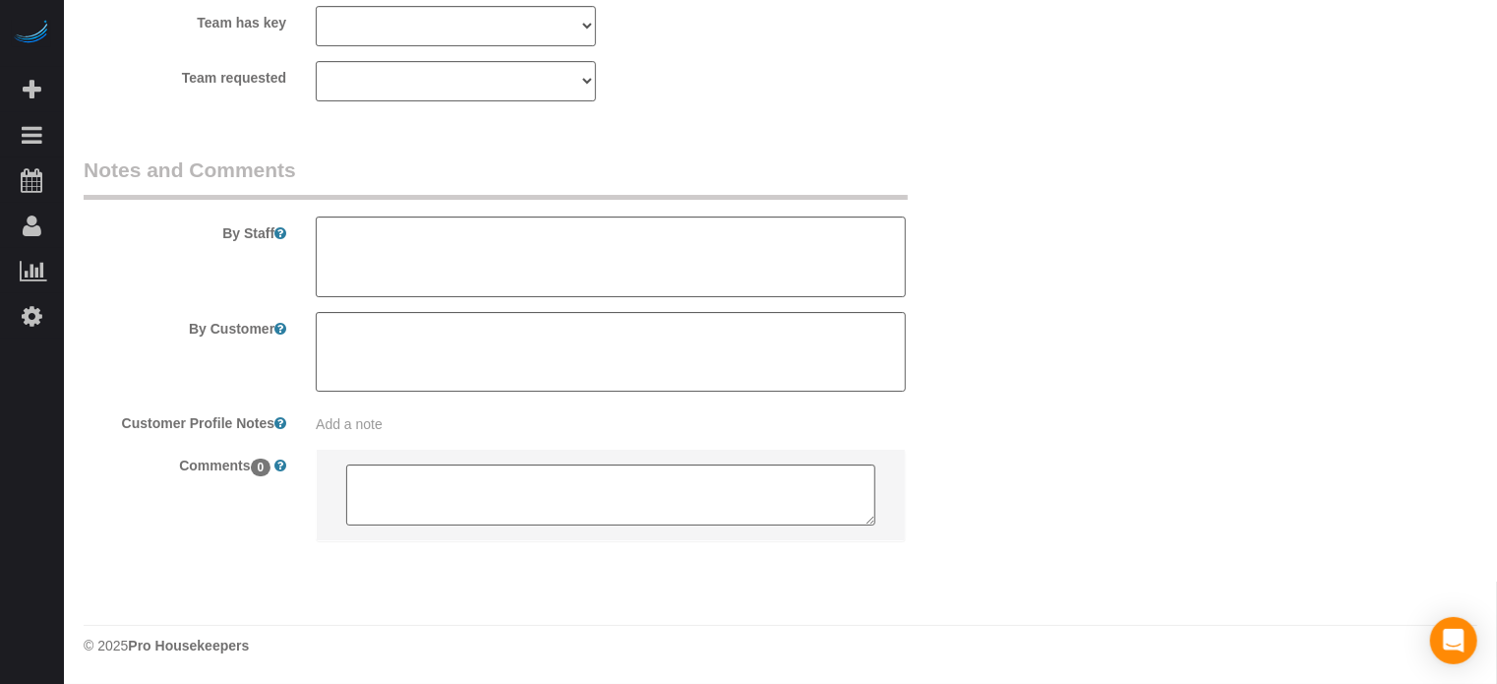
click at [527, 245] on textarea at bounding box center [611, 256] width 590 height 81
click at [783, 239] on textarea at bounding box center [611, 256] width 590 height 81
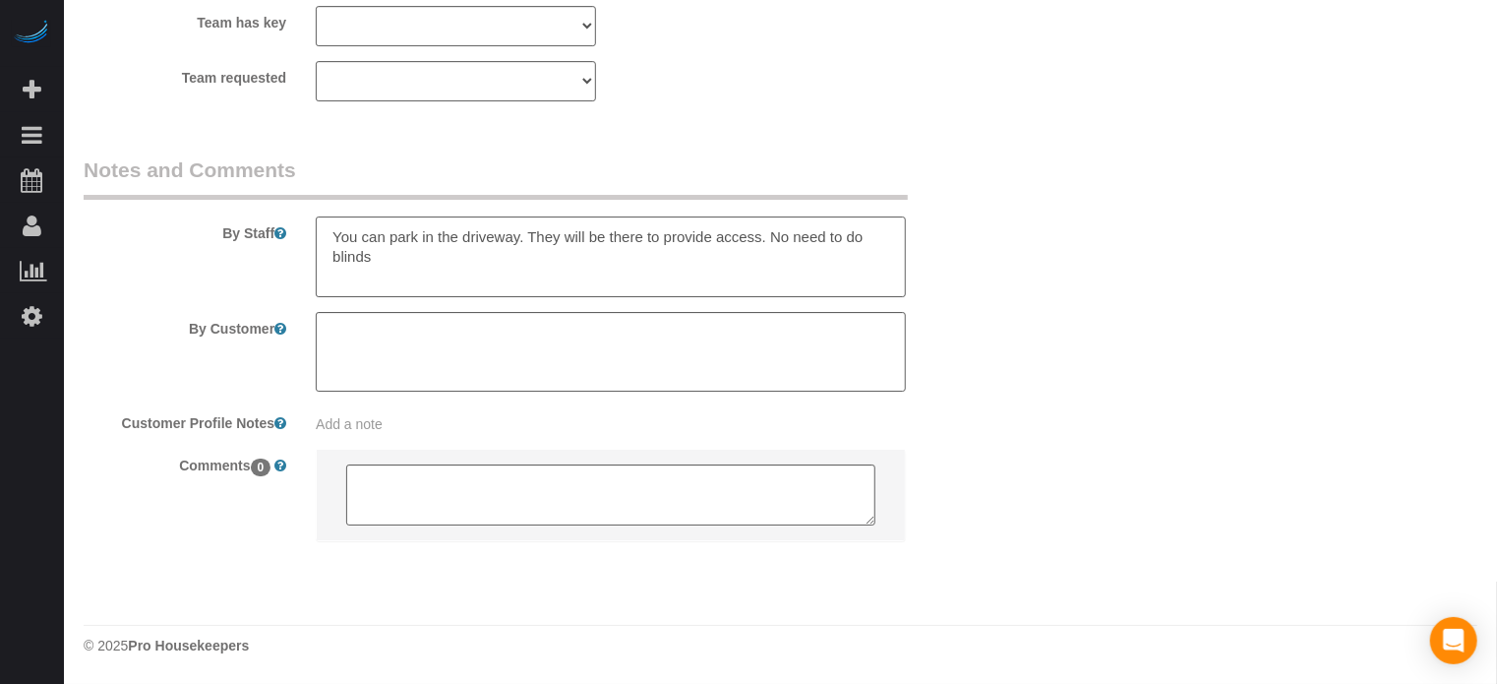
click at [862, 237] on textarea at bounding box center [611, 256] width 590 height 81
type textarea "You can park in the driveway. They will be there to provide access. No need to …"
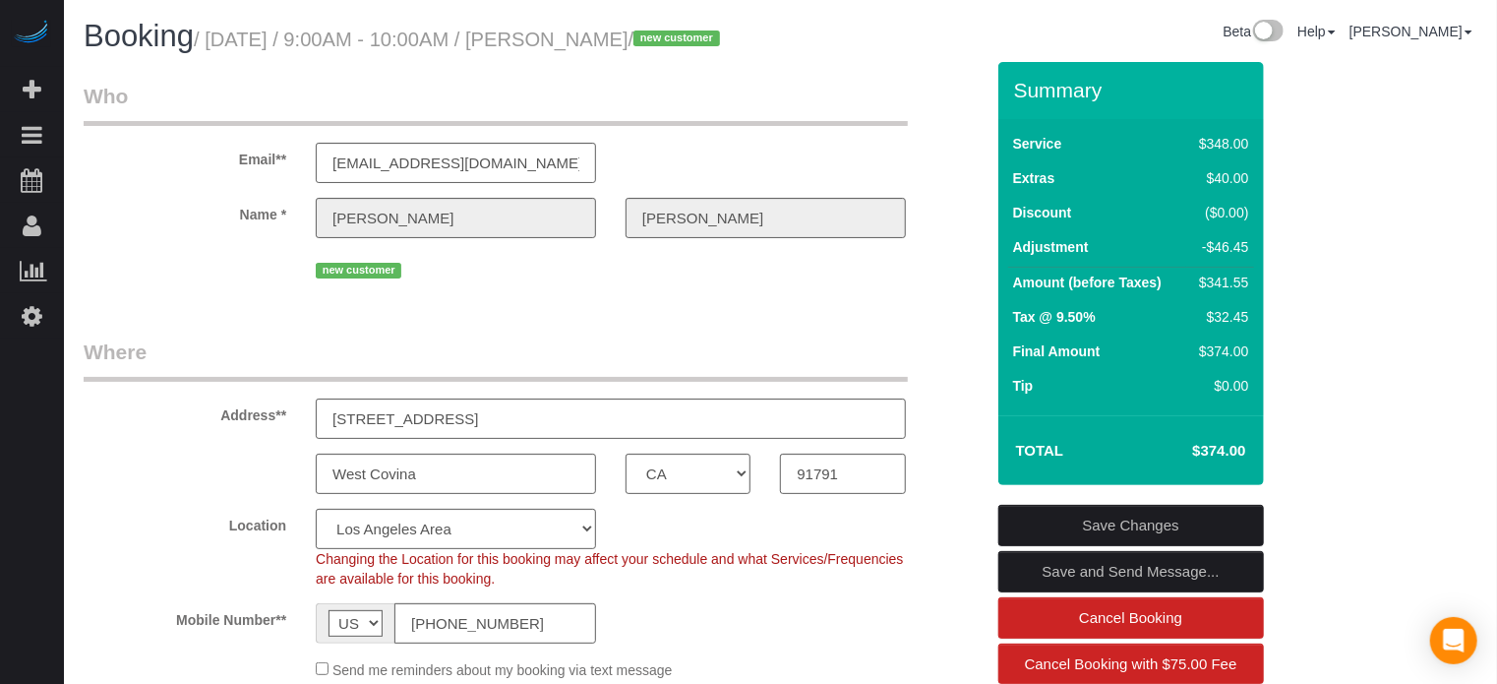
click at [1177, 546] on link "Save Changes" at bounding box center [1131, 525] width 266 height 41
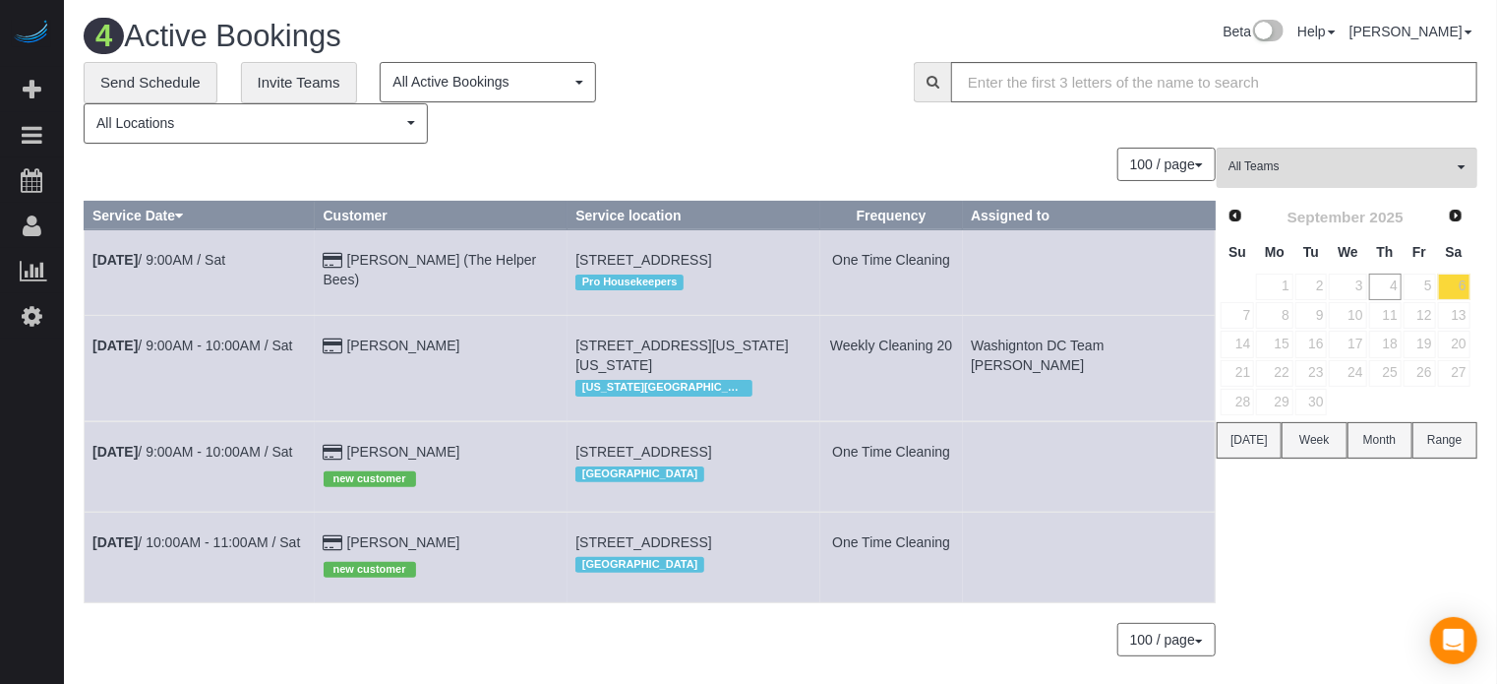
click at [1434, 539] on div "All Teams Remove Team Filters Atlanta Team Andrea Atlanta Team Eliane Atlanta T…" at bounding box center [1347, 412] width 261 height 529
click at [668, 140] on div "**********" at bounding box center [484, 103] width 801 height 82
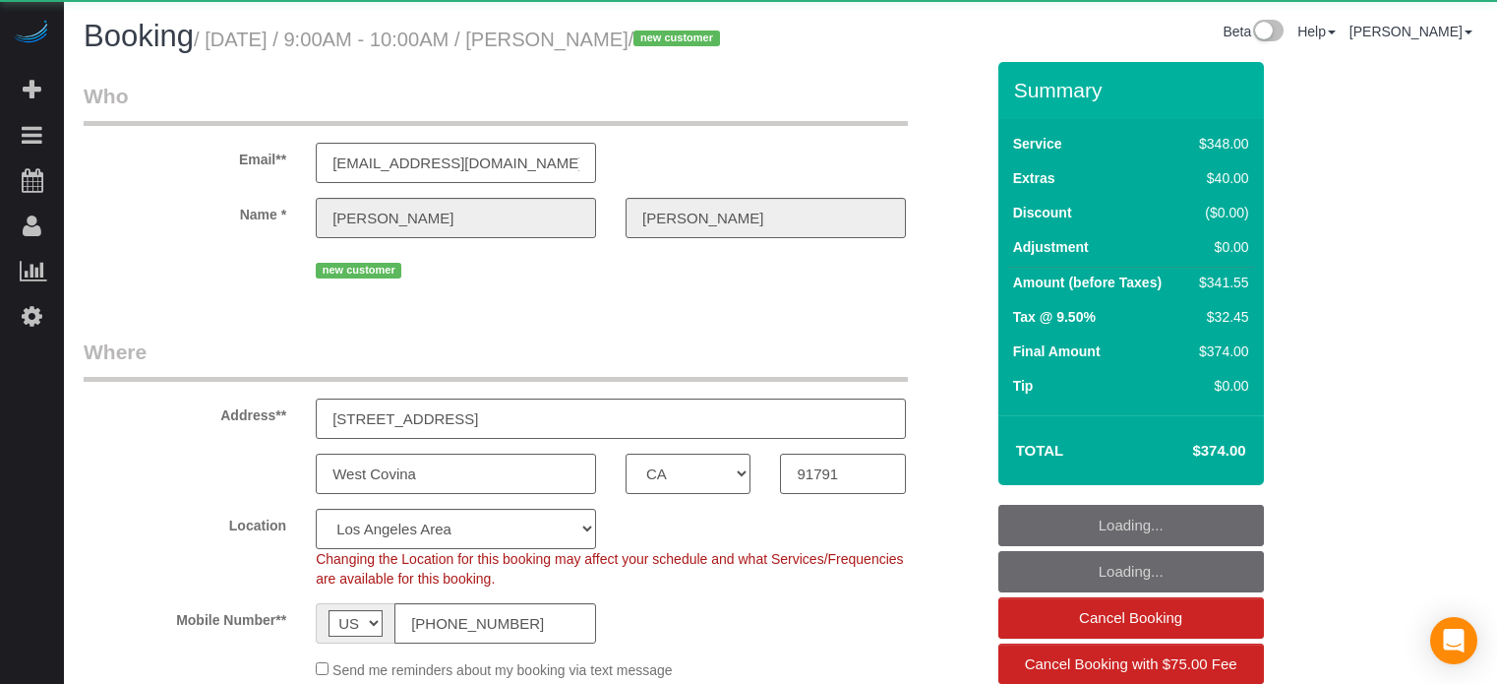
select select "CA"
select select "object:676"
select select "5"
select select "spot1"
select select "number:9"
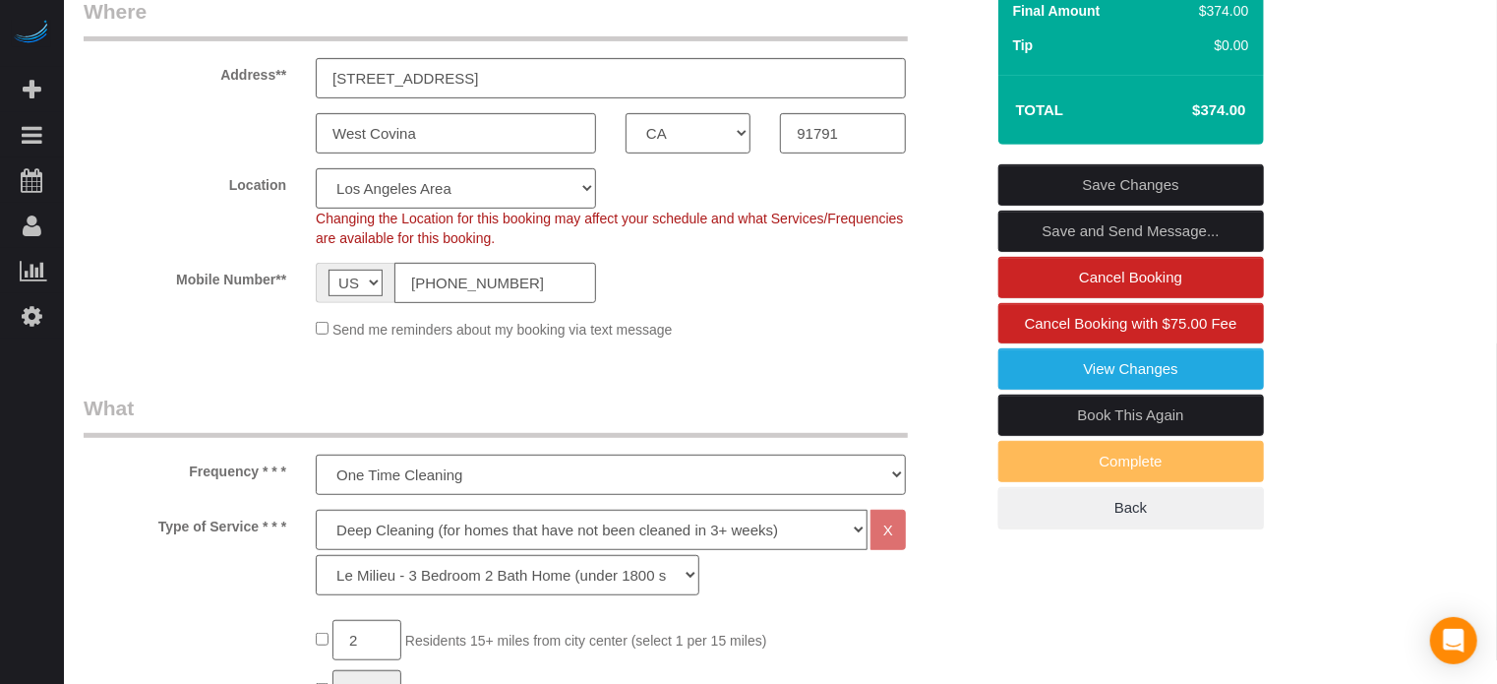
scroll to position [295, 0]
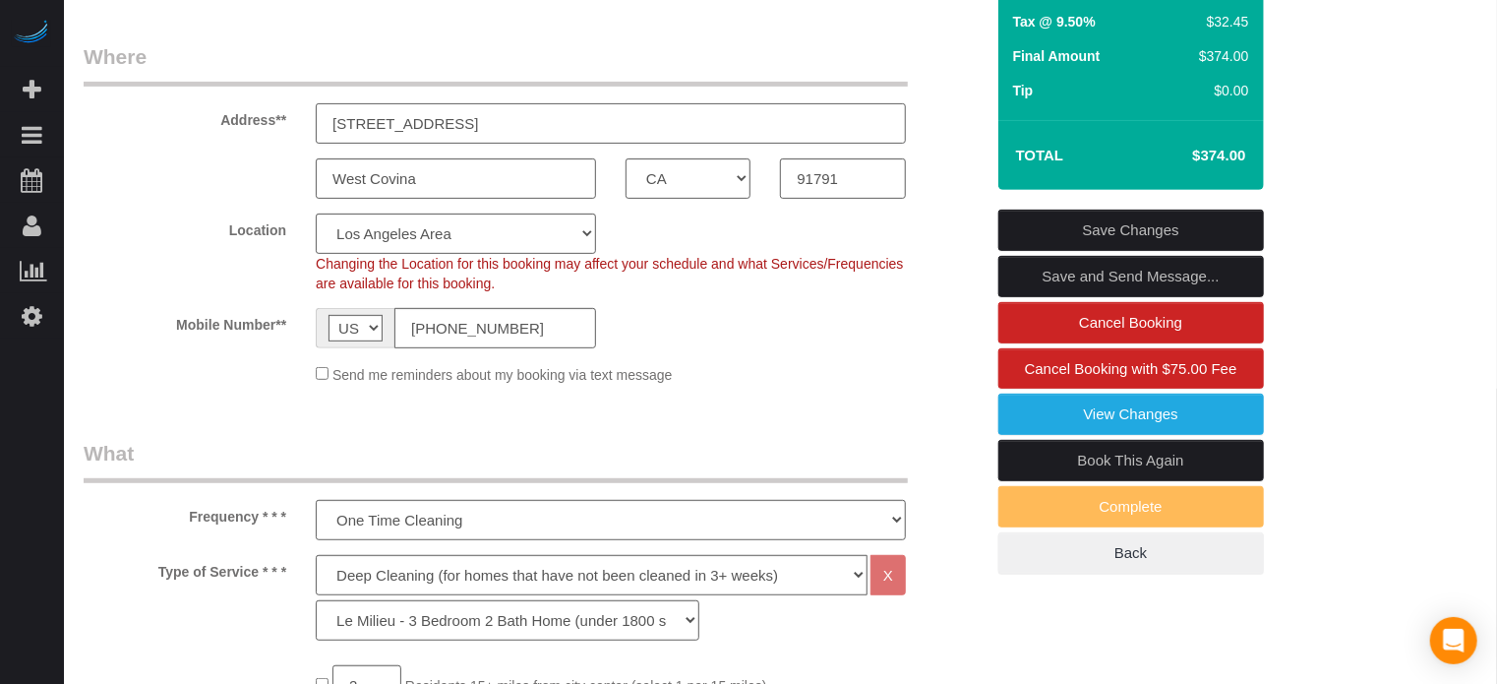
click at [462, 144] on input "[STREET_ADDRESS]" at bounding box center [611, 123] width 590 height 40
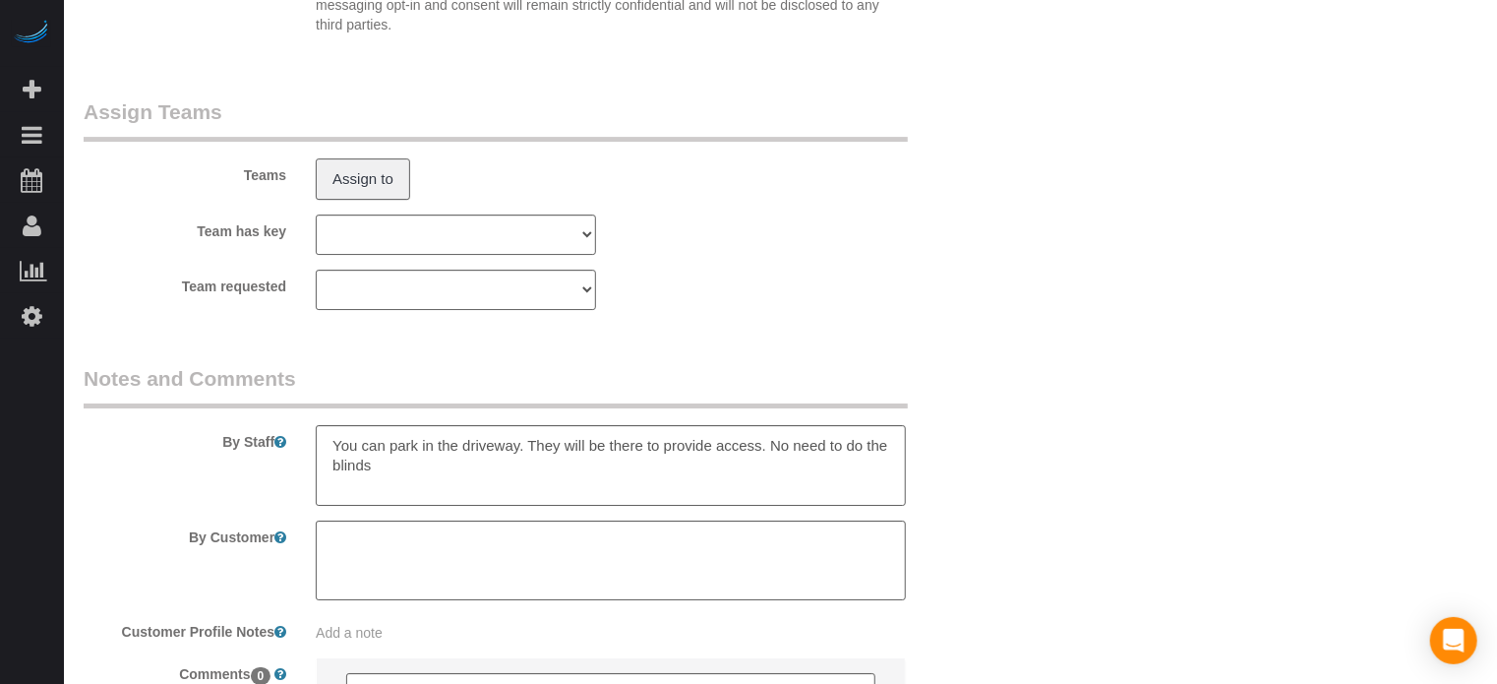
scroll to position [3458, 0]
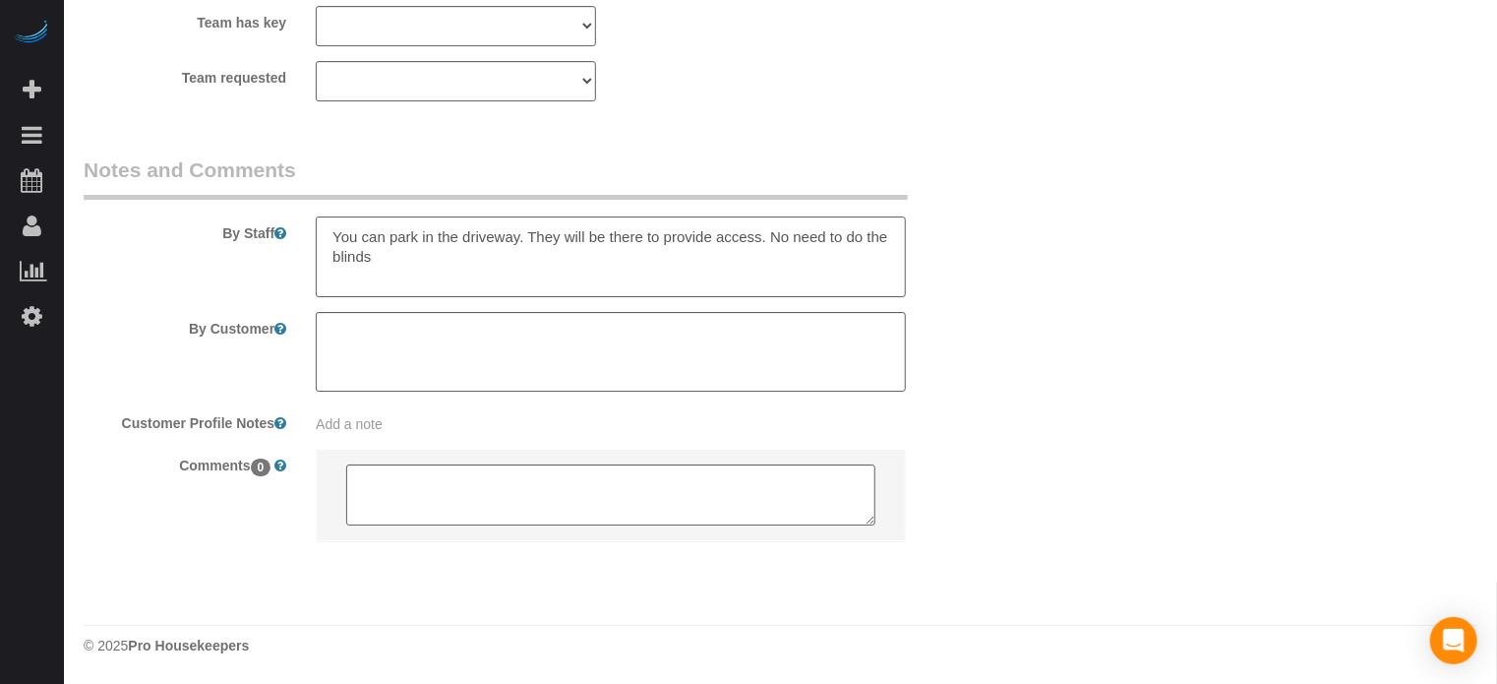
click at [482, 251] on textarea at bounding box center [611, 256] width 590 height 81
click at [444, 276] on textarea at bounding box center [611, 256] width 590 height 81
type textarea "You can park in the driveway. They will be there to provide access. No need to …"
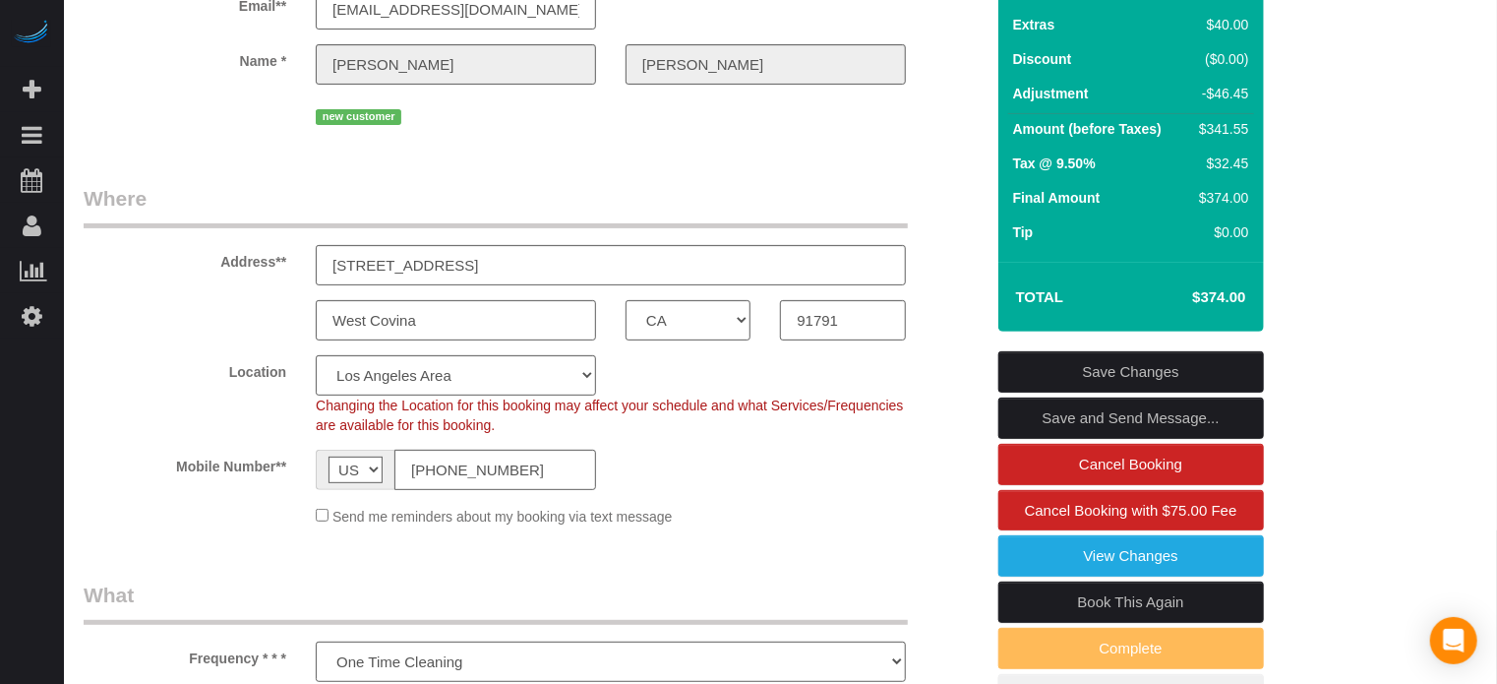
scroll to position [145, 0]
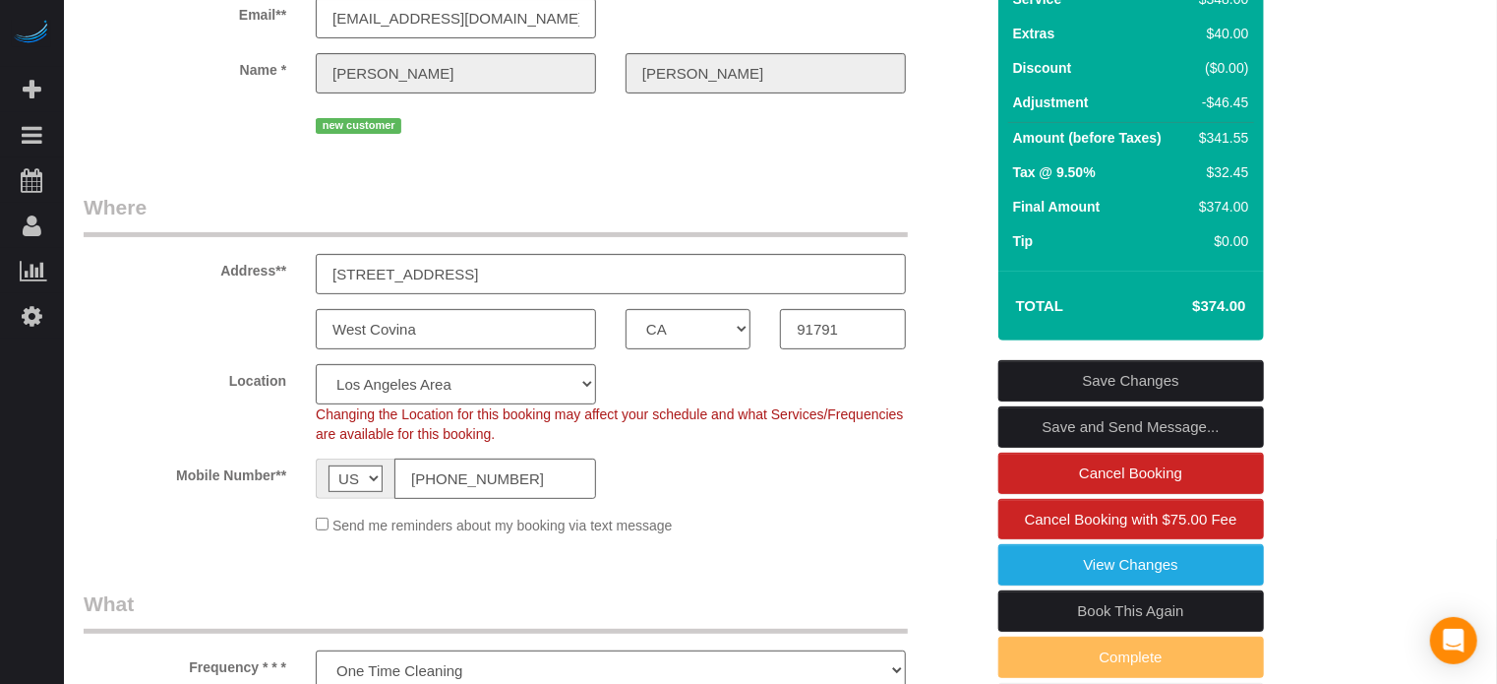
click at [1108, 401] on link "Save Changes" at bounding box center [1131, 380] width 266 height 41
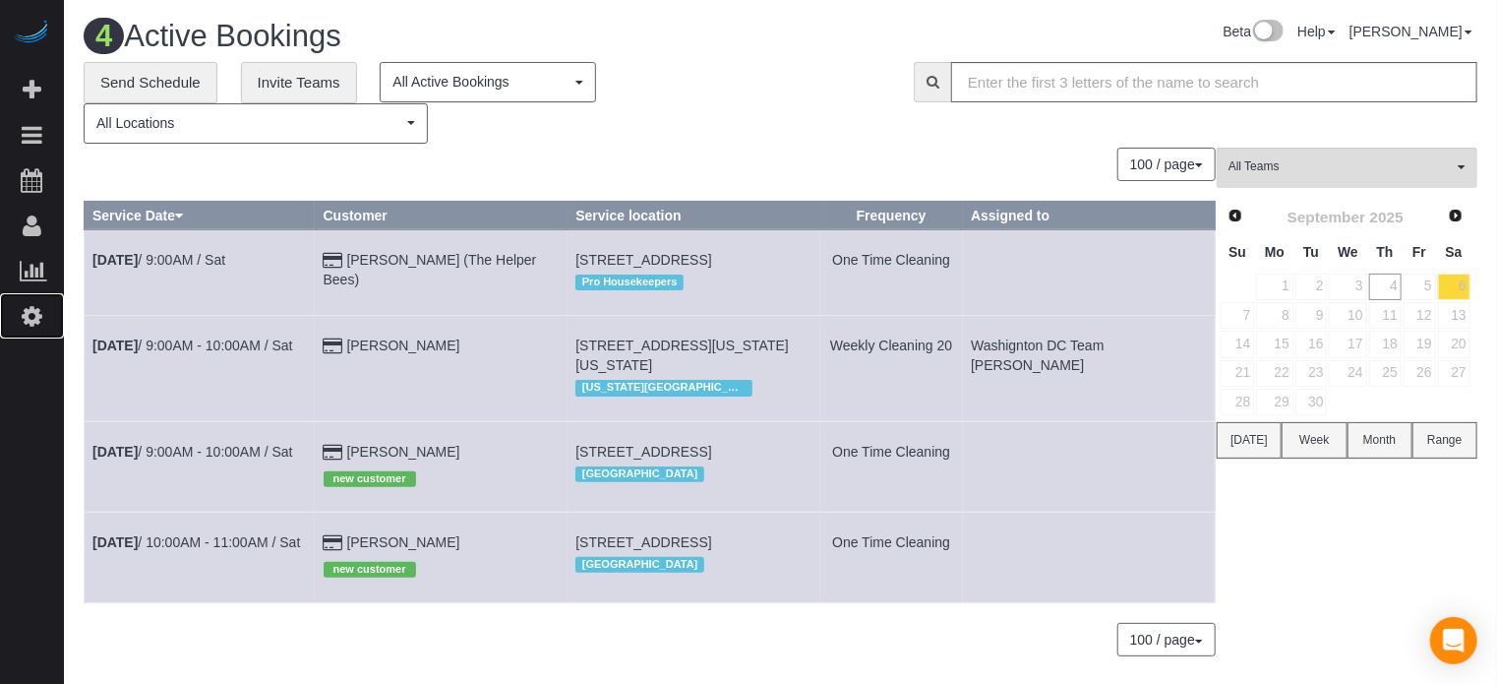
click at [37, 327] on icon at bounding box center [32, 316] width 21 height 24
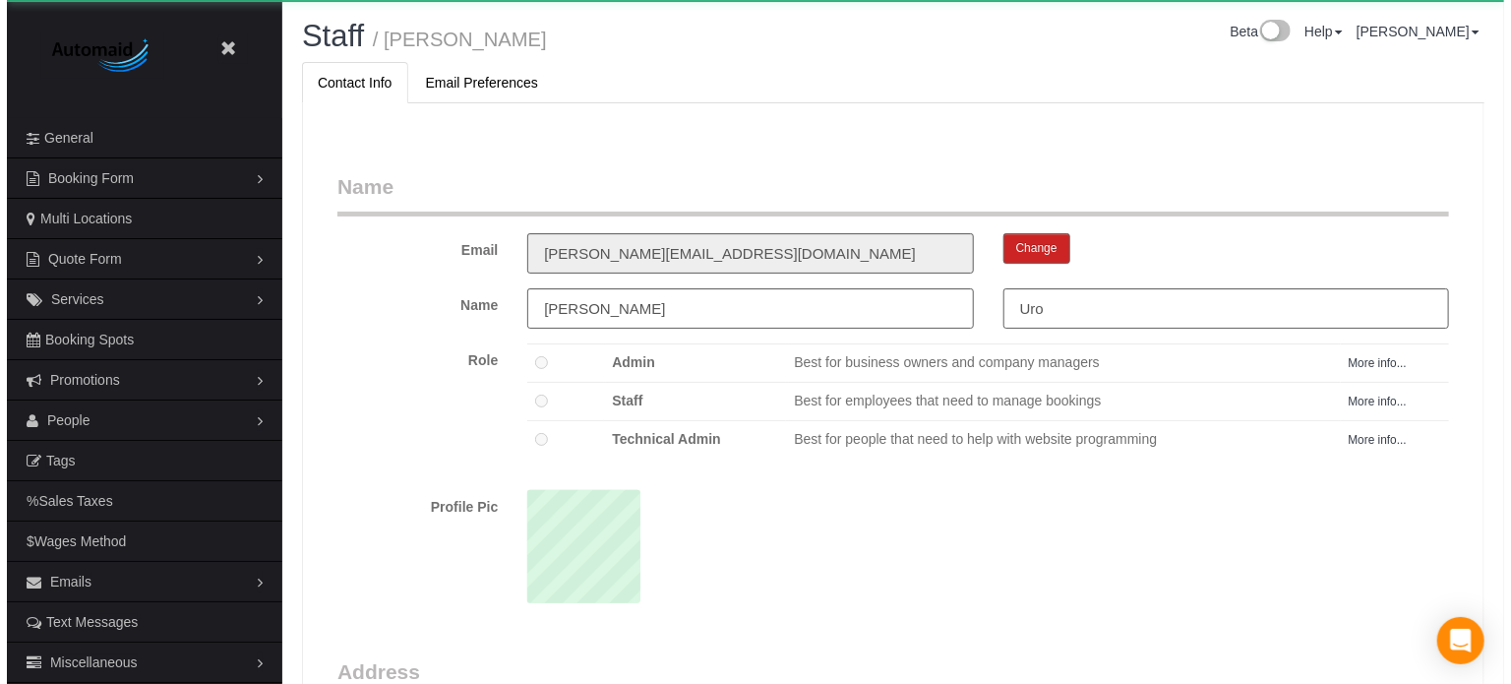
scroll to position [1279, 1497]
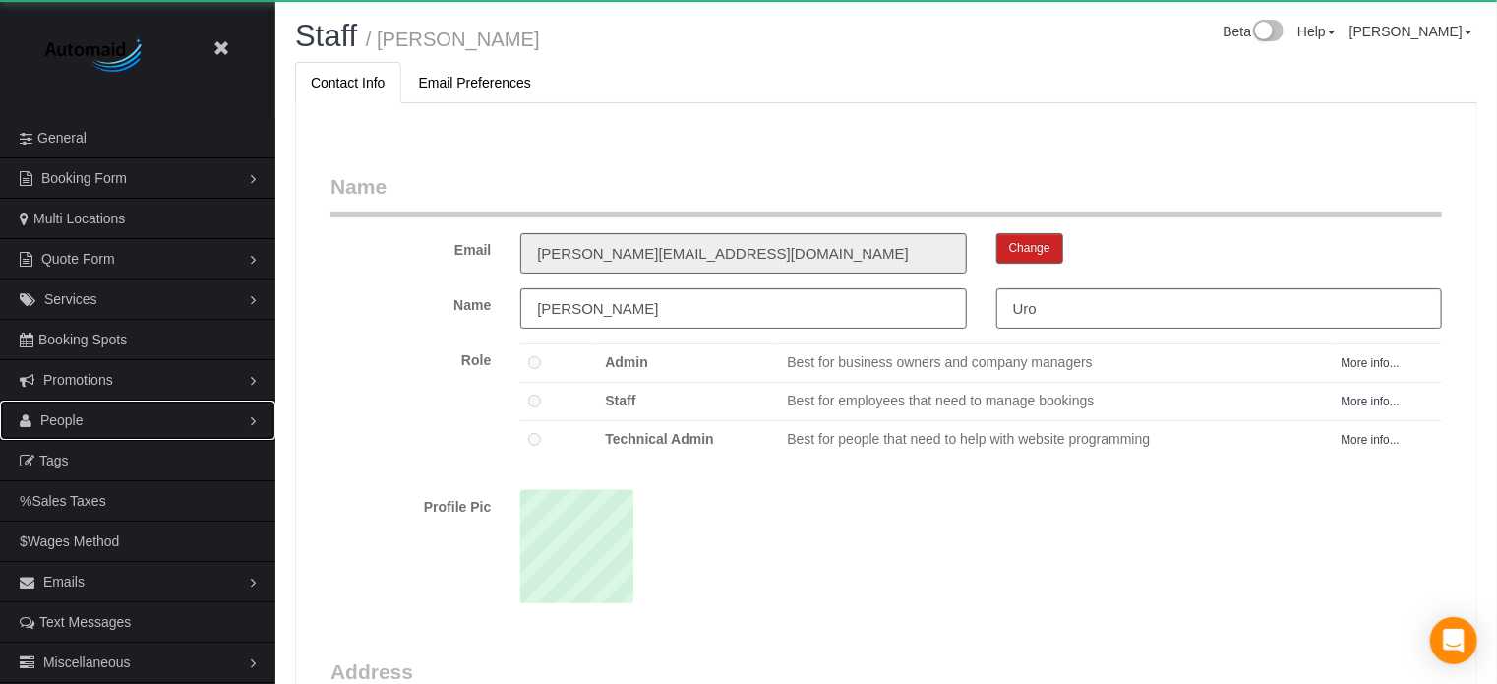
click at [98, 432] on link "People" at bounding box center [137, 419] width 275 height 39
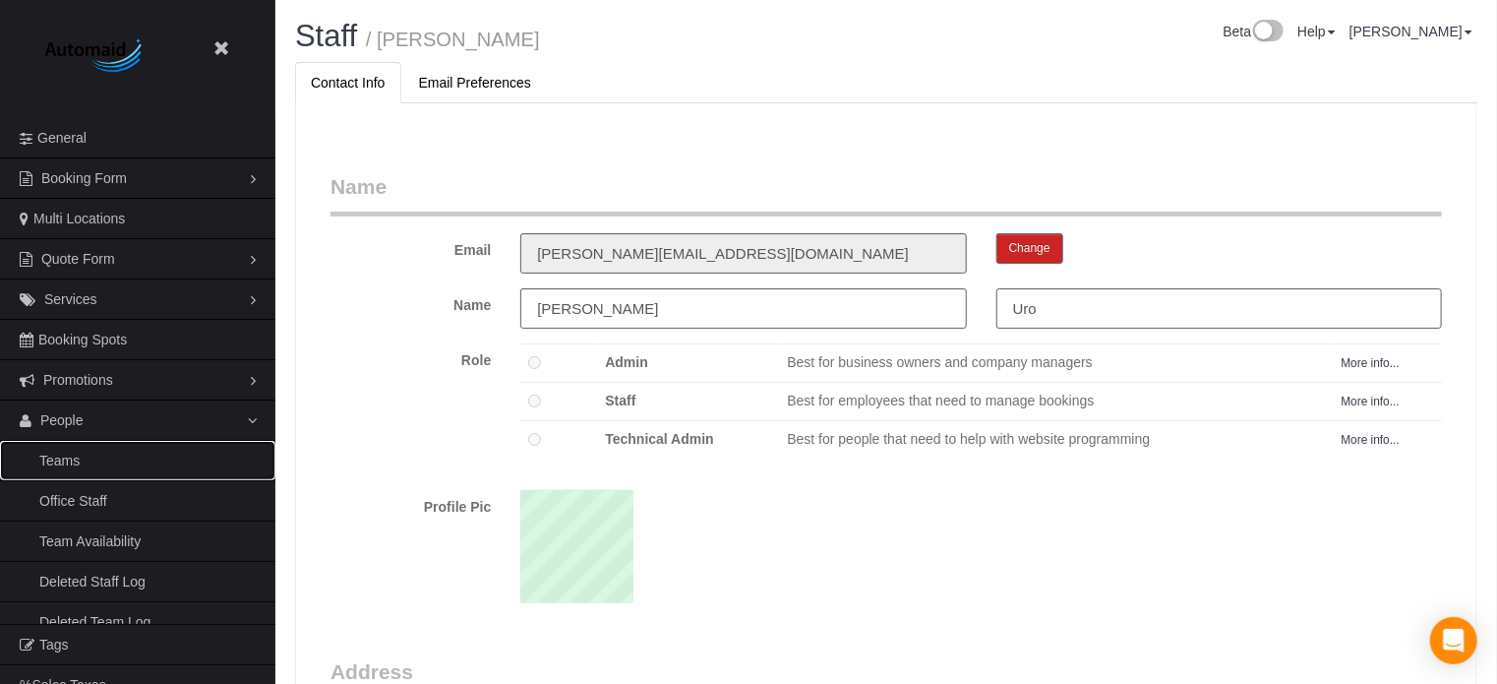
click at [89, 445] on link "Teams" at bounding box center [137, 460] width 275 height 39
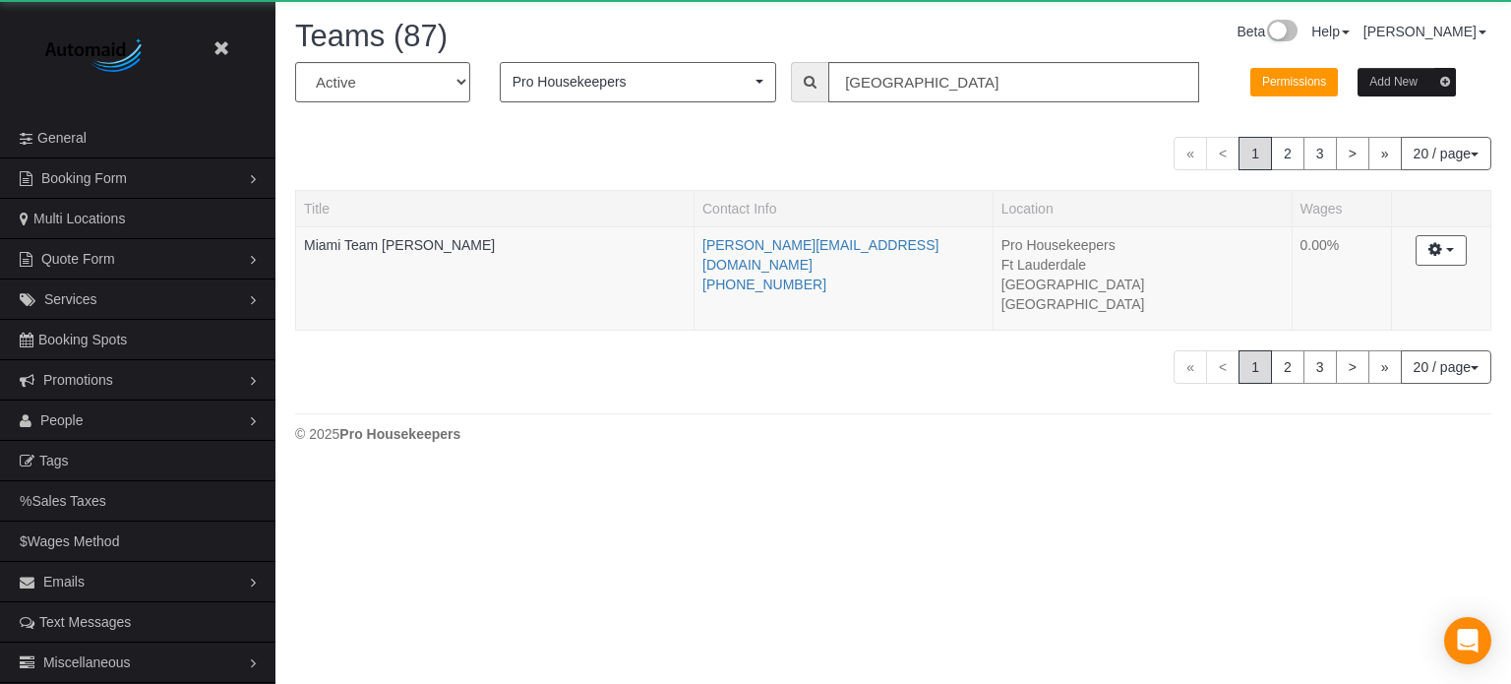
scroll to position [472, 1511]
click at [905, 89] on input "miami" at bounding box center [1013, 82] width 371 height 40
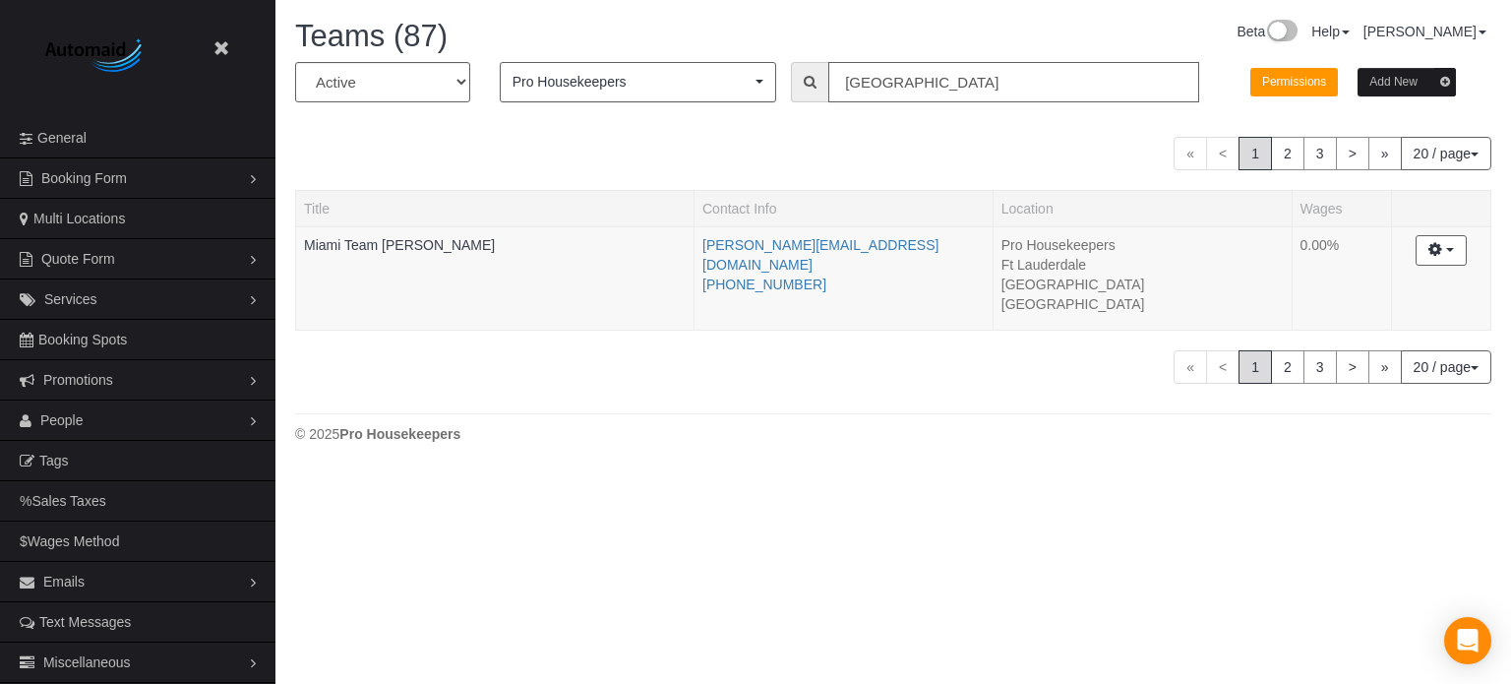
click at [905, 89] on input "miami" at bounding box center [1013, 82] width 371 height 40
type input "daniela"
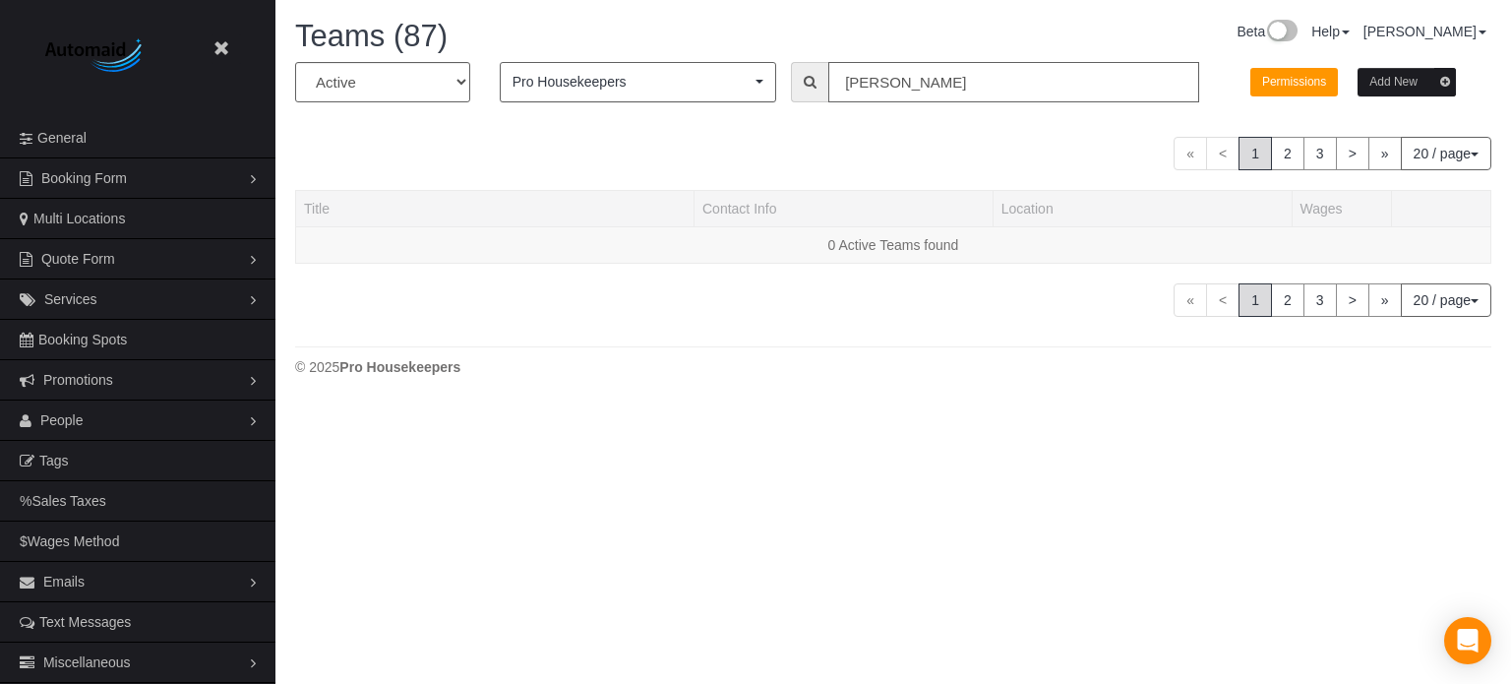
scroll to position [97946, 96840]
click at [856, 132] on div "All Active Archived Pro Housekeepers Pro Housekeepers All Locations Active Loca…" at bounding box center [893, 189] width 1196 height 255
click at [1463, 388] on div "Teams (87) Beta Help Help Docs Take a Tour Contact Support Edgar Uro My Account…" at bounding box center [892, 202] width 1235 height 405
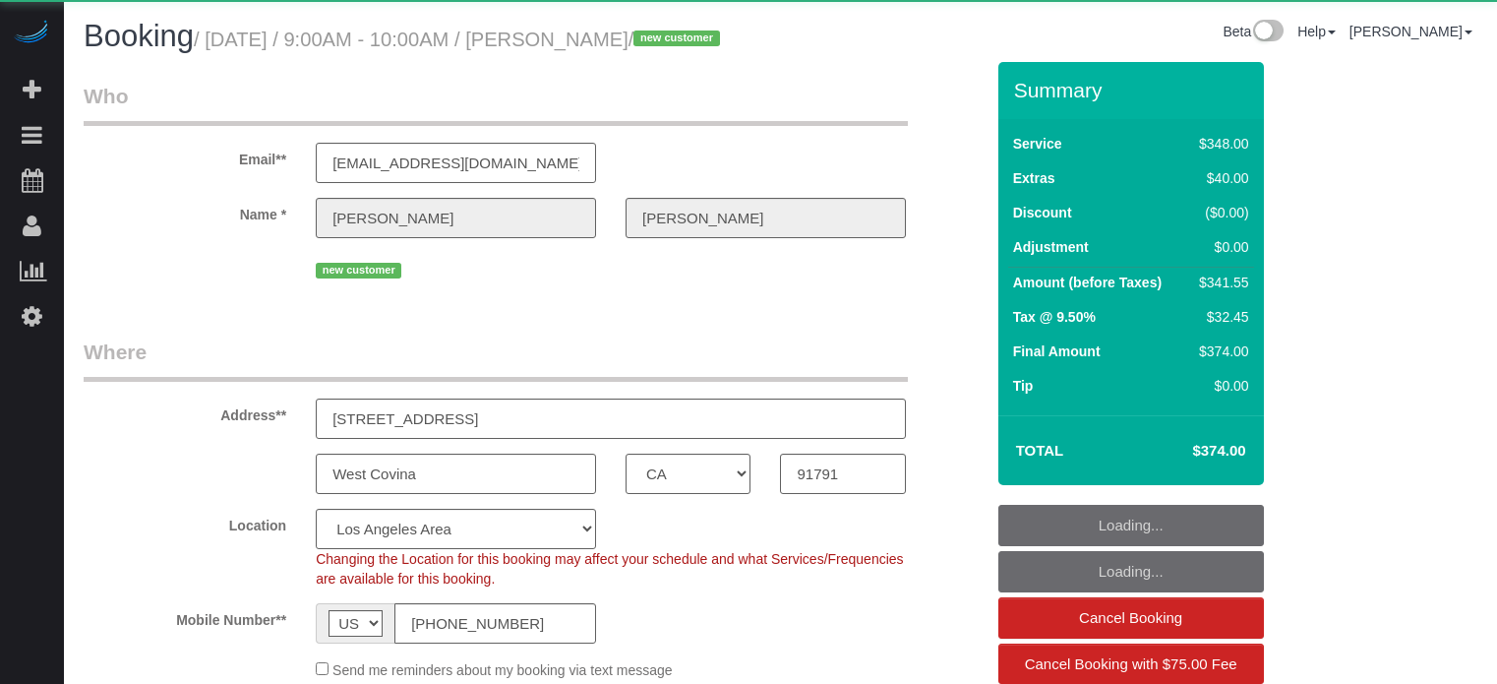
select select "CA"
select select "object:676"
select select "spot1"
select select "5"
select select "number:9"
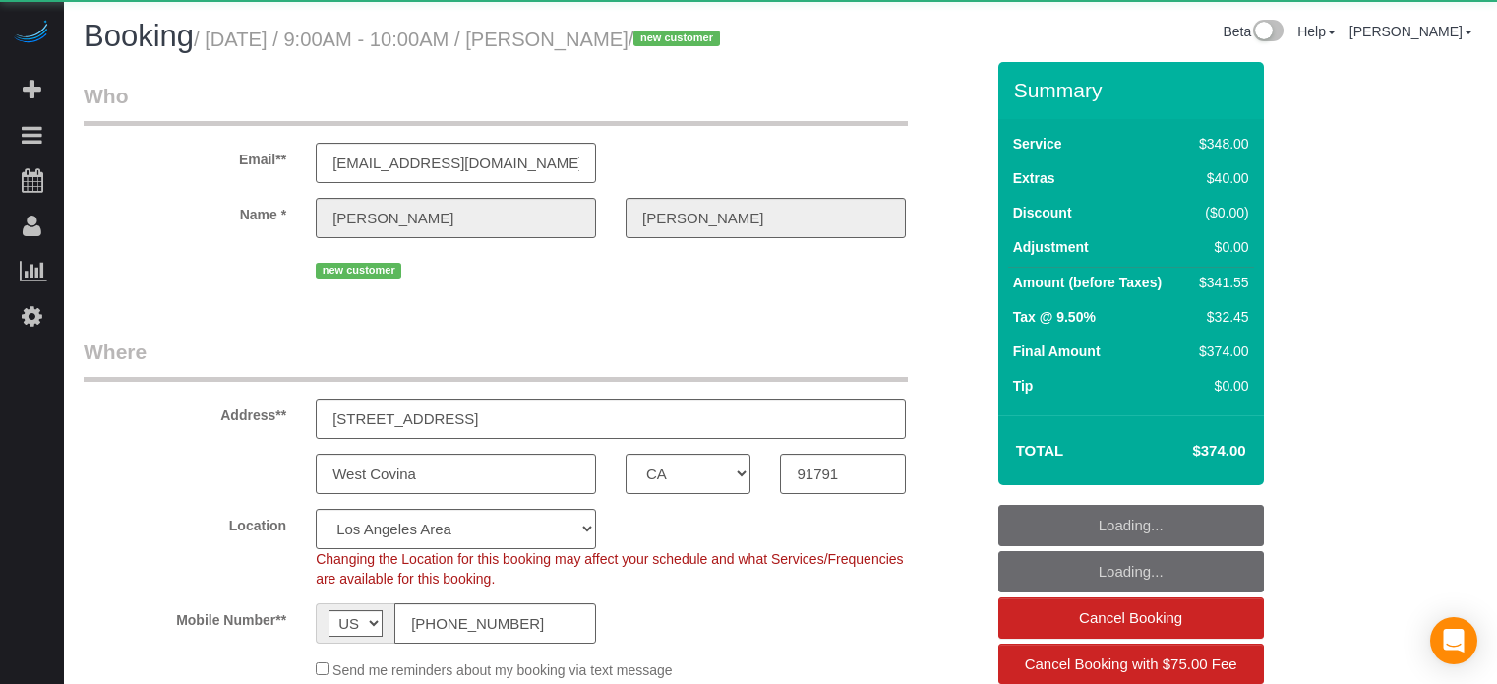
select select "CA"
select select "spot1"
select select "object:676"
select select "5"
select select "number:9"
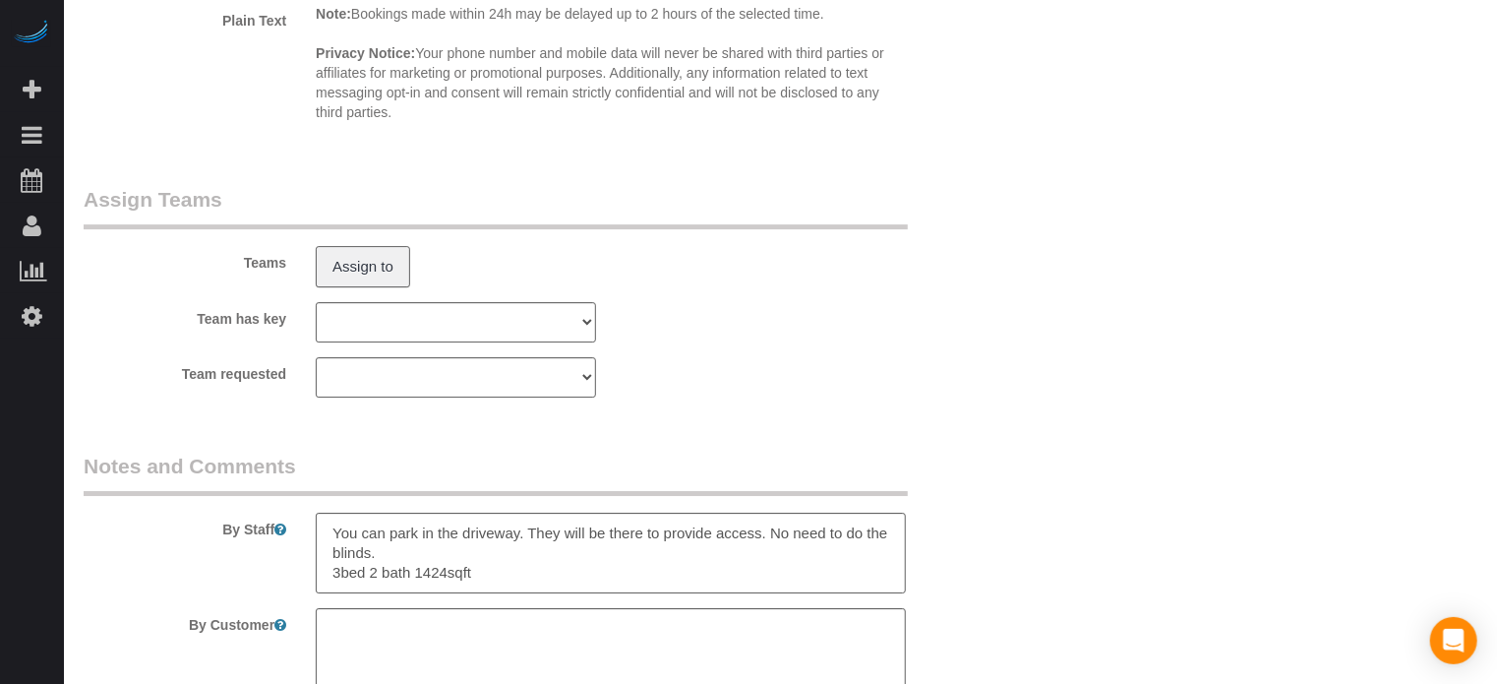
scroll to position [3147, 0]
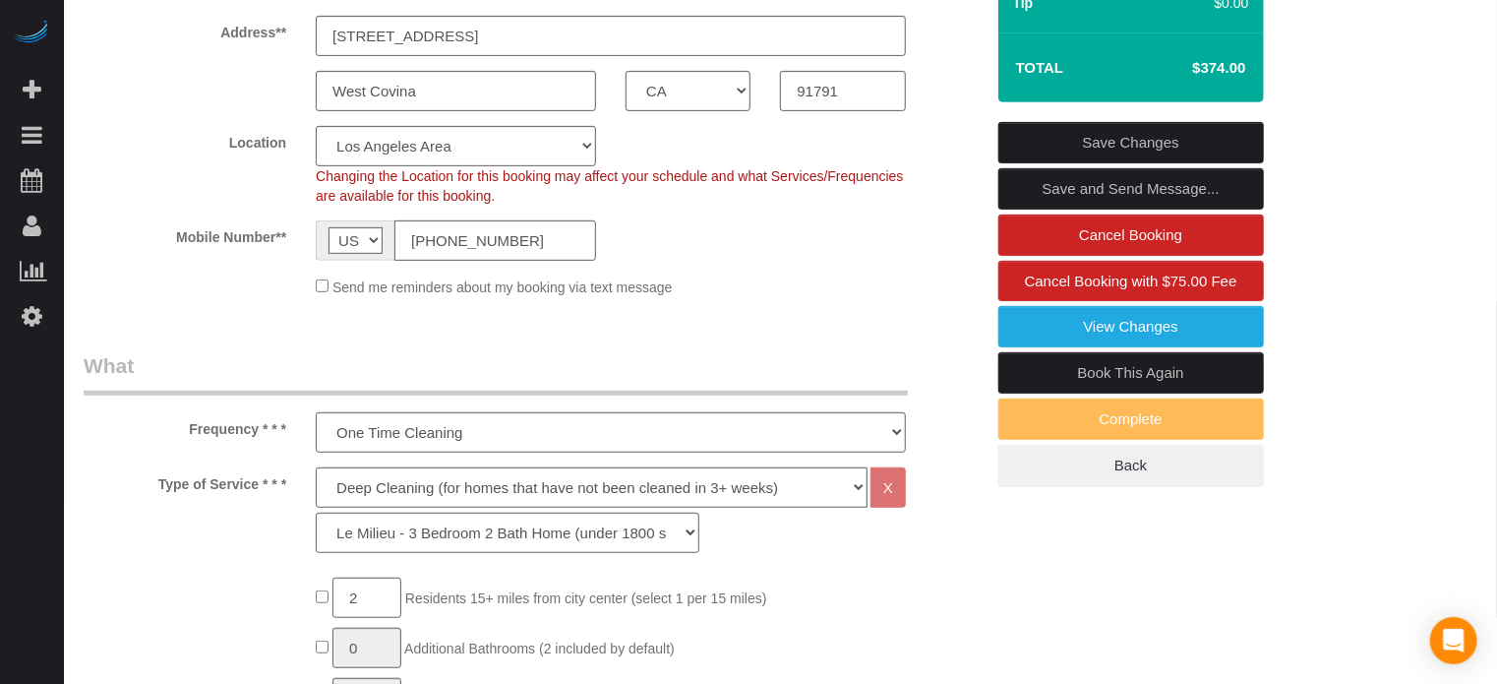
scroll to position [0, 0]
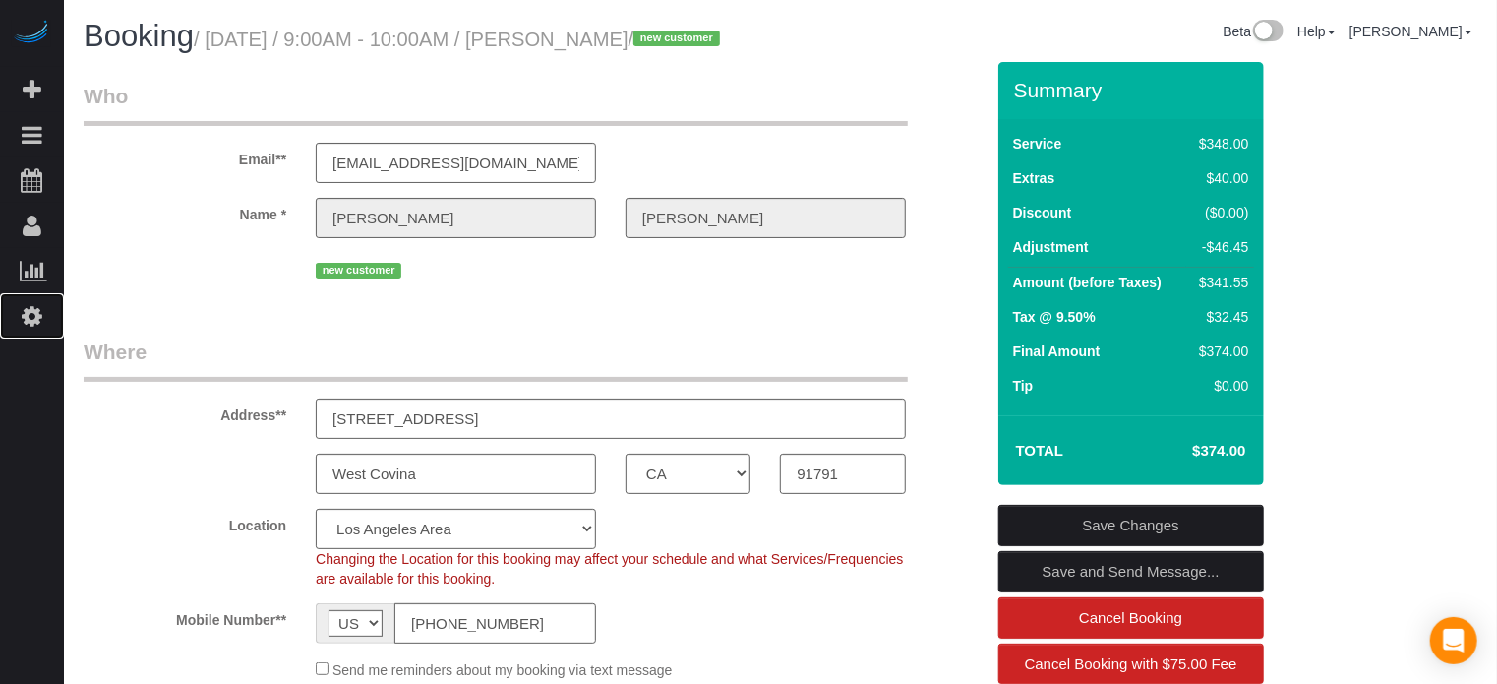
click at [27, 313] on icon at bounding box center [32, 316] width 21 height 24
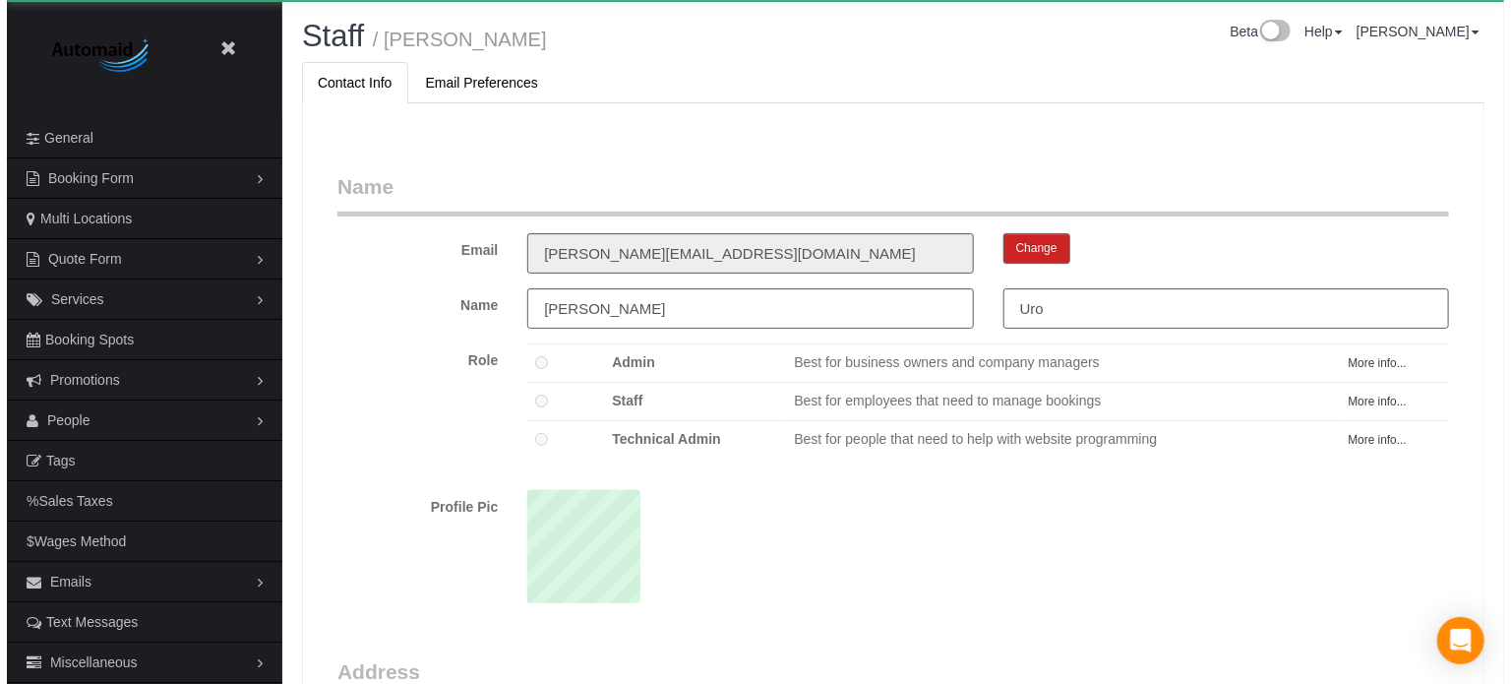
scroll to position [1279, 1497]
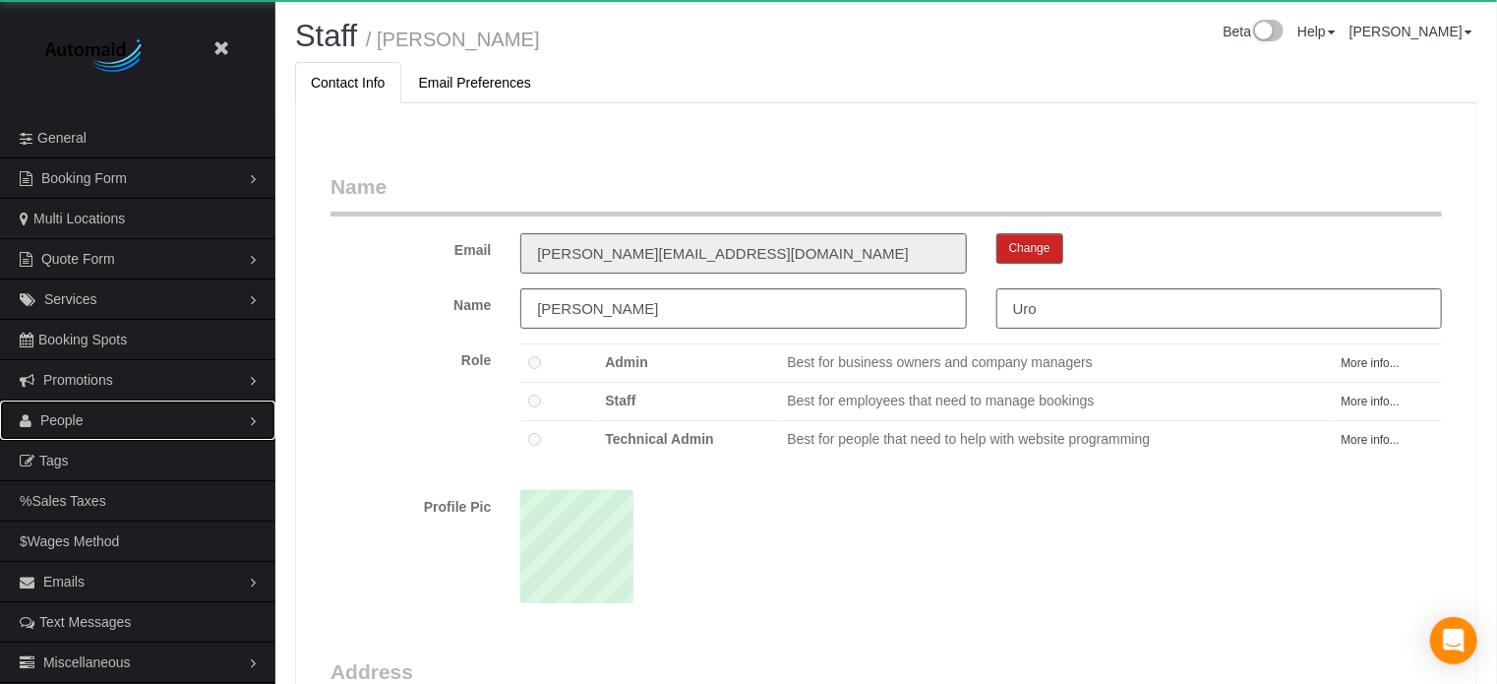
click at [77, 412] on span "People" at bounding box center [61, 420] width 43 height 16
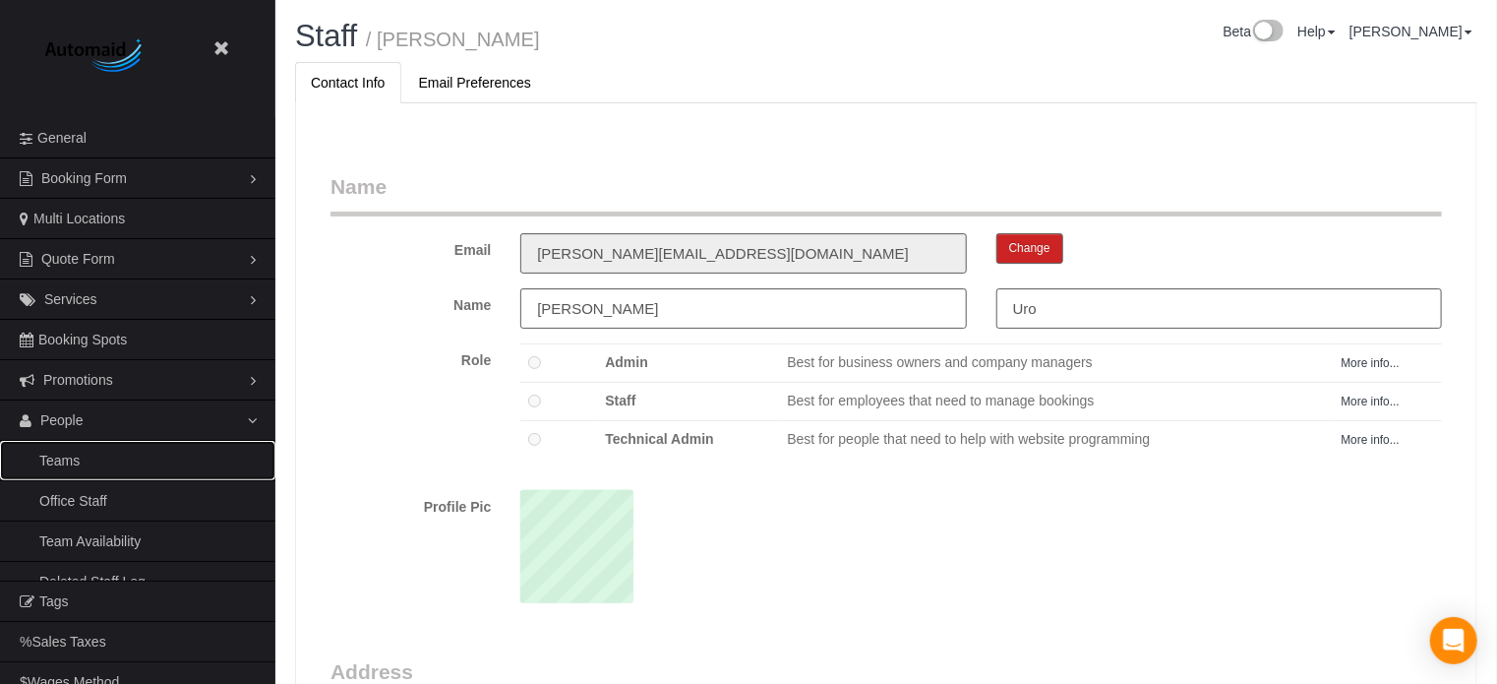
click at [108, 448] on link "Teams" at bounding box center [137, 460] width 275 height 39
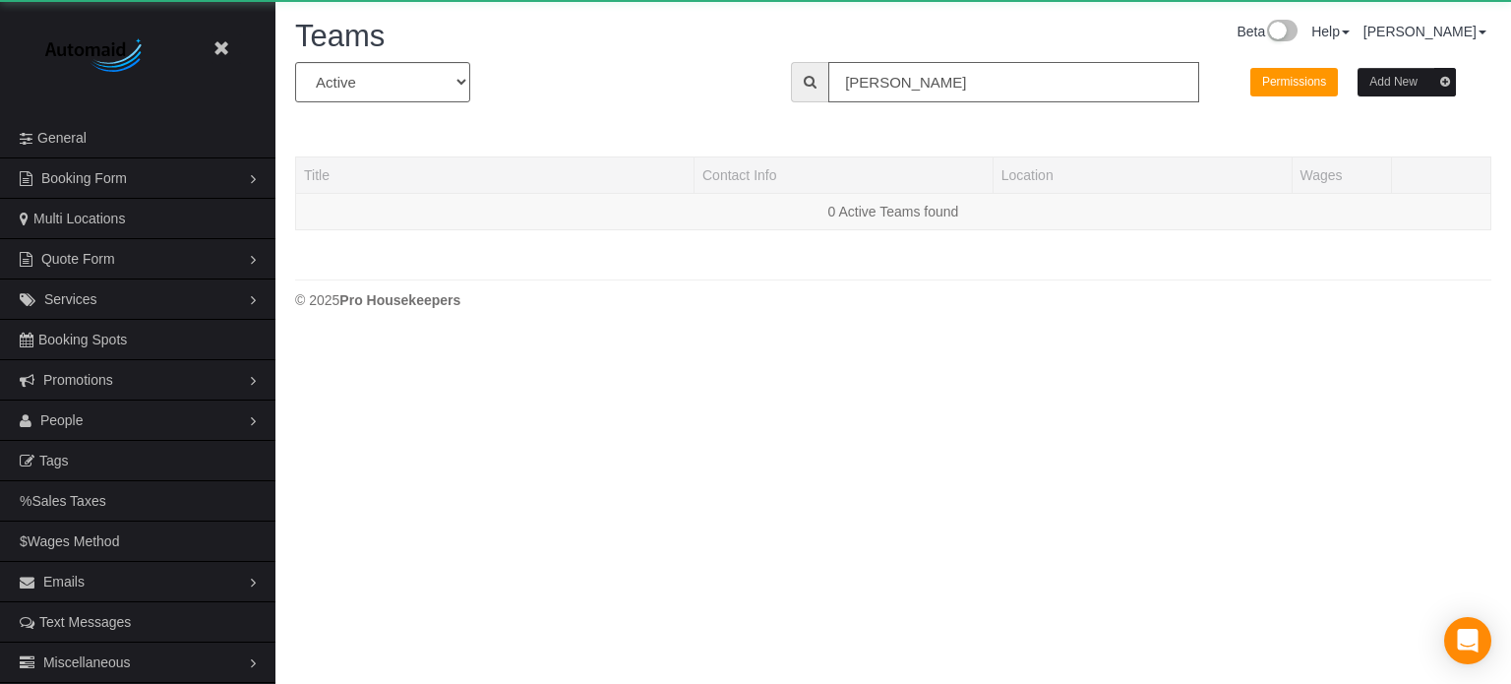
scroll to position [404, 1511]
click at [941, 78] on input "daniela" at bounding box center [1013, 82] width 371 height 40
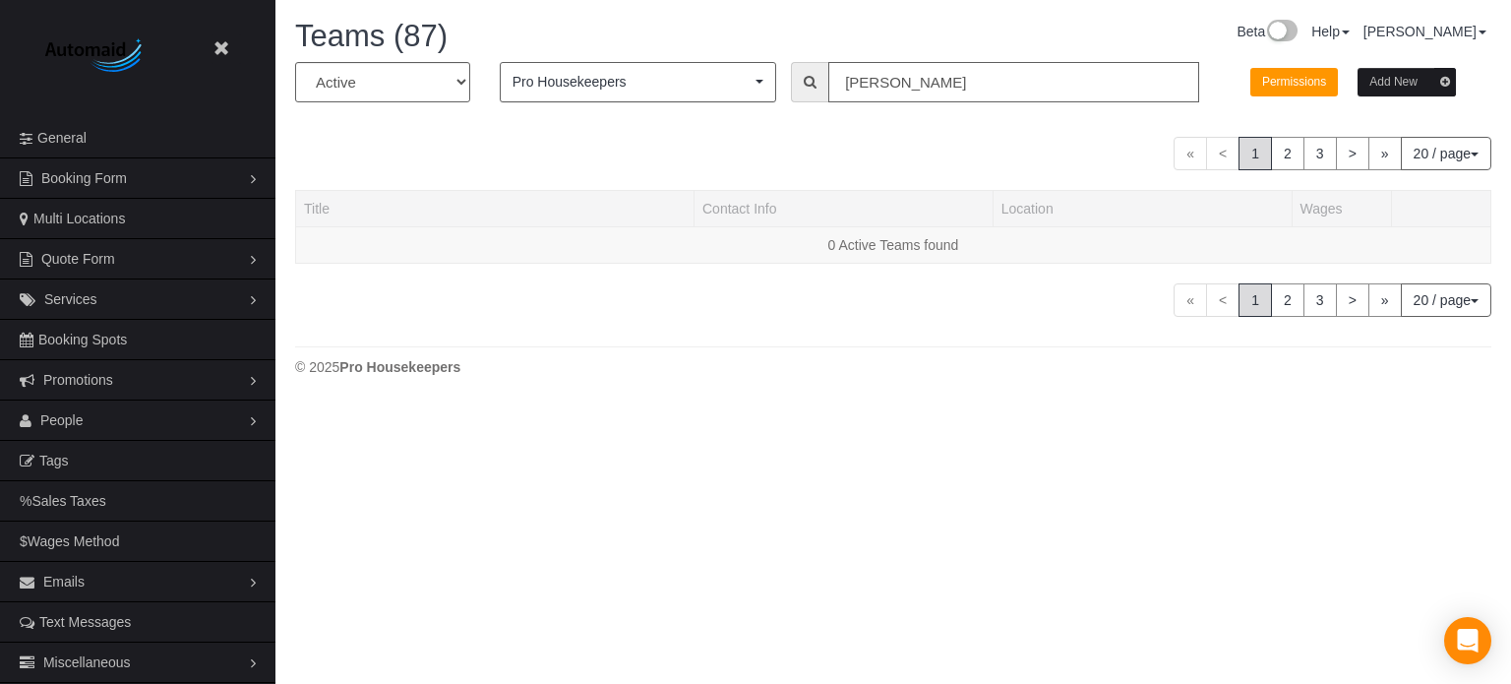
click at [941, 78] on input "daniela" at bounding box center [1013, 82] width 371 height 40
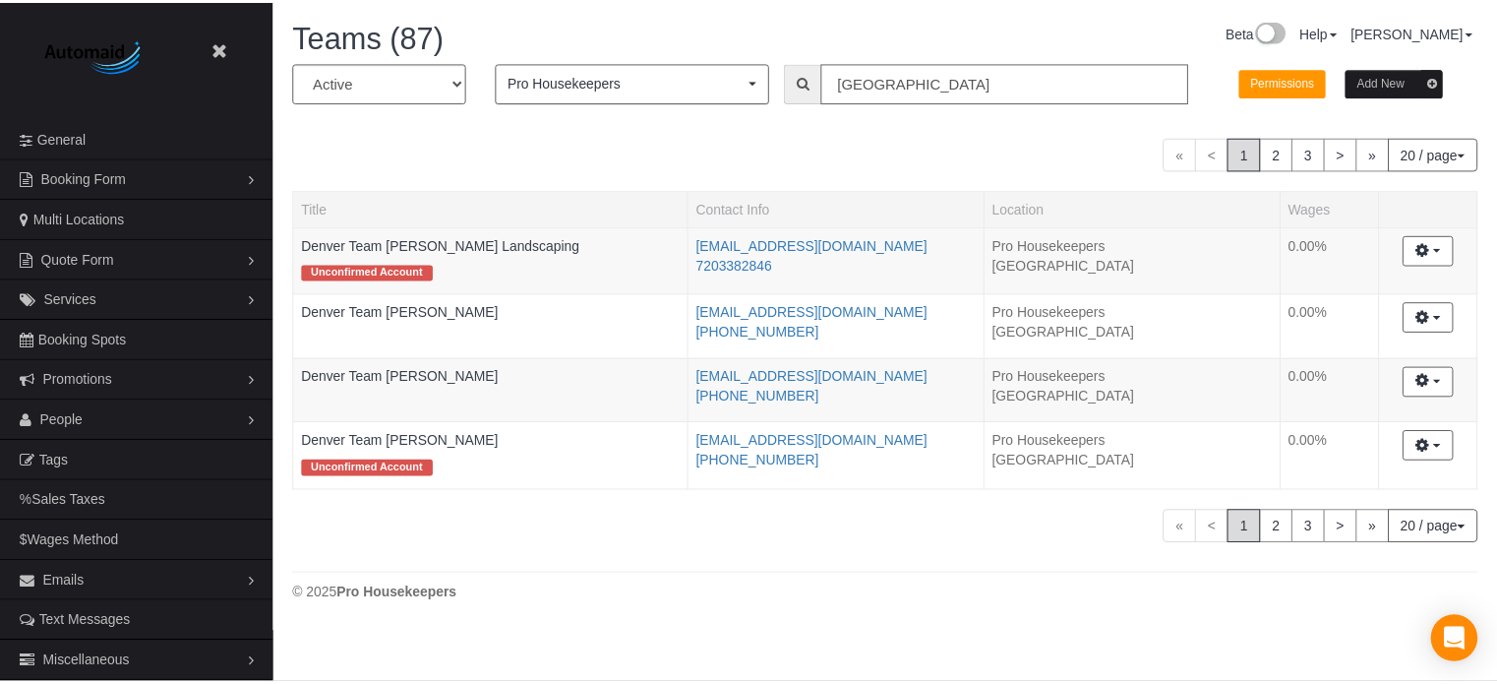
scroll to position [632, 1511]
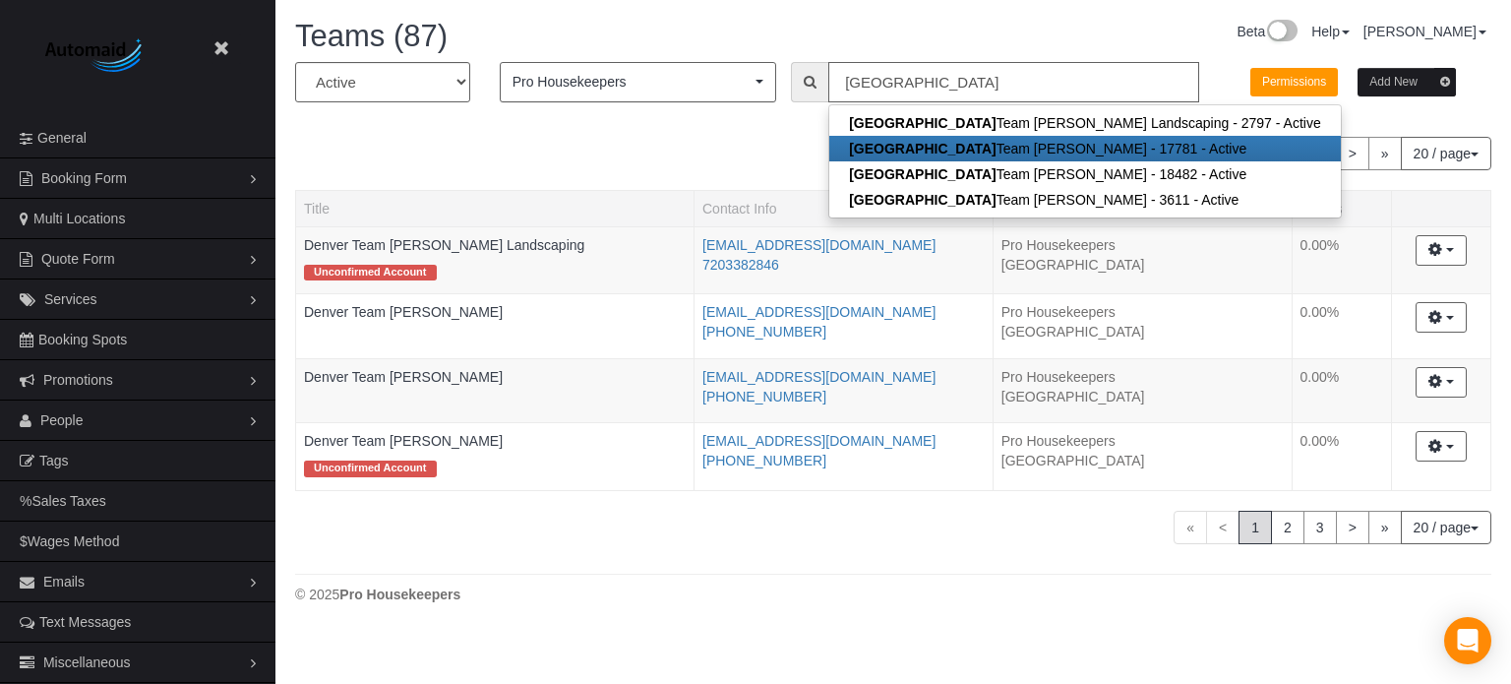
type input "denver"
click at [382, 371] on link "Denver Team Michael" at bounding box center [403, 377] width 199 height 16
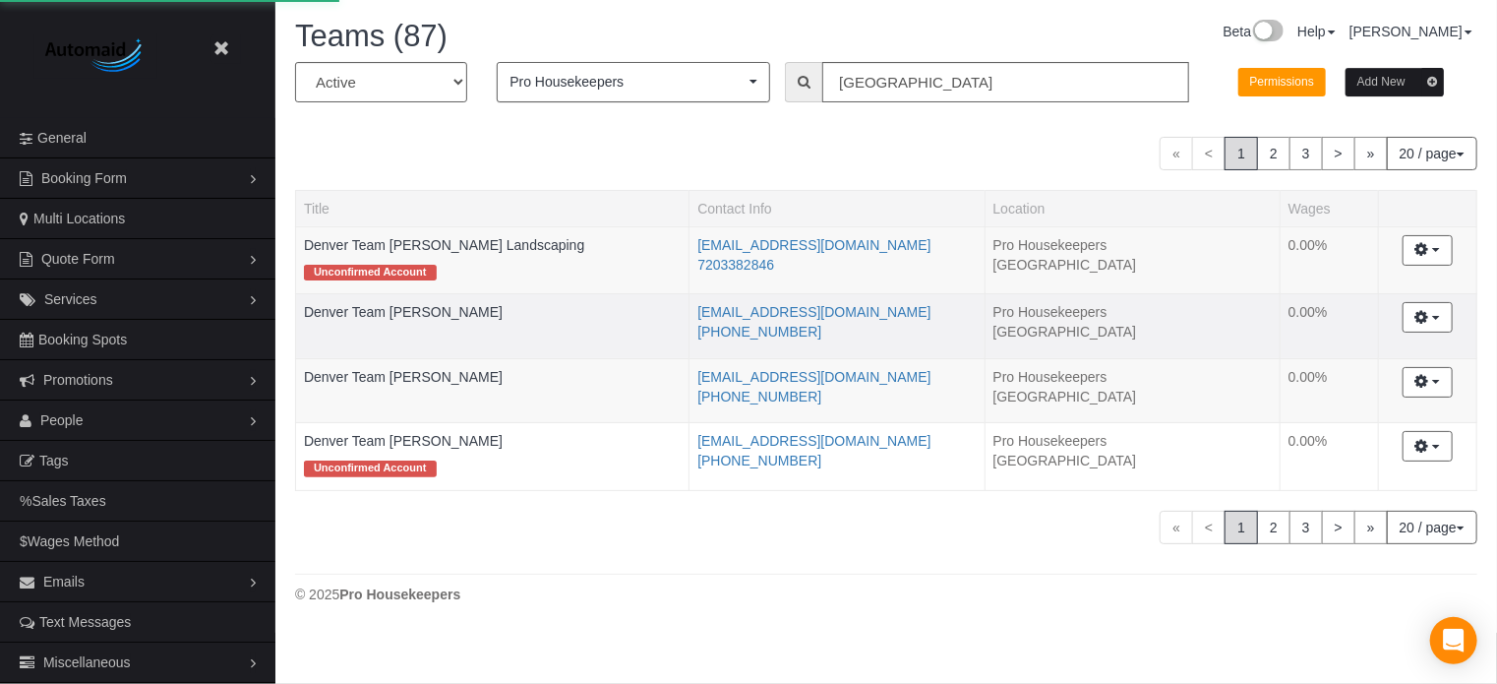
scroll to position [1265, 1497]
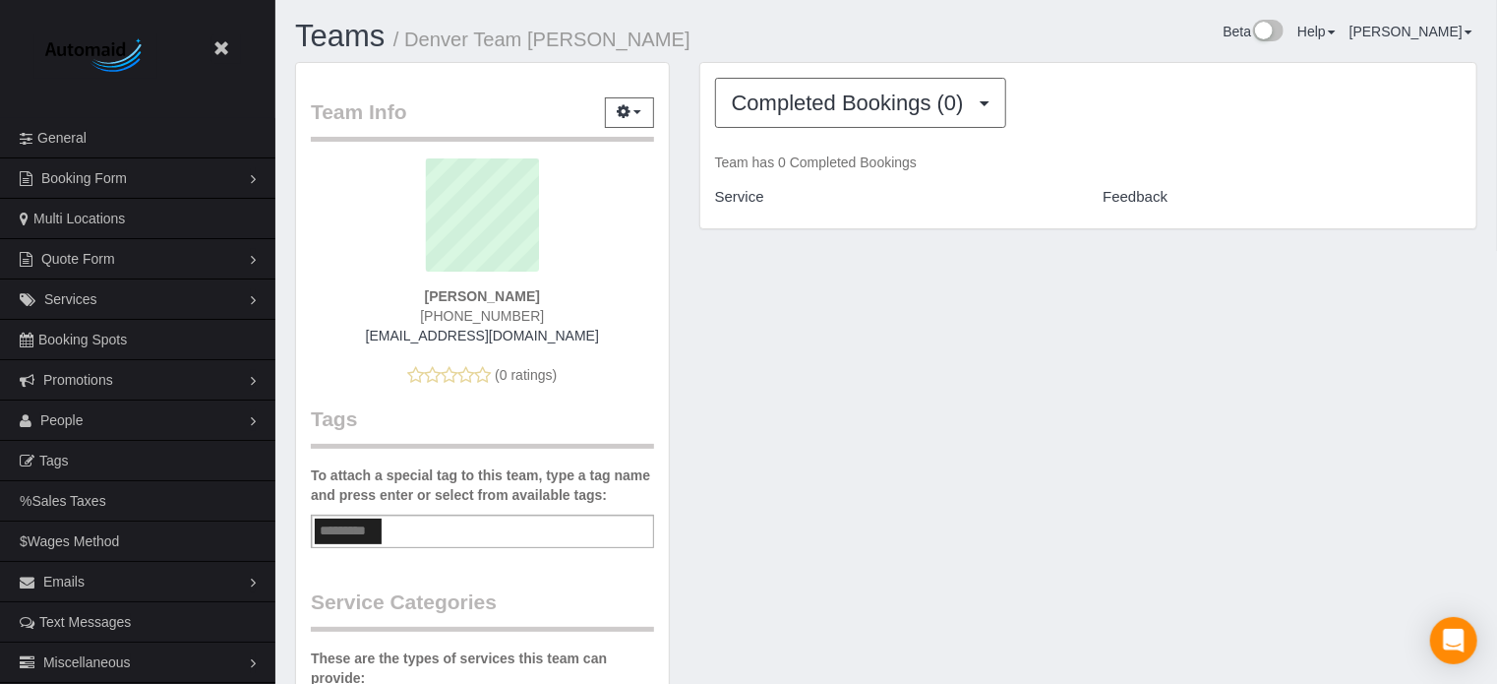
drag, startPoint x: 604, startPoint y: 333, endPoint x: 328, endPoint y: 339, distance: 276.4
click at [328, 339] on div "aladrocleaningservices@gmail.com" at bounding box center [483, 336] width 314 height 20
copy link "aladrocleaningservices@gmail.com"
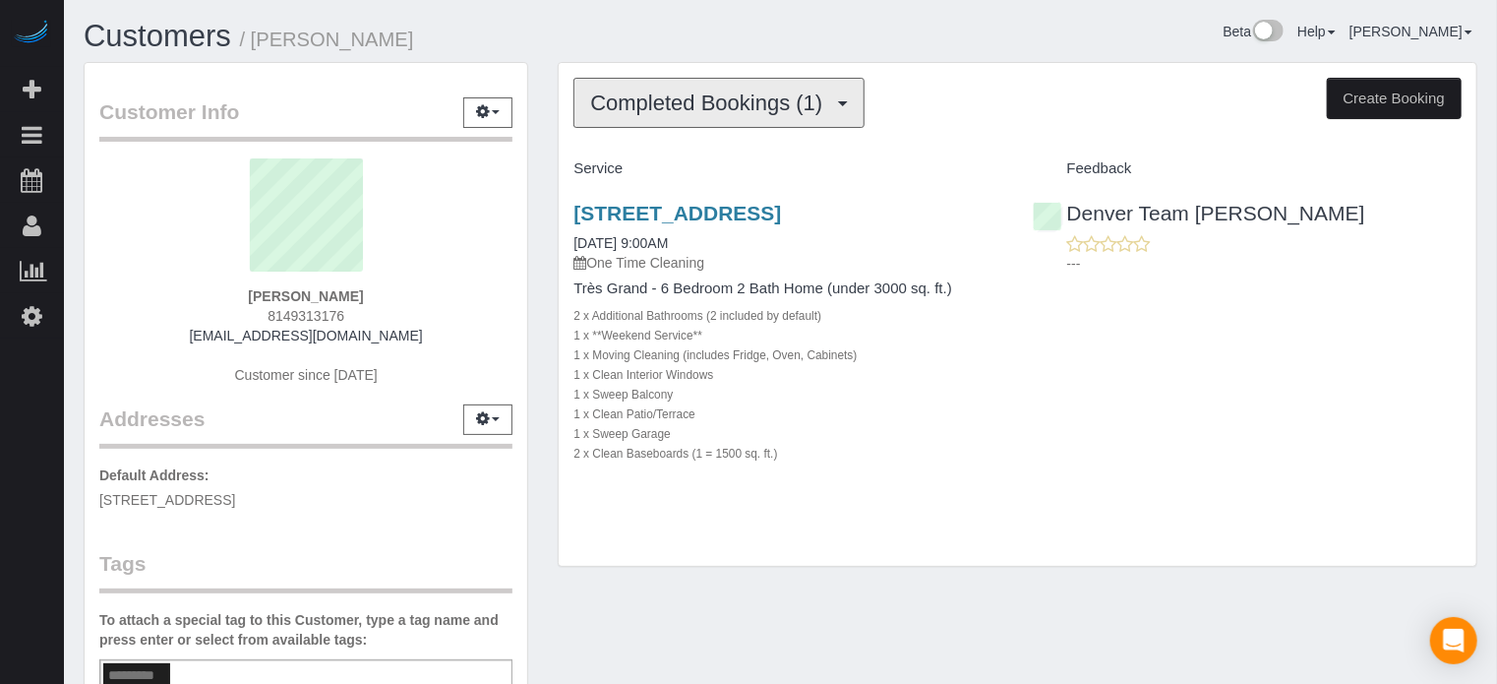
click at [685, 108] on span "Completed Bookings (1)" at bounding box center [711, 102] width 242 height 25
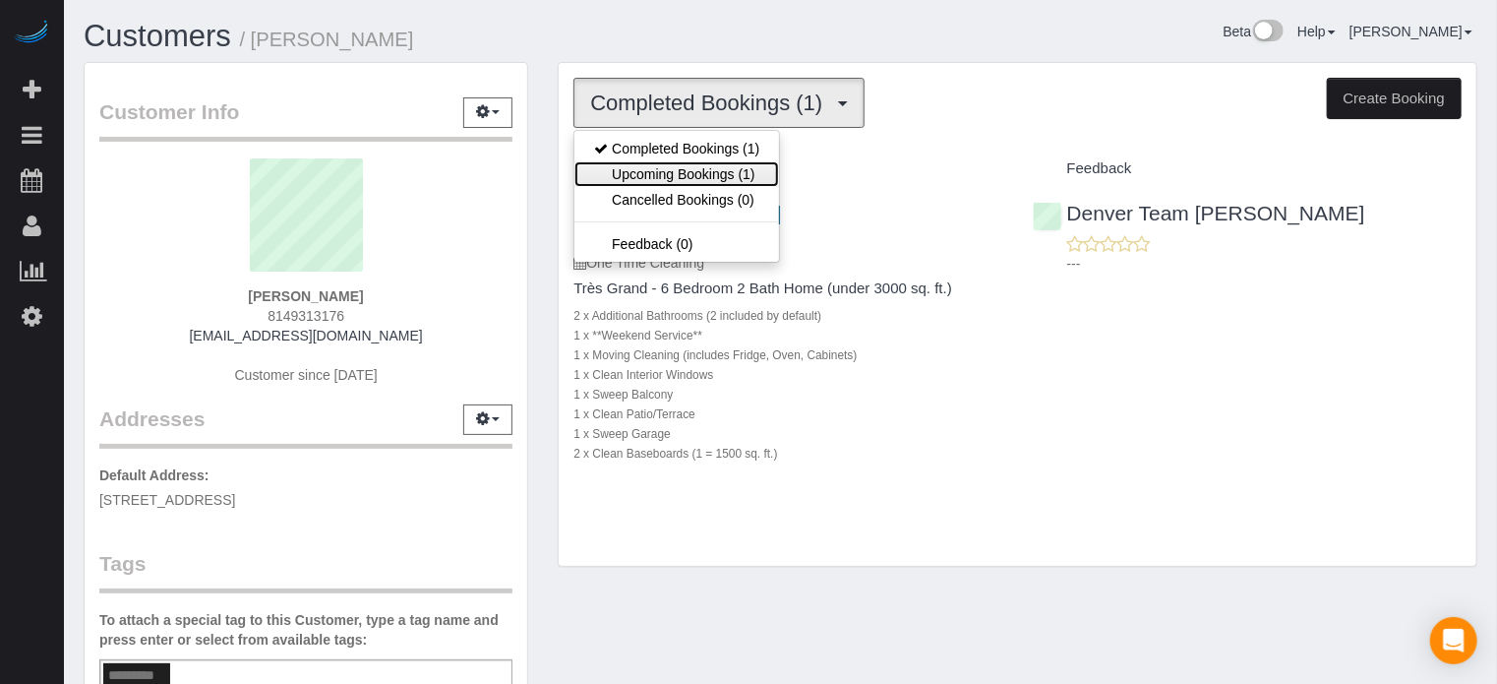
click at [685, 163] on link "Upcoming Bookings (1)" at bounding box center [676, 174] width 205 height 26
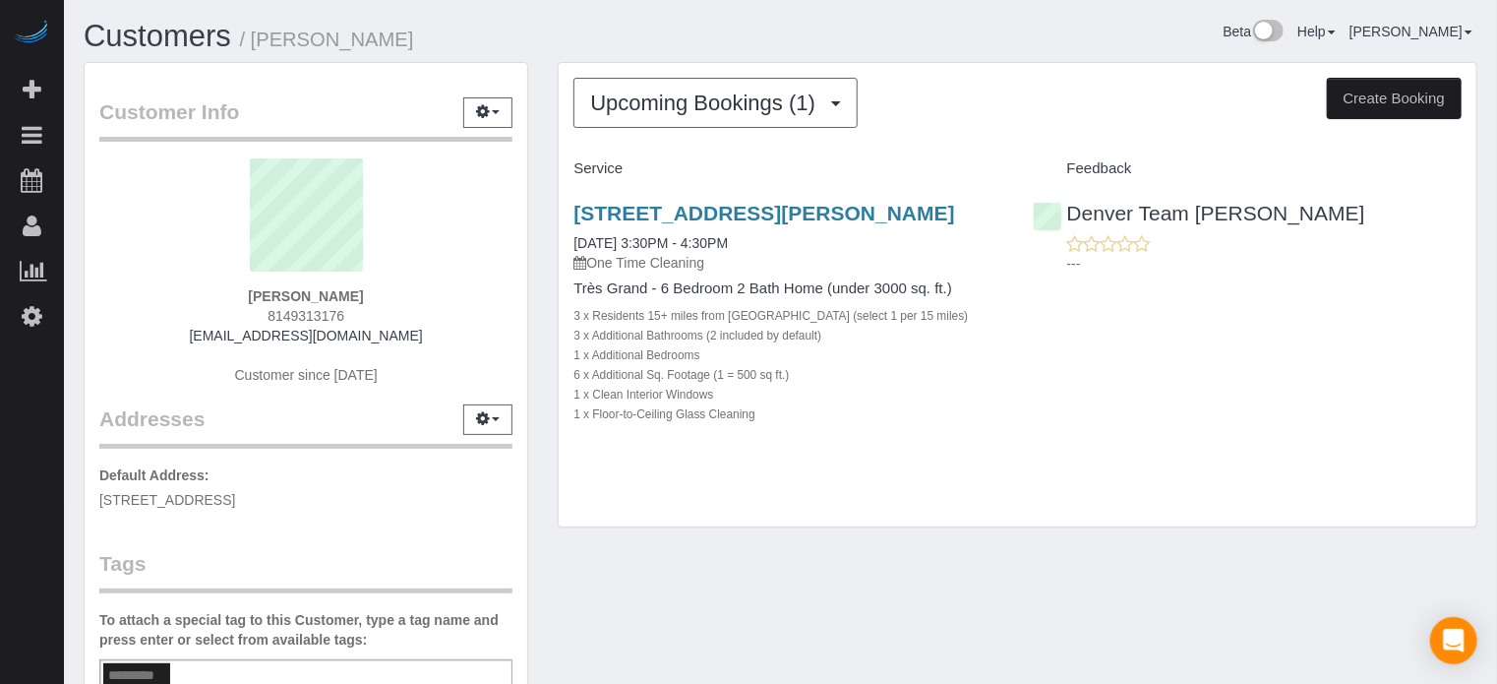
click at [316, 316] on span "8149313176" at bounding box center [306, 316] width 77 height 16
copy div "8149313176"
click at [1493, 243] on div "Customers / Andrea Mozzocchi Beta Help Help Docs Take a Tour Contact Support Ed…" at bounding box center [780, 538] width 1433 height 1076
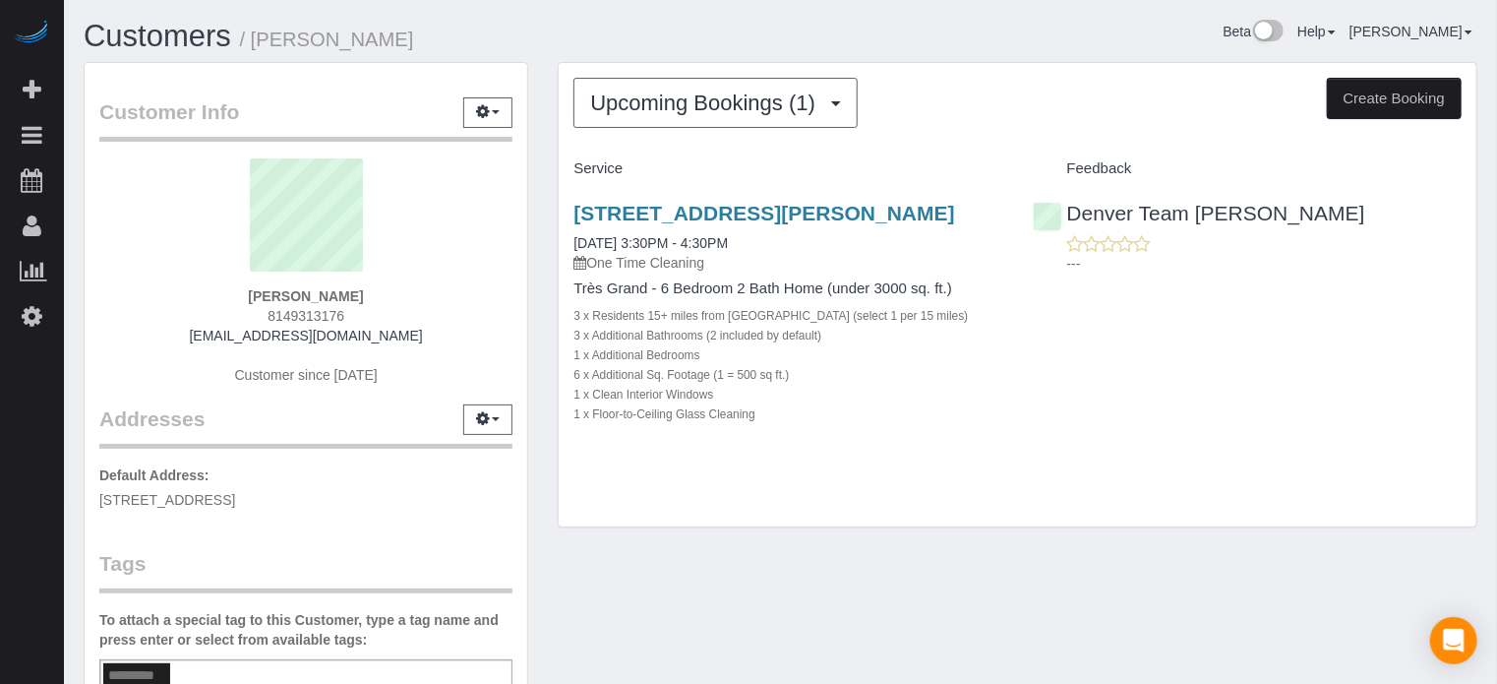
click at [552, 256] on div "Upcoming Bookings (1) Completed Bookings (1) Upcoming Bookings (1) Cancelled Bo…" at bounding box center [1017, 305] width 949 height 486
click at [543, 274] on div "Upcoming Bookings (1) Completed Bookings (1) Upcoming Bookings (1) Cancelled Bo…" at bounding box center [1017, 305] width 949 height 486
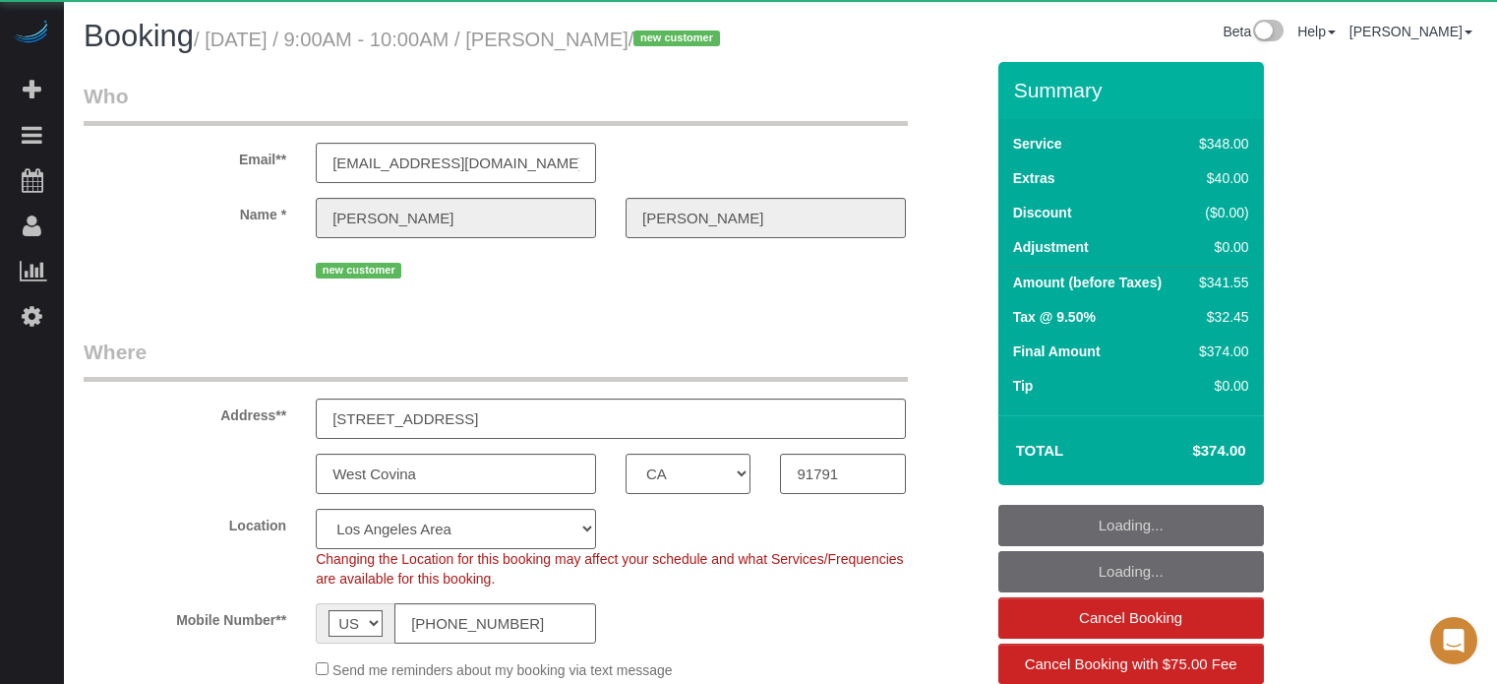
select select "CA"
select select "5"
select select "spot1"
select select "number:9"
select select "object:805"
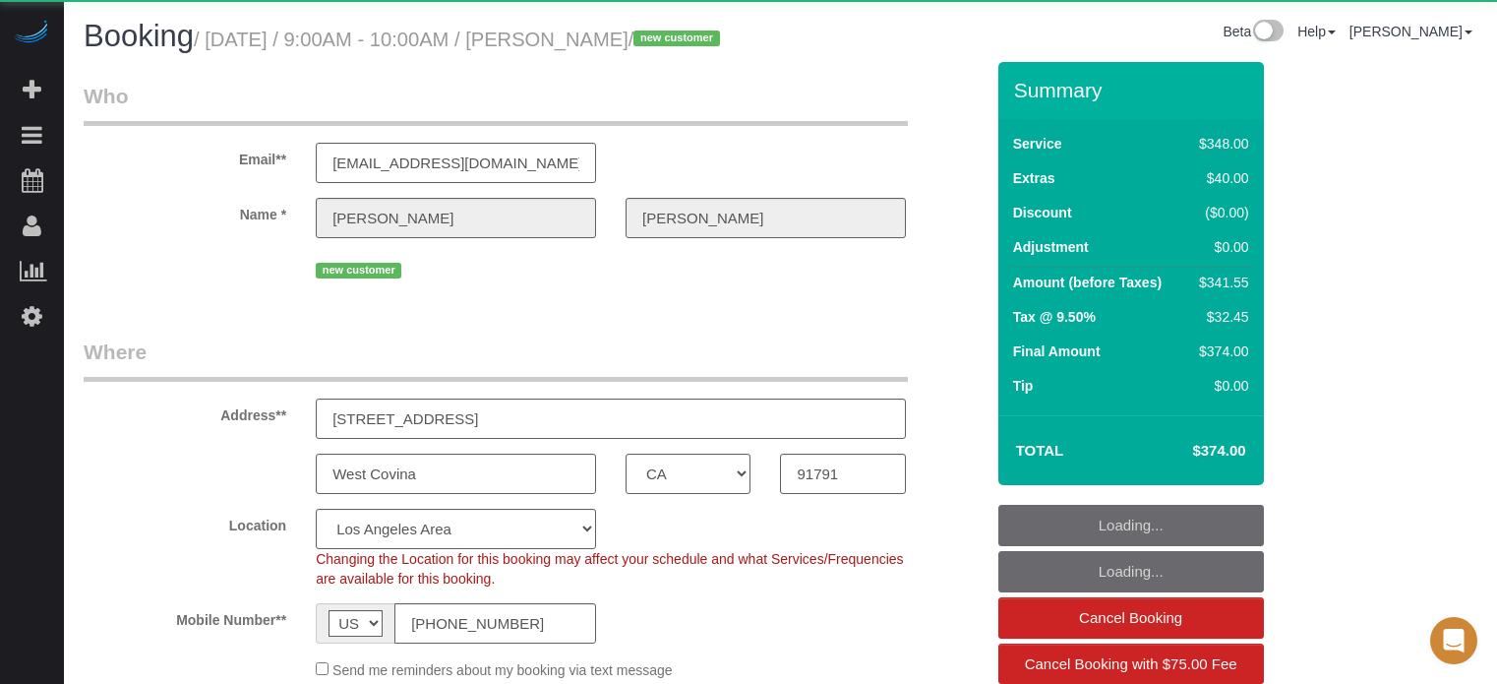
select select "spot46"
